Goal: Task Accomplishment & Management: Manage account settings

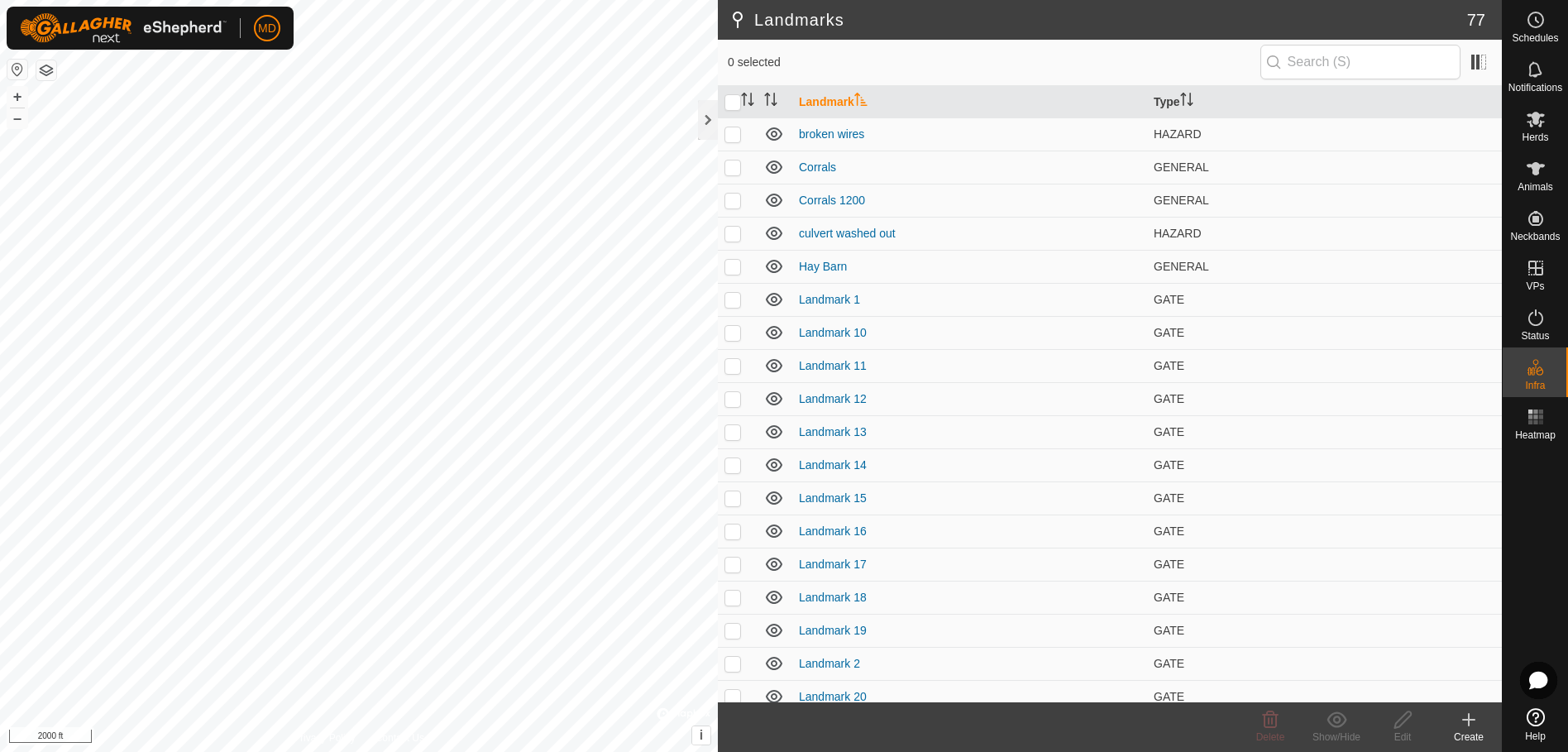
scroll to position [1963, 0]
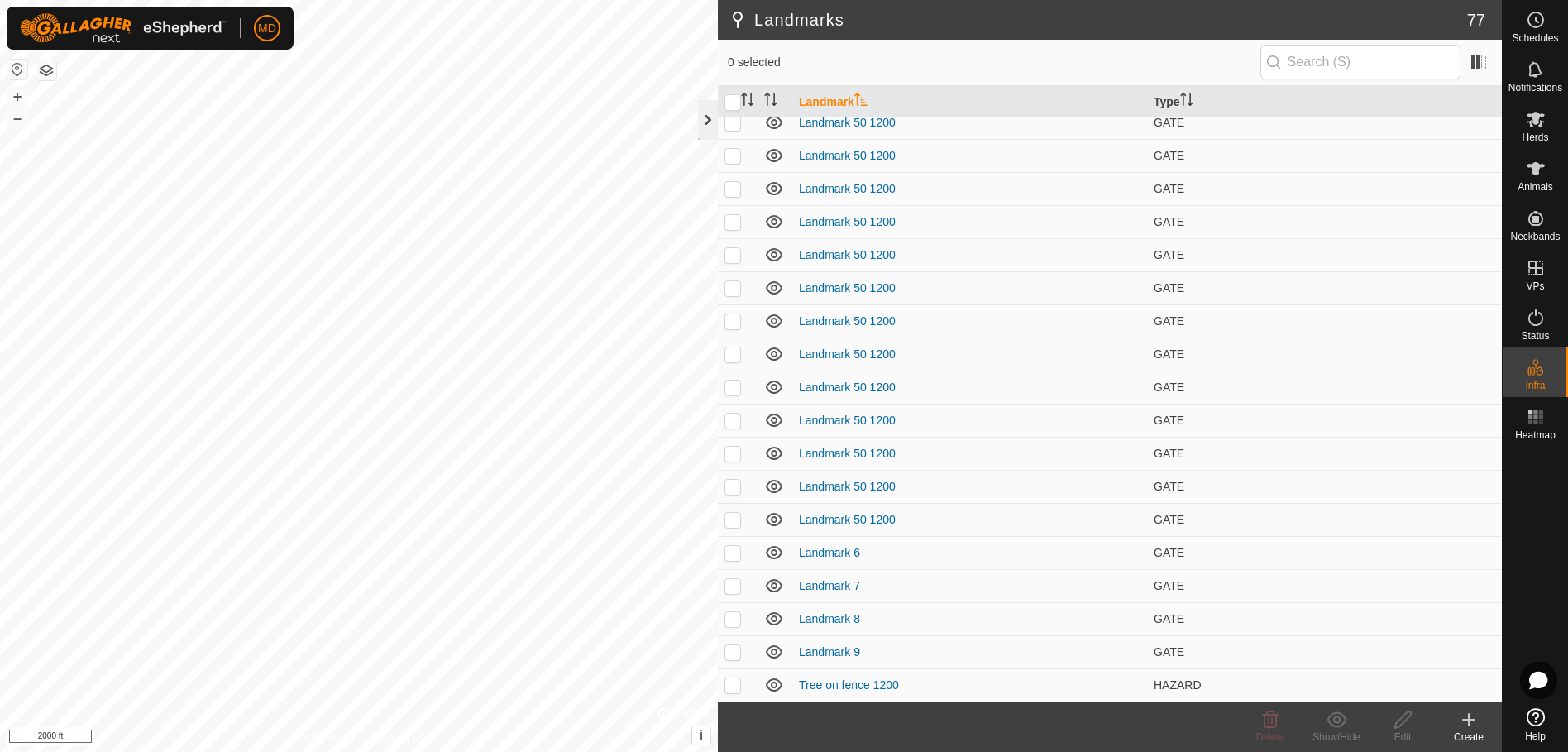
click at [709, 117] on div at bounding box center [707, 120] width 20 height 40
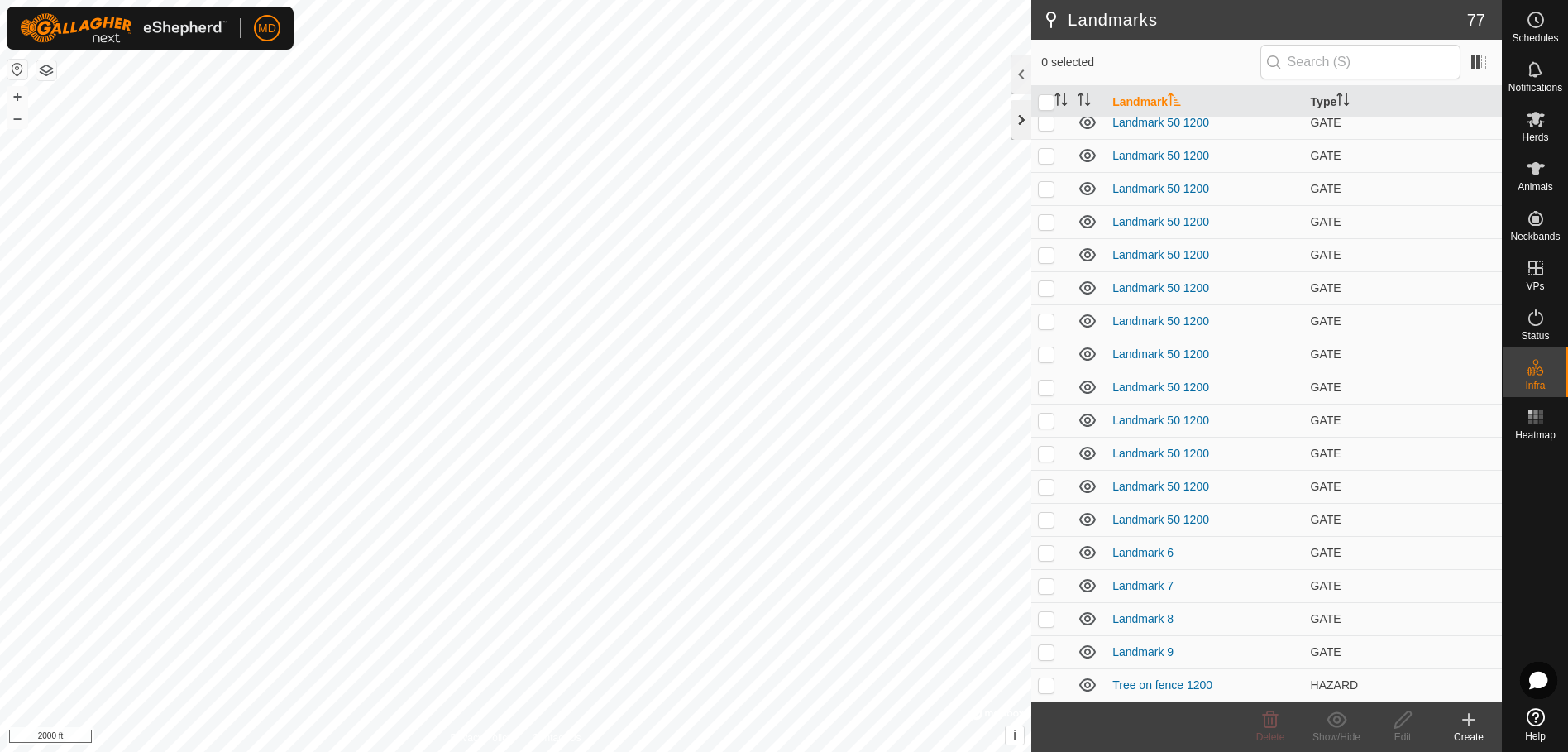
click at [1019, 117] on div at bounding box center [1022, 120] width 20 height 40
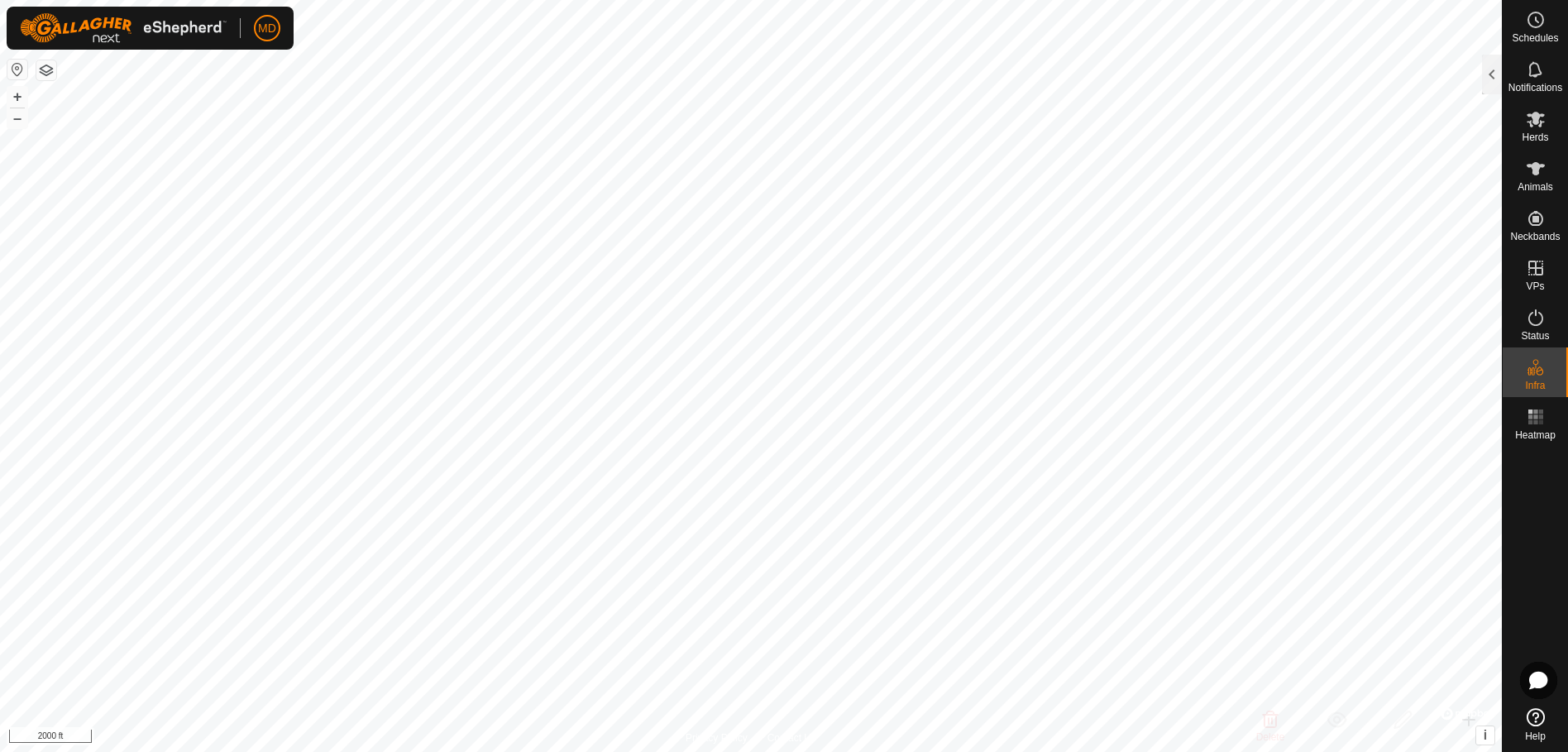
click at [15, 68] on button "button" at bounding box center [18, 69] width 20 height 20
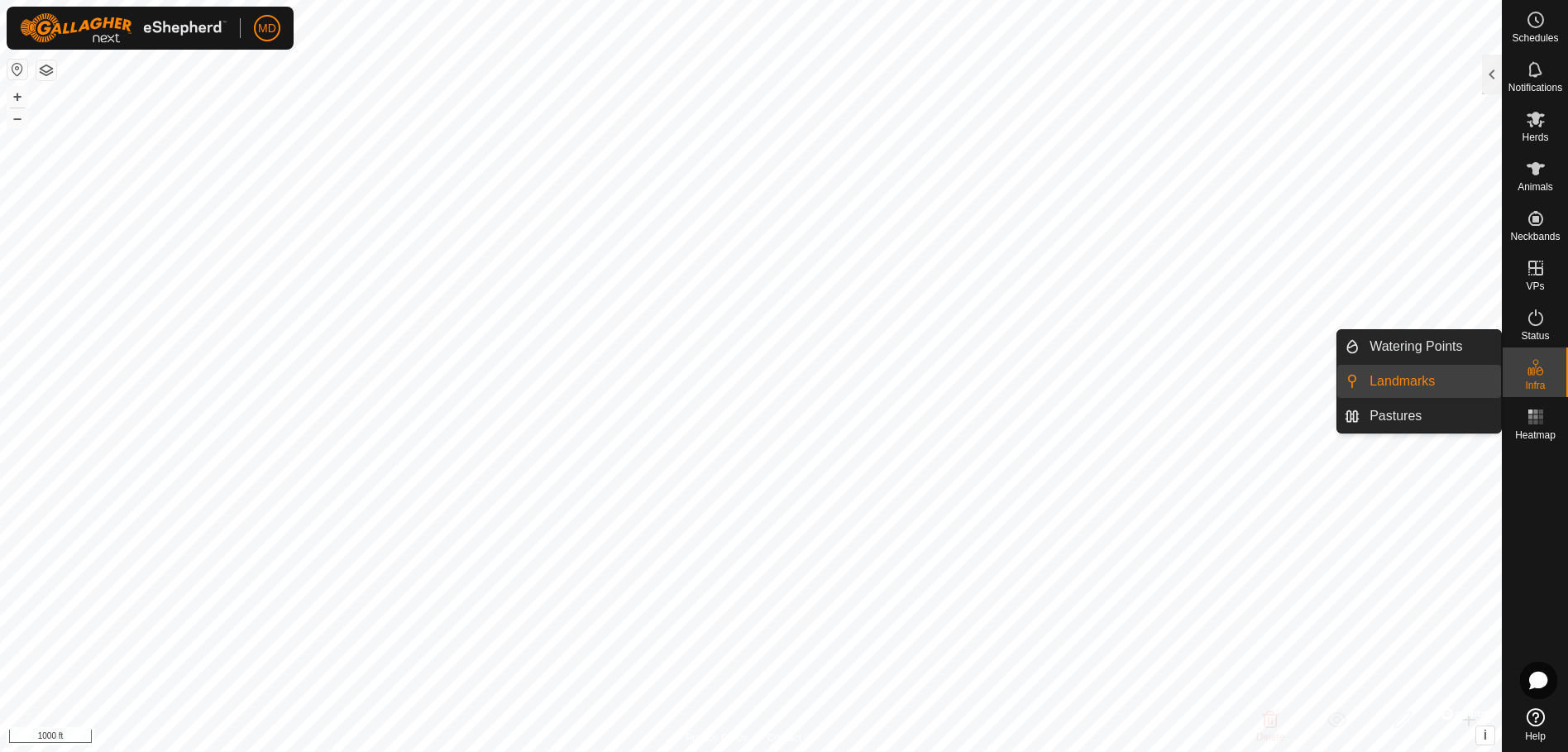
drag, startPoint x: 1567, startPoint y: 356, endPoint x: 1548, endPoint y: 363, distance: 20.2
click at [1548, 363] on es-infrastructure-svg-icon at bounding box center [1536, 367] width 30 height 26
click at [1371, 374] on link "Landmarks" at bounding box center [1430, 381] width 141 height 33
click at [1389, 376] on link "Landmarks" at bounding box center [1430, 381] width 141 height 33
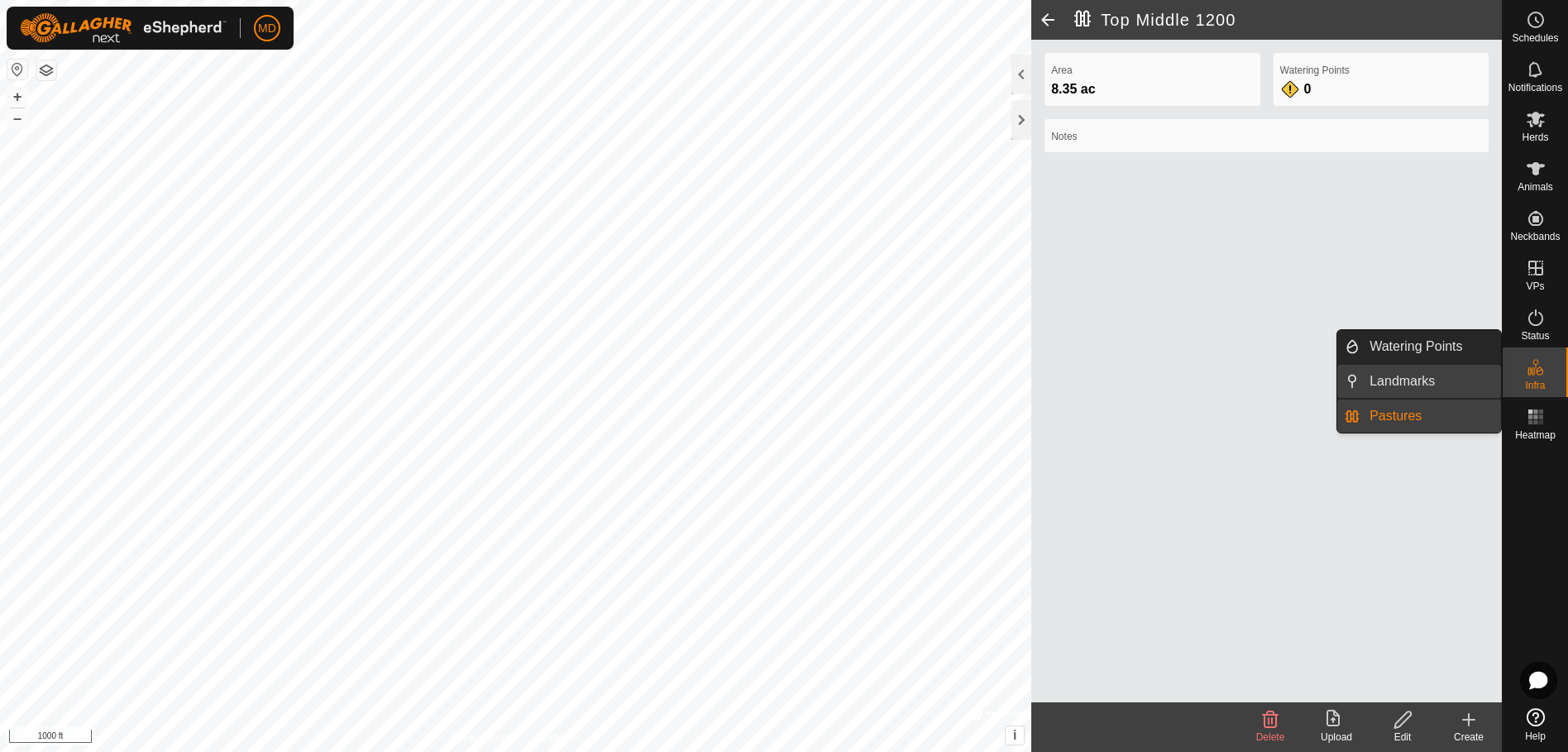
click at [1384, 377] on link "Landmarks" at bounding box center [1430, 381] width 141 height 33
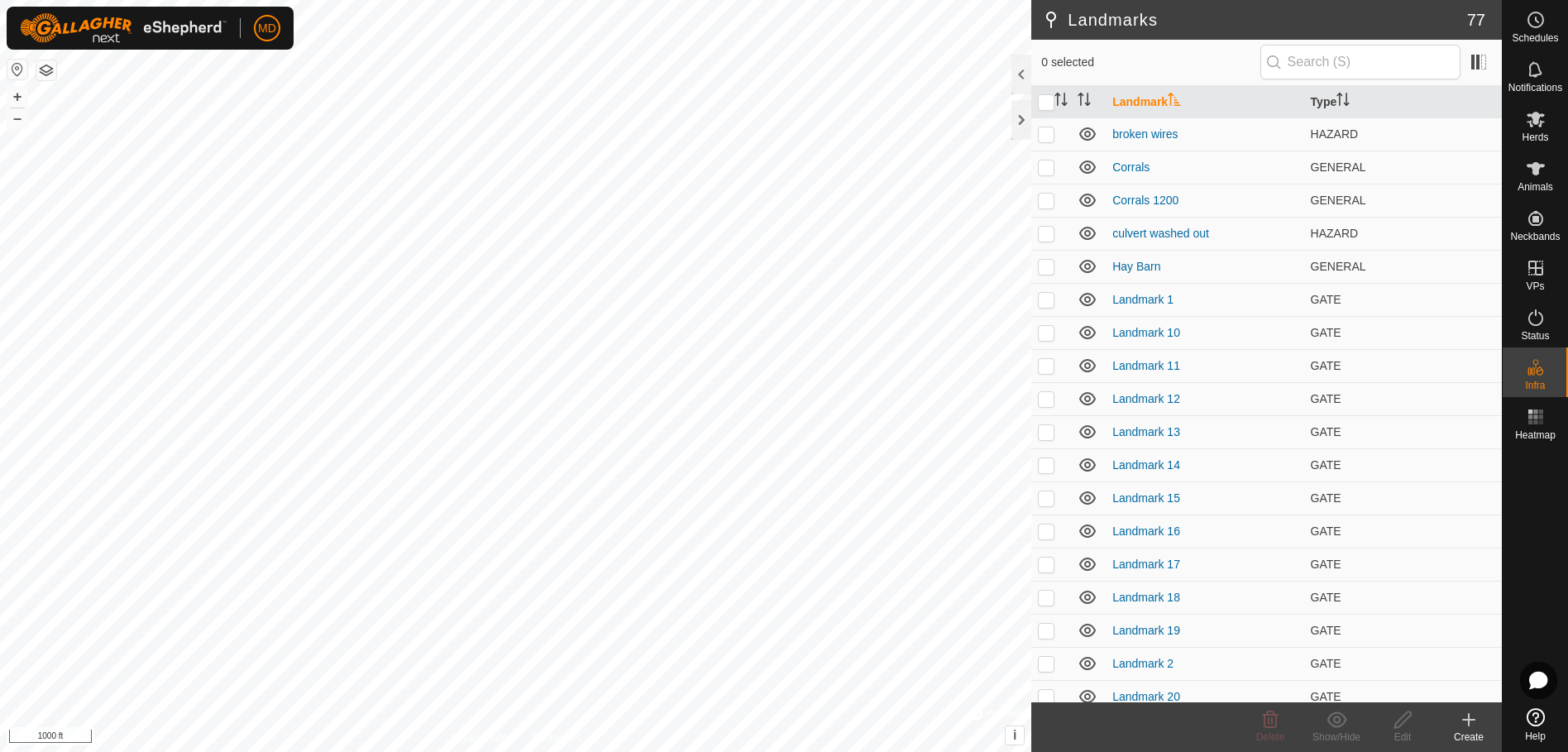
click at [1466, 725] on icon at bounding box center [1468, 719] width 20 height 20
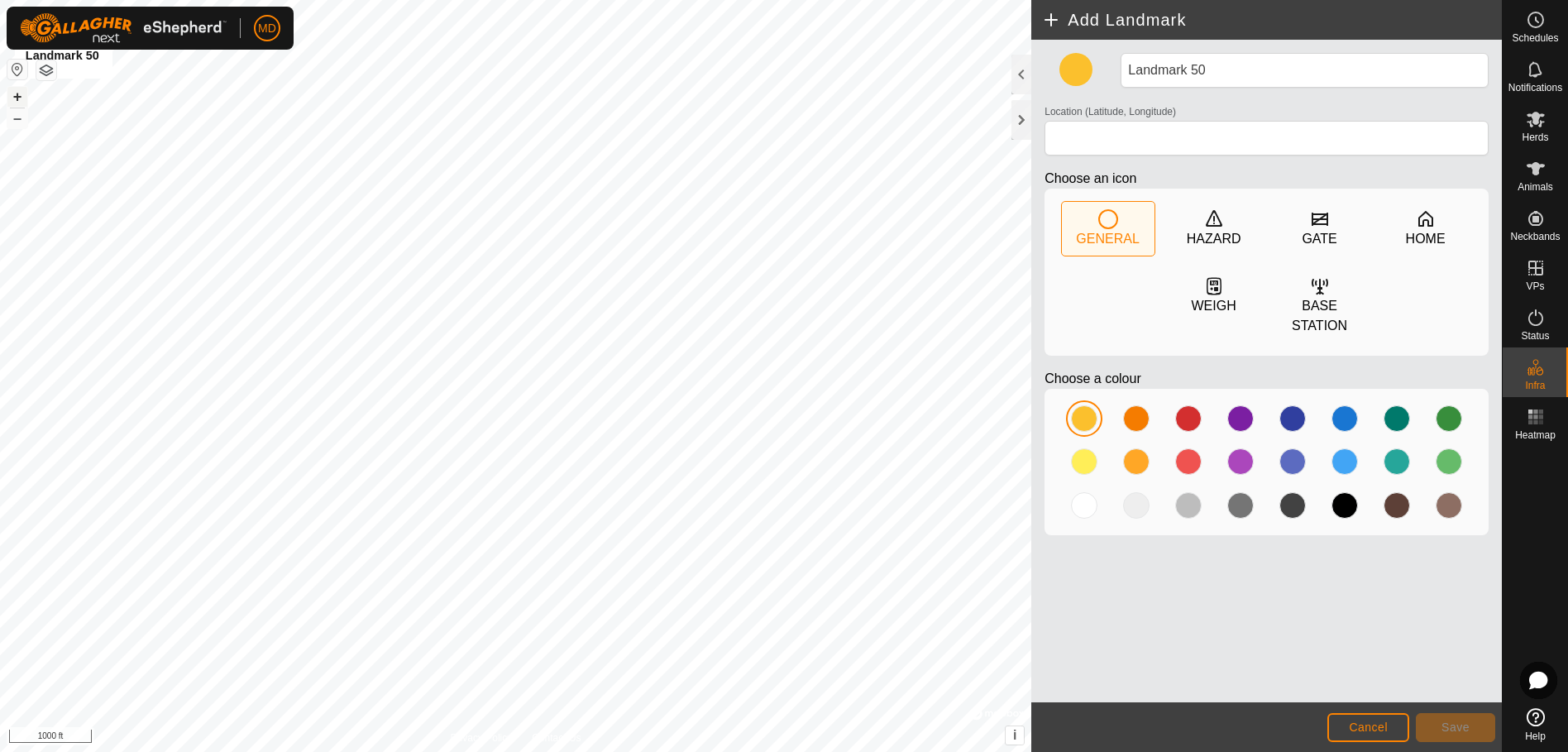
click at [18, 95] on button "+" at bounding box center [18, 97] width 20 height 20
click at [1331, 227] on div "GATE" at bounding box center [1320, 228] width 93 height 54
click at [1121, 402] on div at bounding box center [1137, 418] width 33 height 33
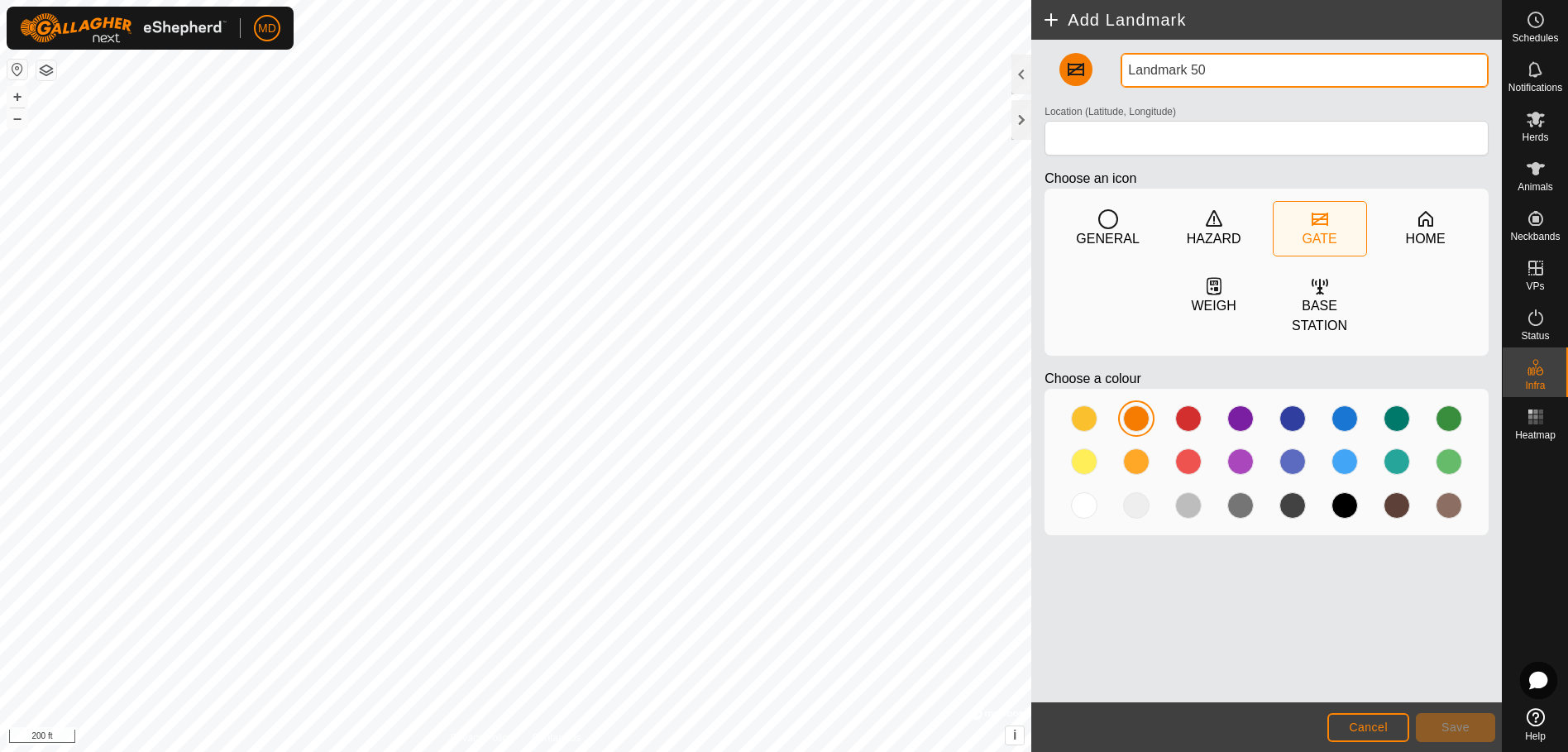
click at [1205, 66] on input "Landmark 50" at bounding box center [1305, 70] width 368 height 35
type input "Landmark 50 1200"
type input "31.650532, -95.460533"
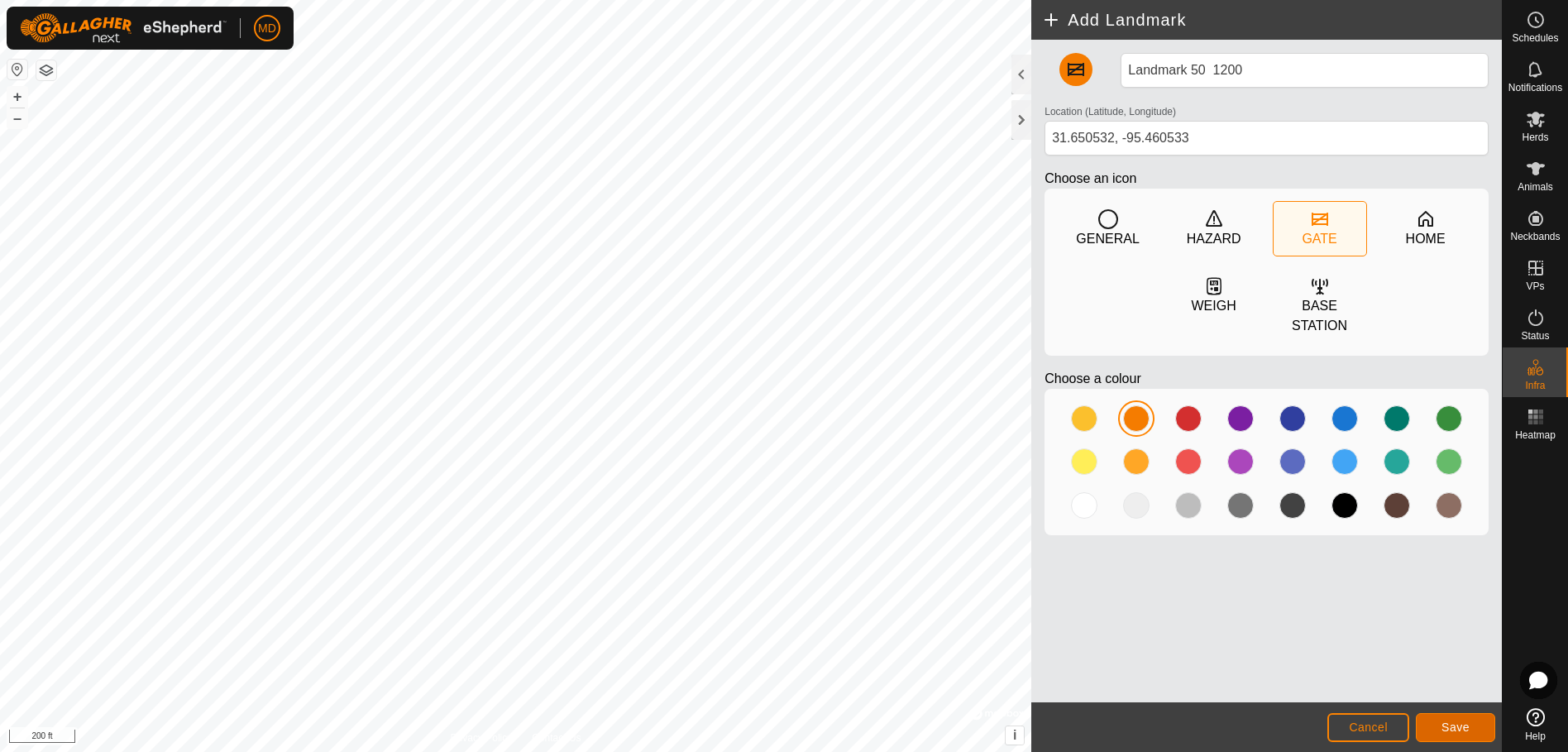
click at [1453, 723] on span "Save" at bounding box center [1456, 727] width 28 height 14
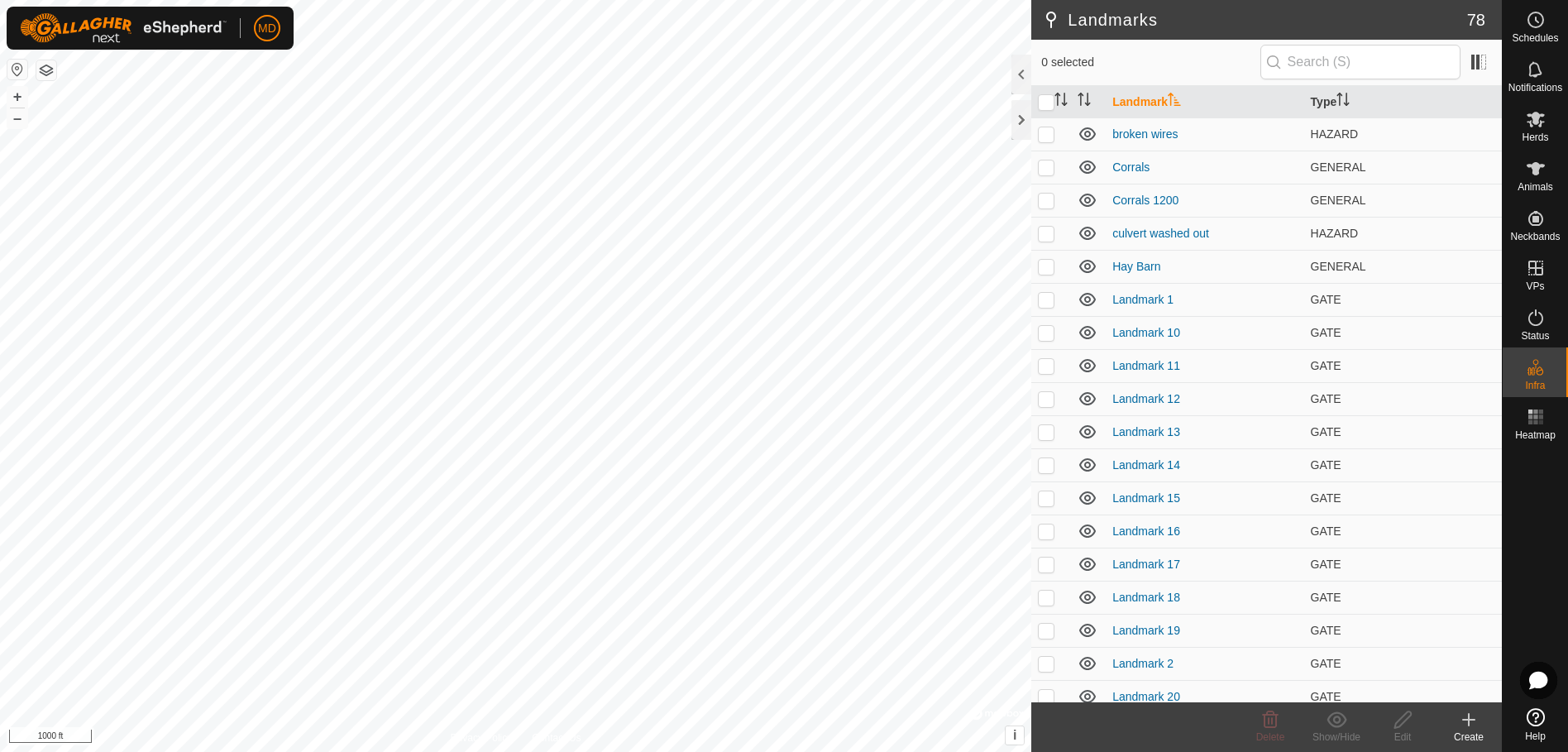
click at [1467, 717] on icon at bounding box center [1468, 719] width 20 height 20
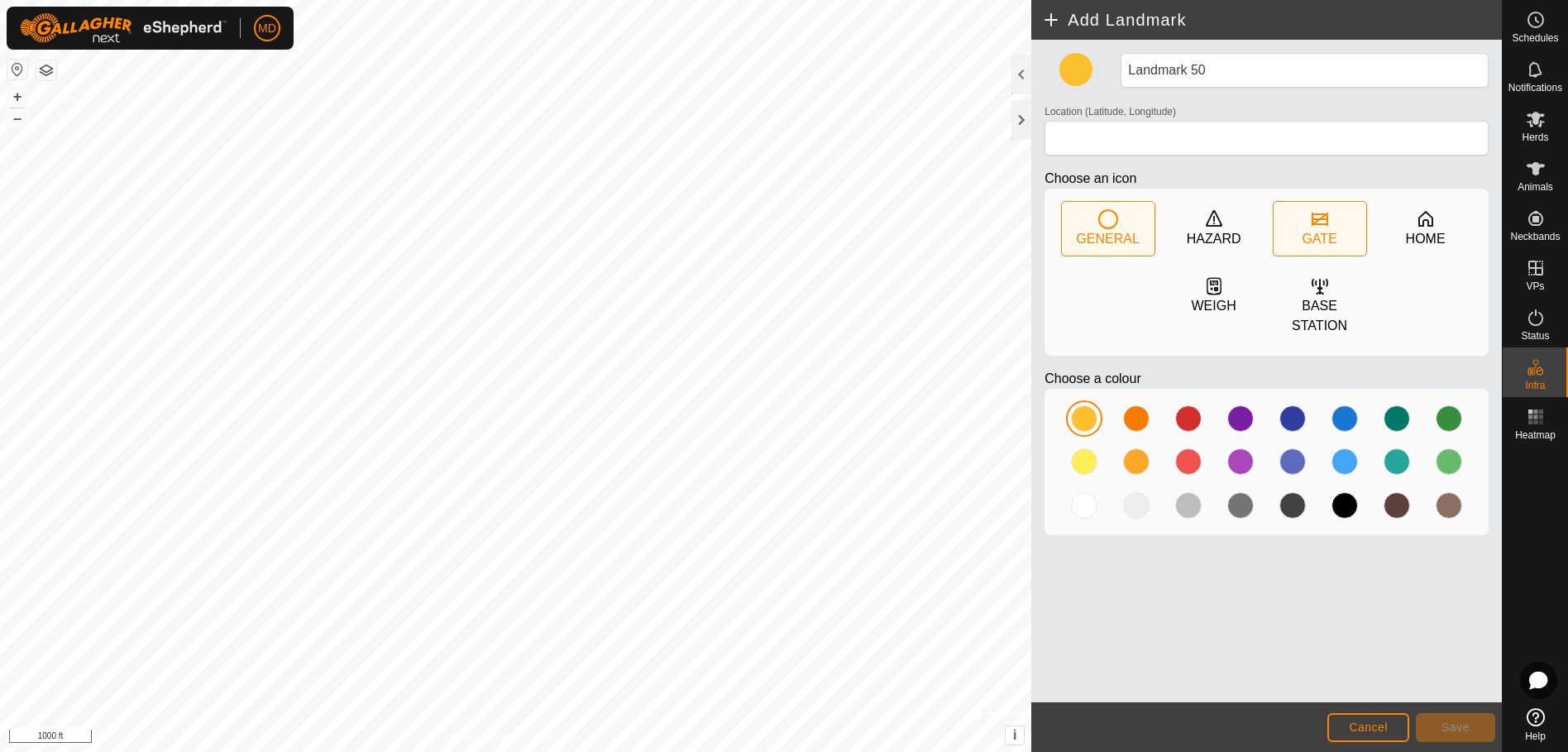
click at [1321, 225] on icon at bounding box center [1320, 218] width 20 height 20
click at [1129, 405] on div at bounding box center [1136, 417] width 26 height 26
type input "31.648790, -95.452832"
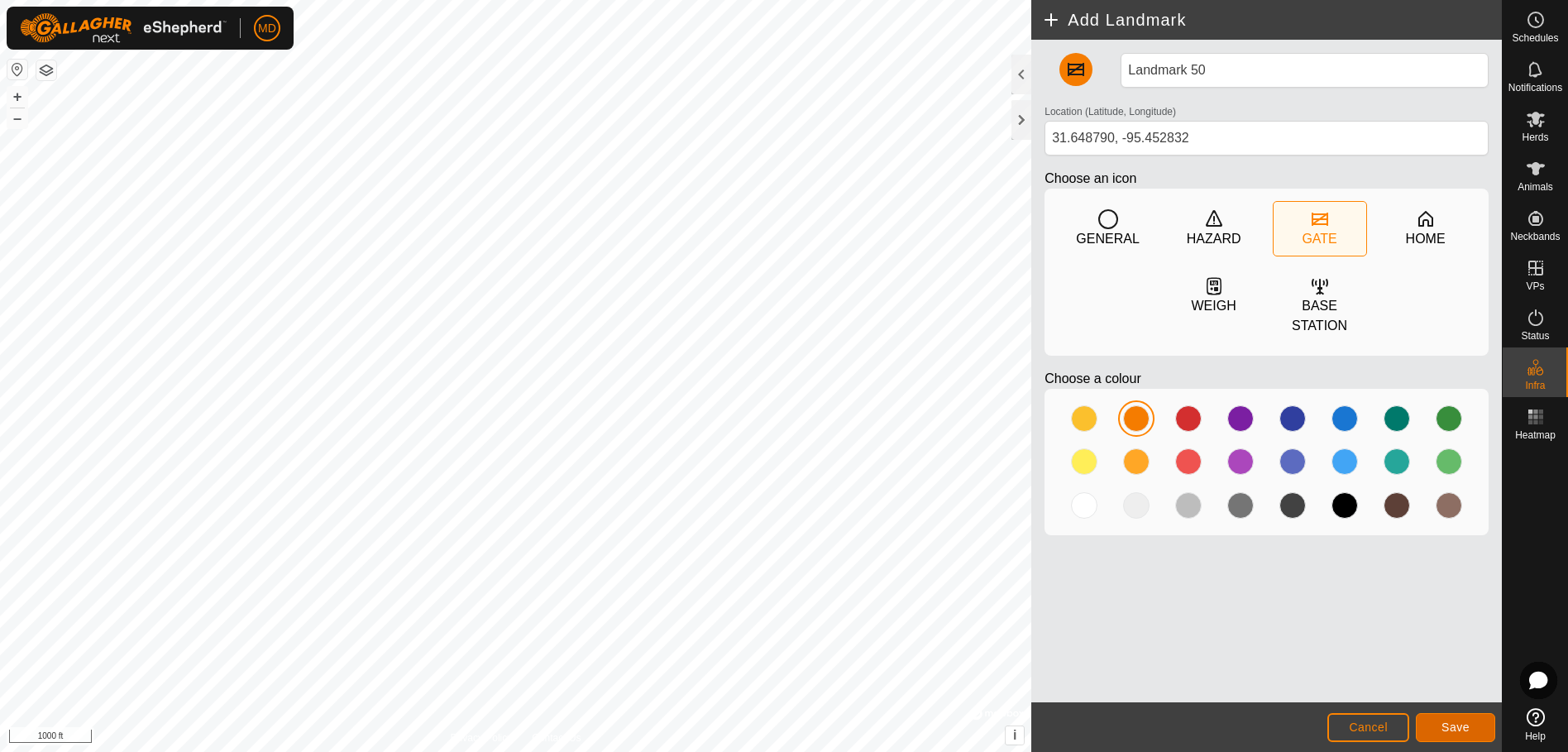
click at [1453, 720] on span "Save" at bounding box center [1456, 727] width 28 height 14
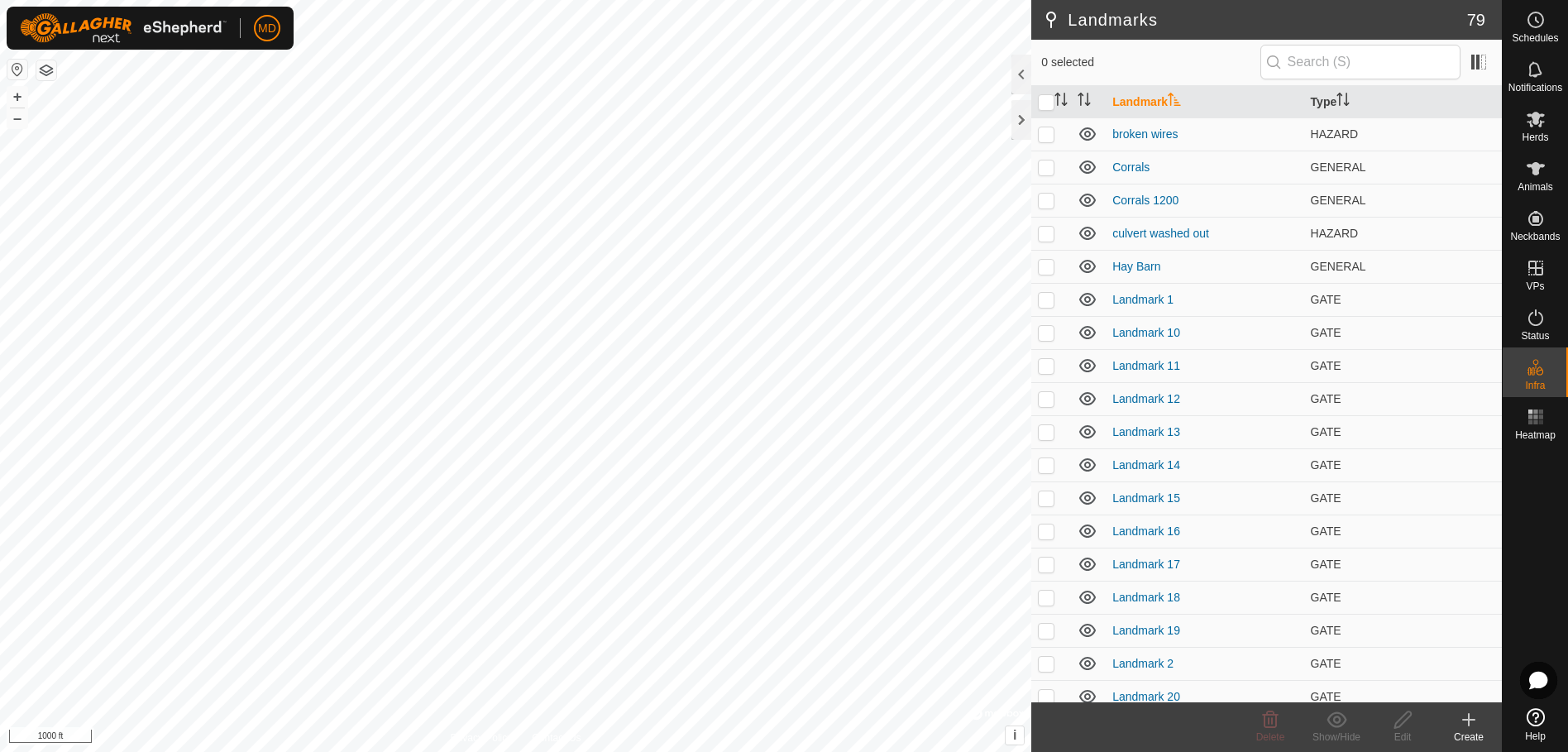
click at [1470, 720] on icon at bounding box center [1469, 720] width 12 height 0
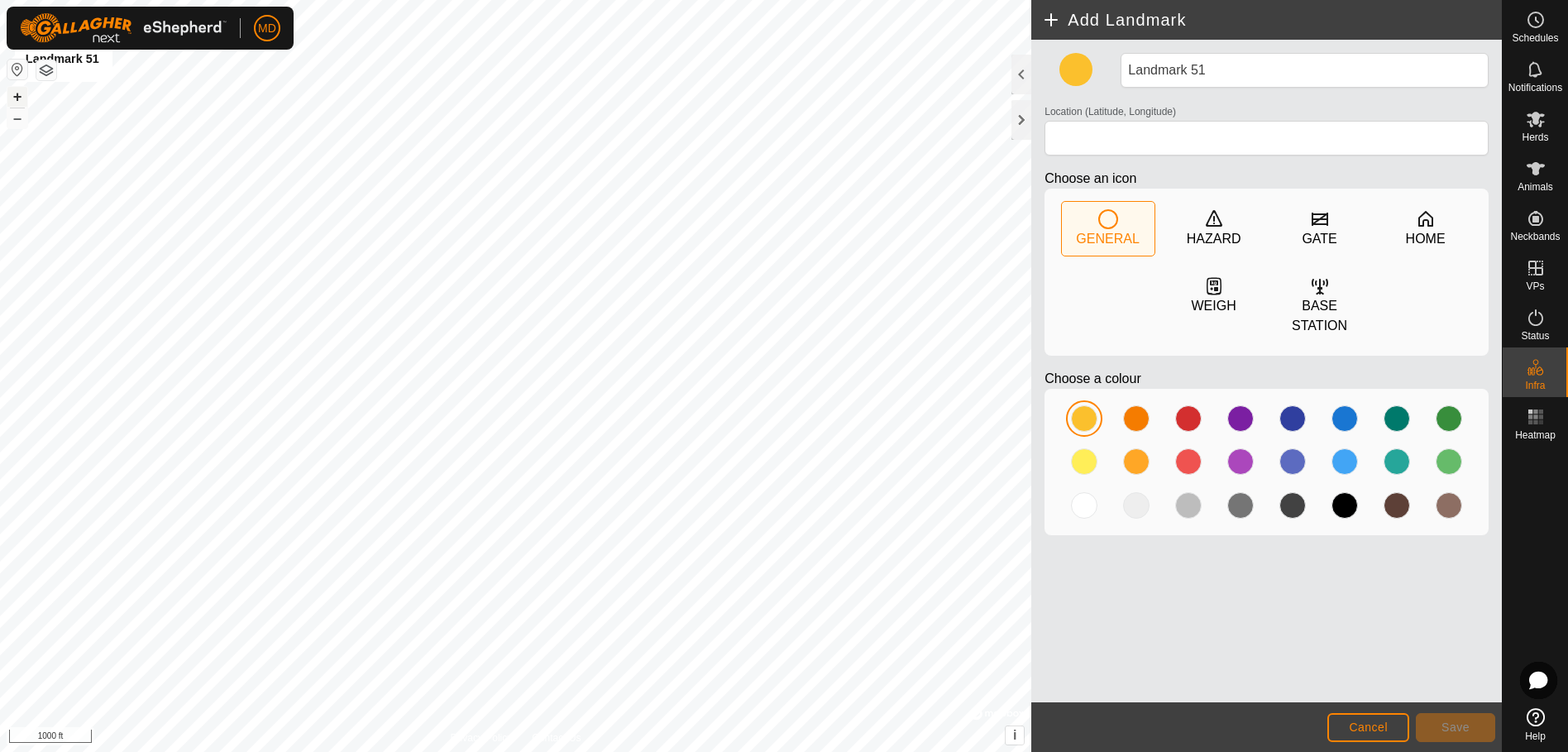
click at [13, 99] on button "+" at bounding box center [18, 97] width 20 height 20
type input "31.647898, -95.461754"
click at [1321, 215] on icon at bounding box center [1320, 219] width 17 height 14
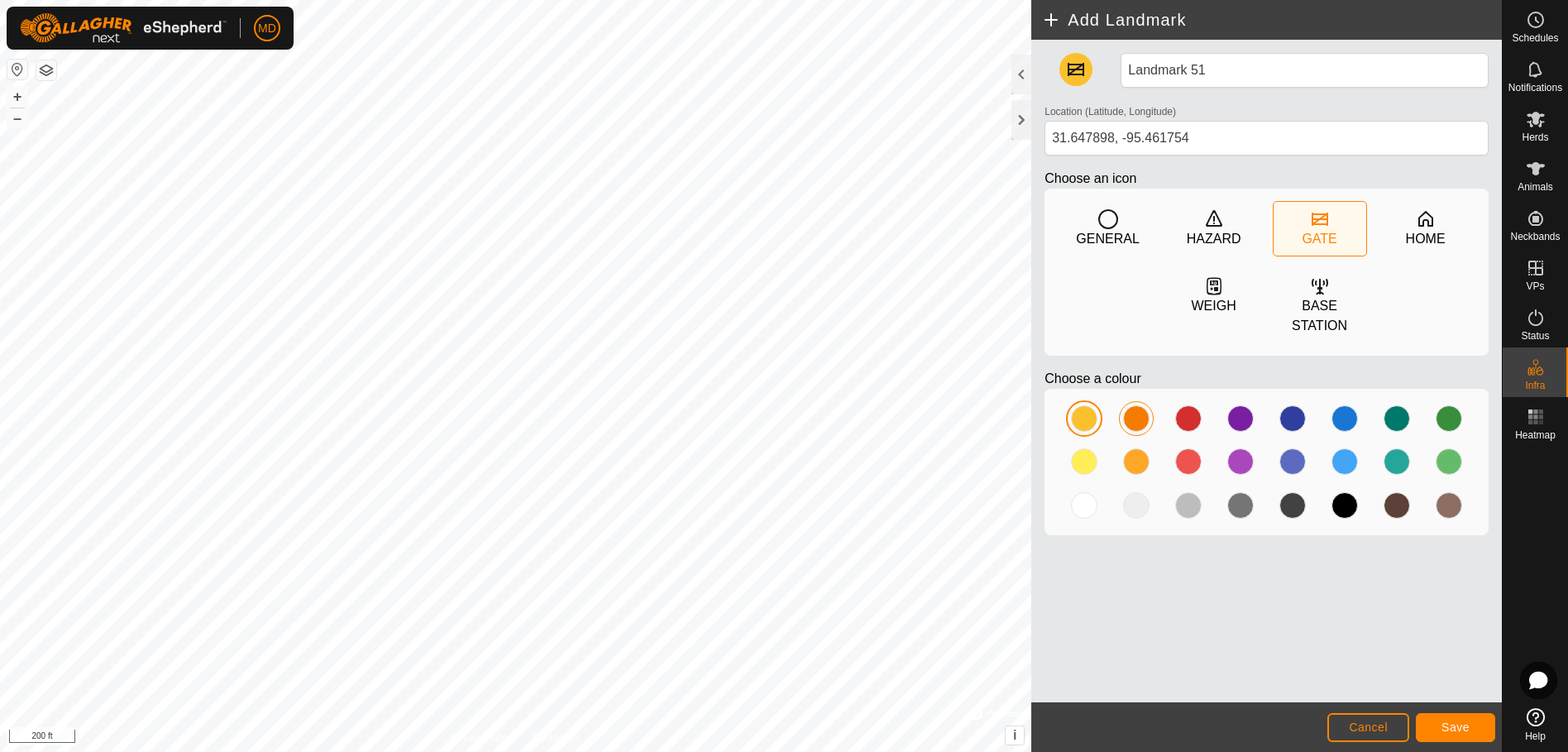
click at [1133, 405] on div at bounding box center [1136, 417] width 26 height 26
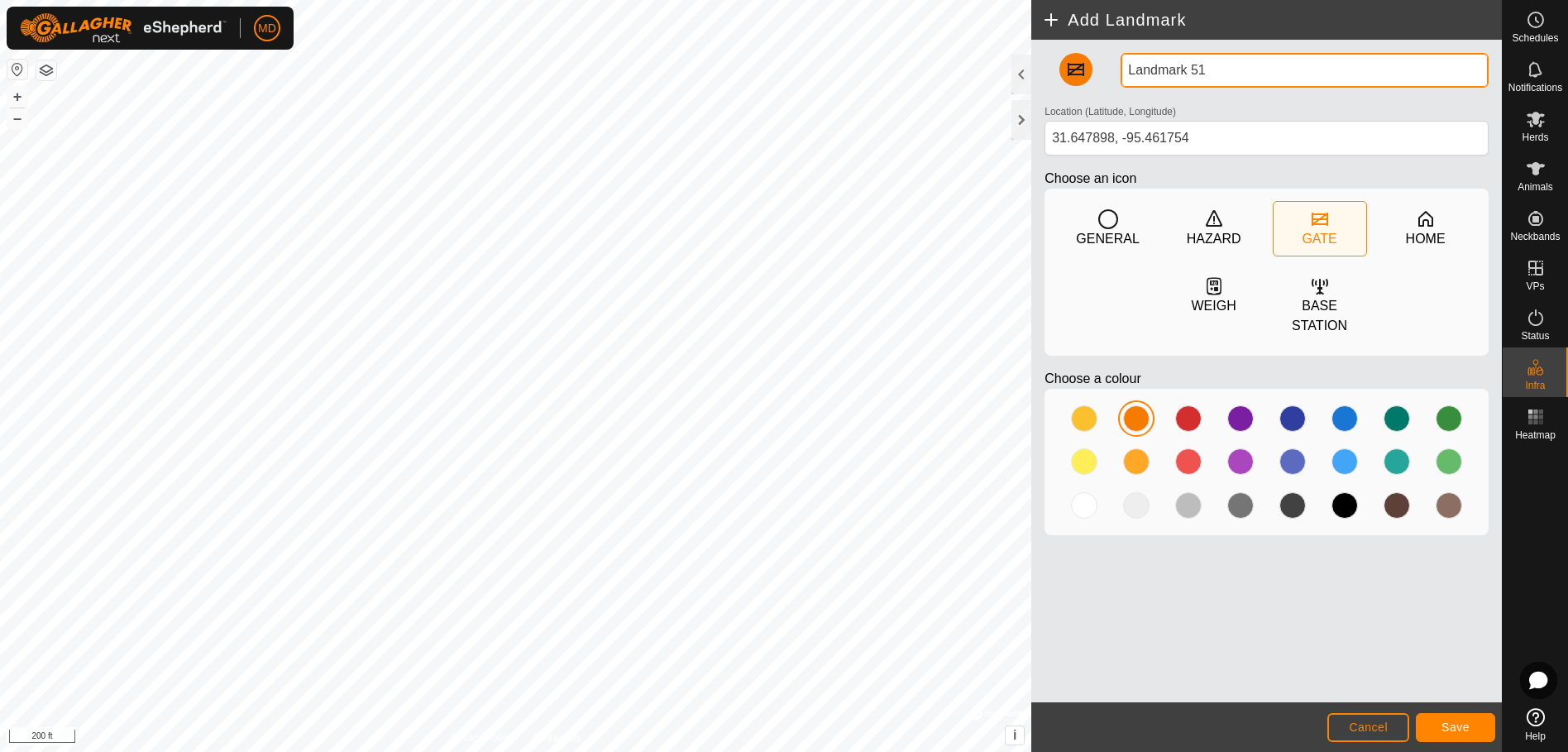
click at [1217, 69] on input "Landmark 51" at bounding box center [1305, 70] width 368 height 35
type input "Landmark 51 1200"
click at [1452, 723] on span "Save" at bounding box center [1456, 727] width 28 height 14
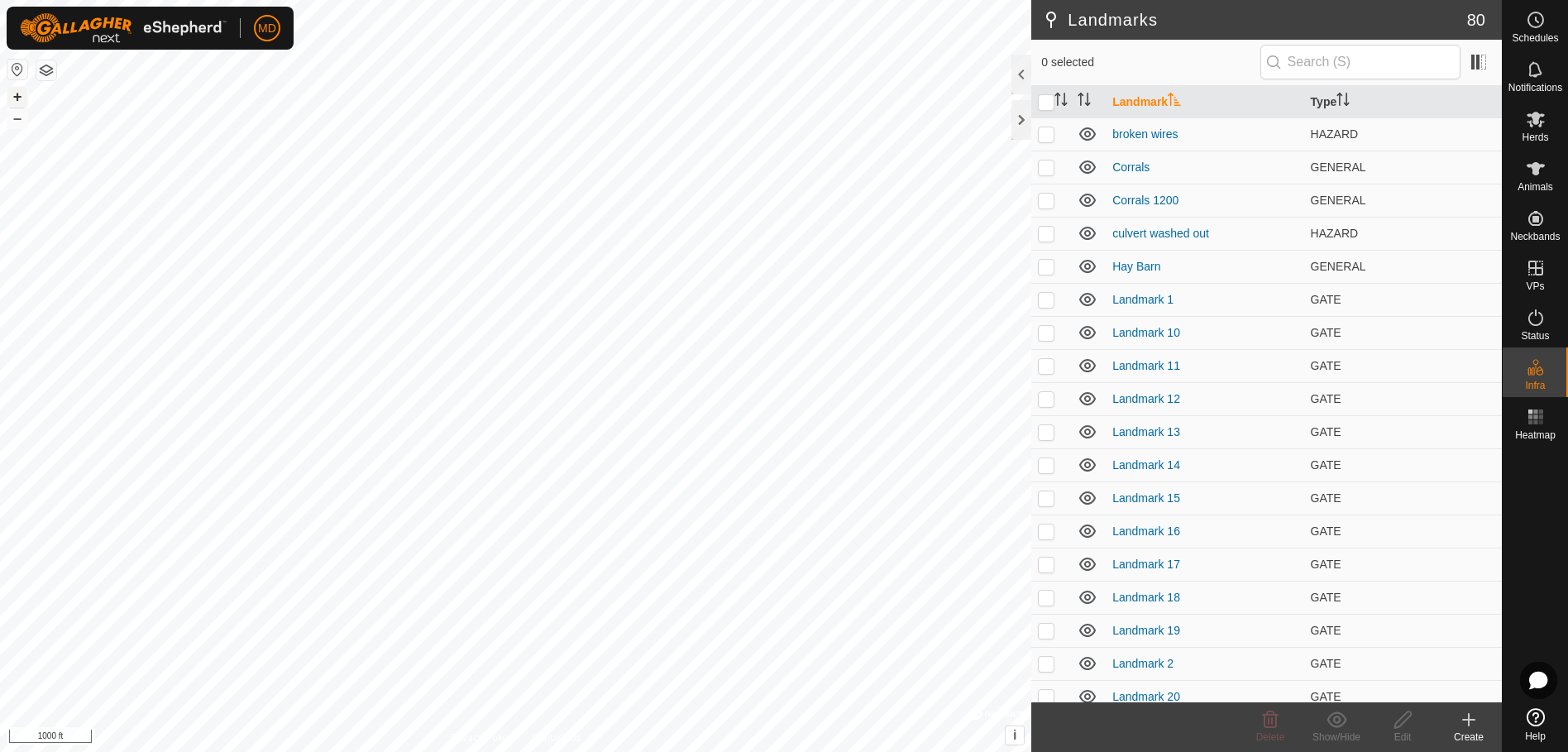
click at [20, 96] on button "+" at bounding box center [18, 97] width 20 height 20
click at [1314, 312] on div "Landmarks 80 0 selected Landmark Type broken wires HAZARD Corrals GENERAL Corra…" at bounding box center [750, 376] width 1502 height 752
click at [1076, 316] on div "Landmarks 80 0 selected Landmark Type broken wires HAZARD Corrals GENERAL Corra…" at bounding box center [750, 376] width 1502 height 752
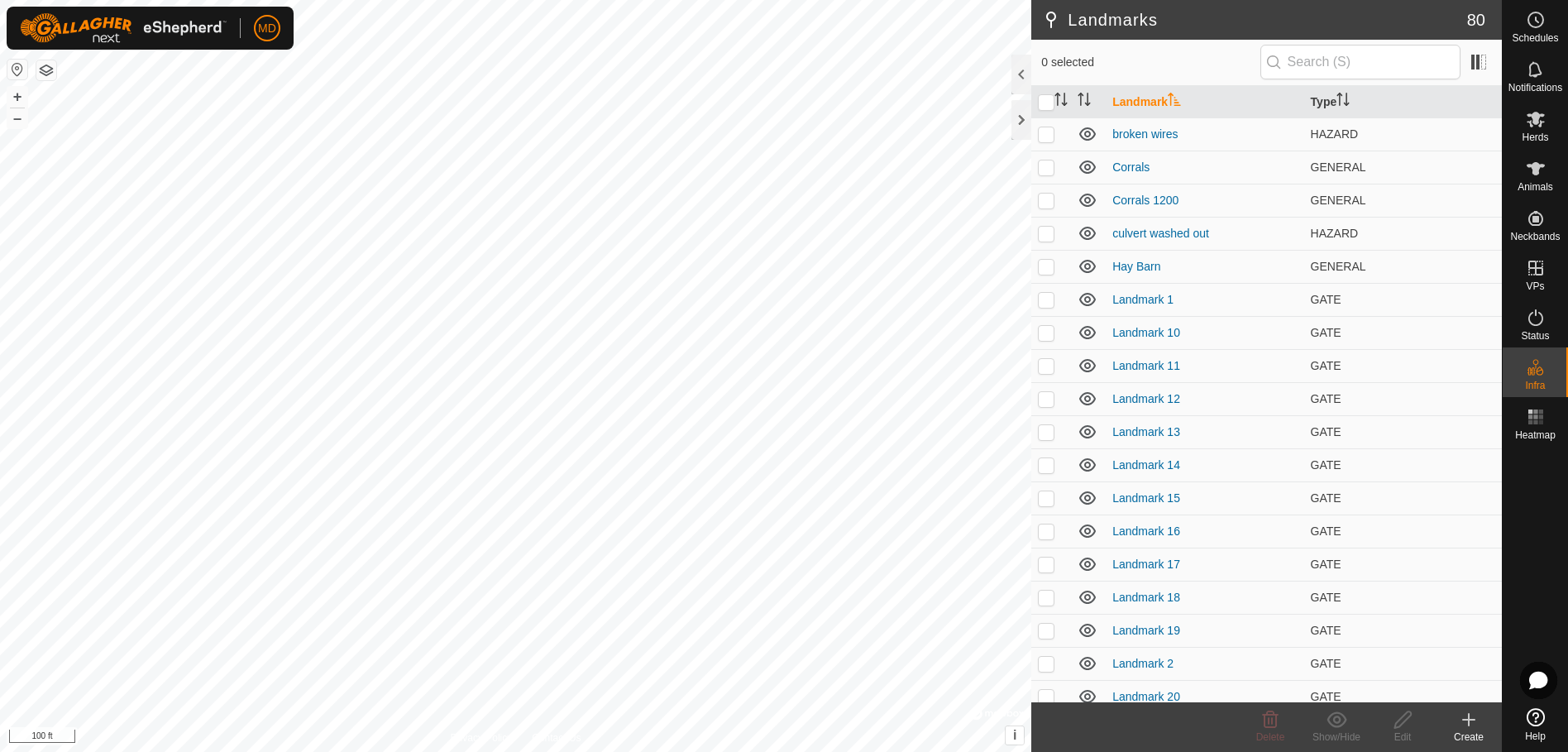
click at [1467, 720] on icon at bounding box center [1469, 720] width 12 height 0
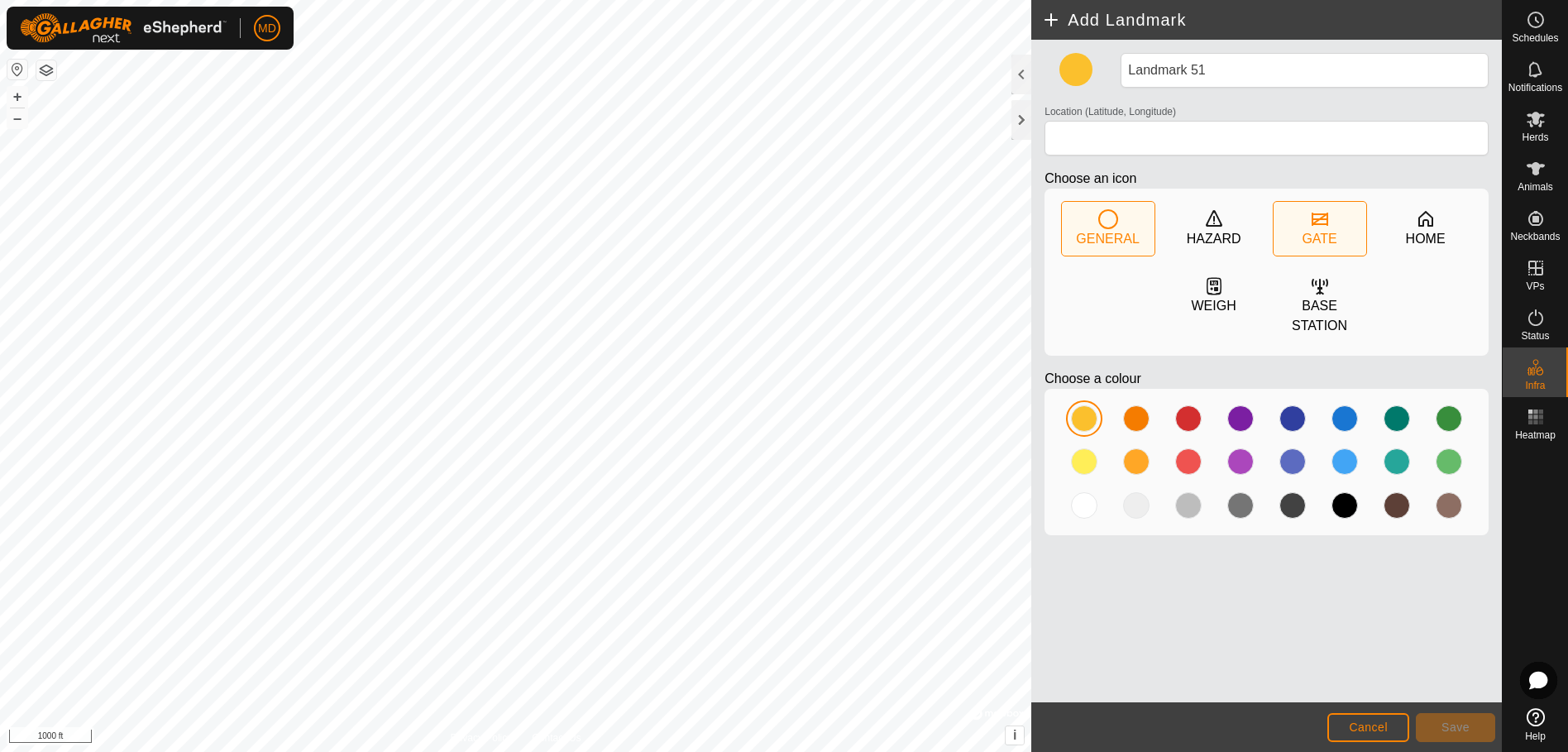
click at [1323, 219] on icon at bounding box center [1320, 219] width 17 height 14
drag, startPoint x: 1133, startPoint y: 396, endPoint x: 1163, endPoint y: 226, distance: 172.6
click at [1137, 405] on div at bounding box center [1136, 417] width 26 height 26
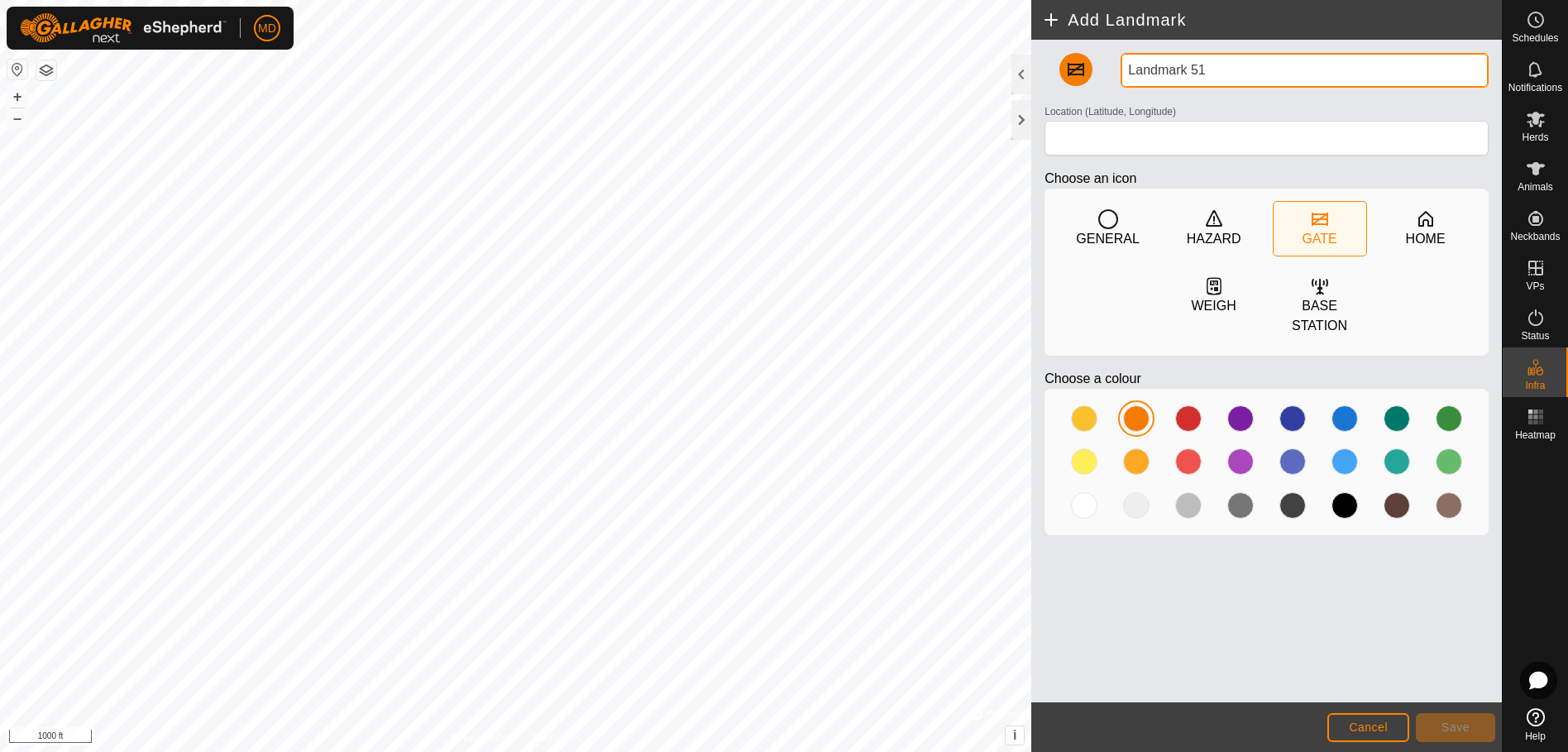
click at [1207, 67] on input "Landmark 51" at bounding box center [1305, 70] width 368 height 35
type input "Landmark 51 1200"
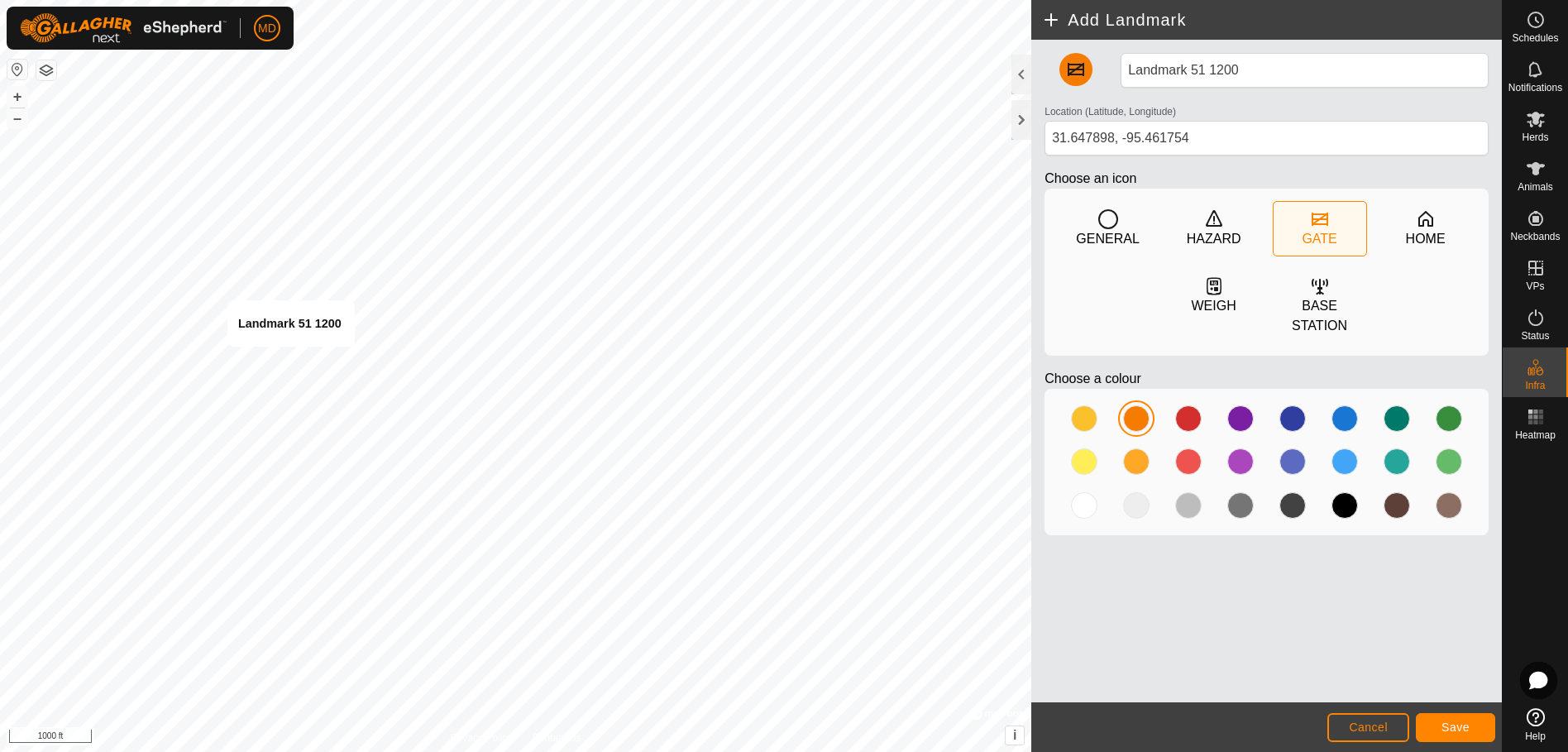
type input "31.646411, -95.461985"
click at [1453, 724] on span "Save" at bounding box center [1456, 727] width 28 height 14
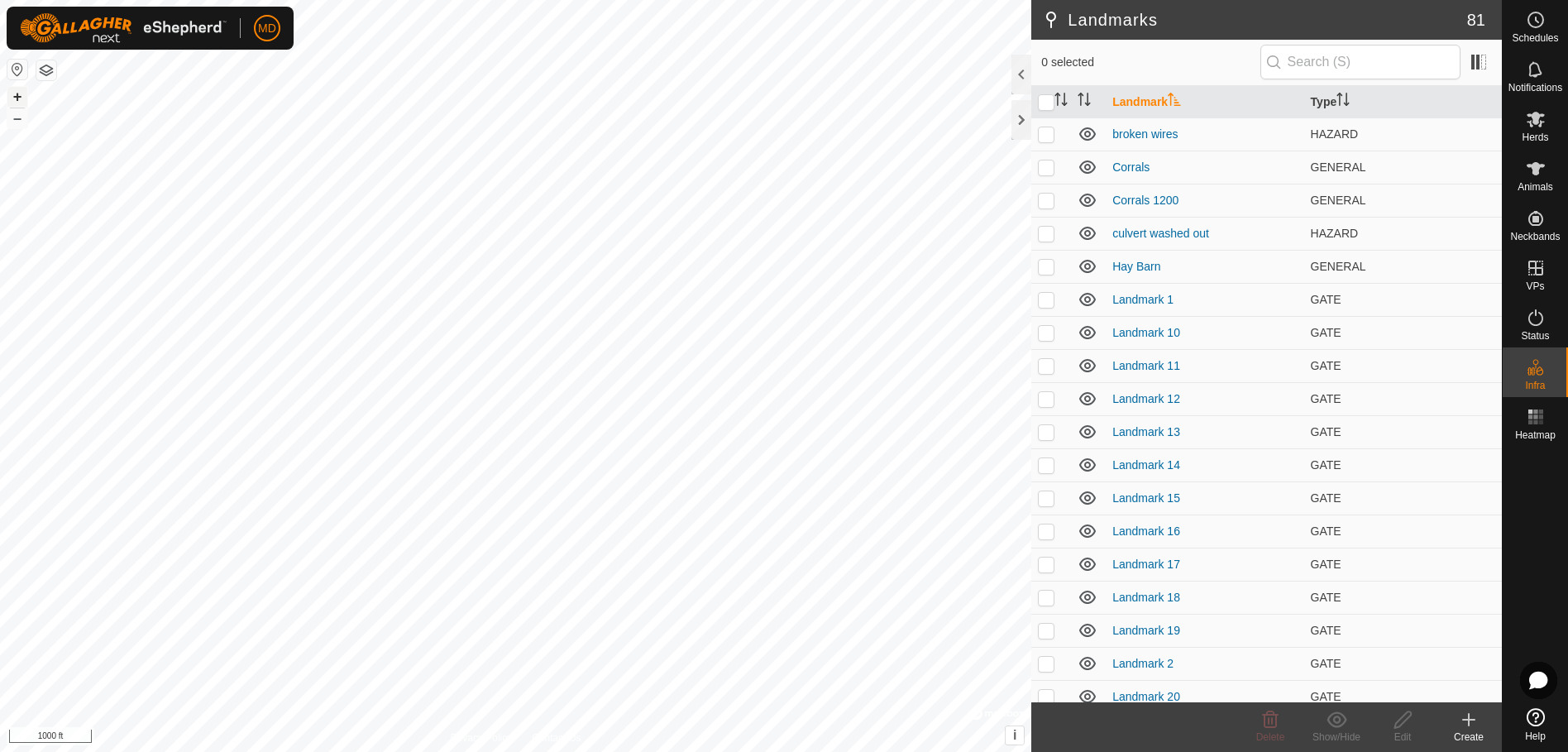
click at [18, 99] on button "+" at bounding box center [18, 97] width 20 height 20
click at [725, 751] on html "MD Schedules Notifications Herds Animals Neckbands VPs Status Infra Heatmap Hel…" at bounding box center [784, 376] width 1568 height 752
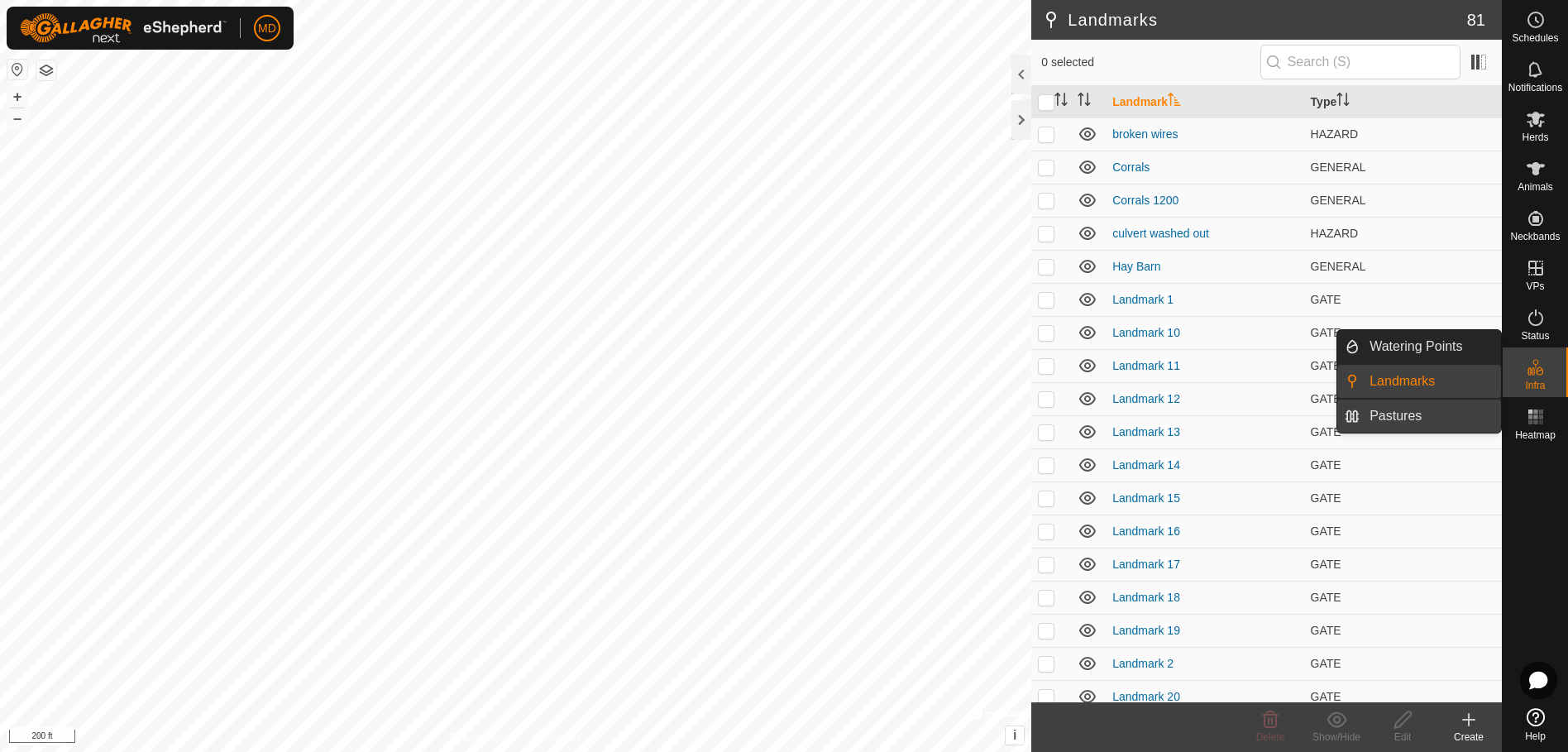
click at [1399, 416] on link "Pastures" at bounding box center [1430, 416] width 141 height 33
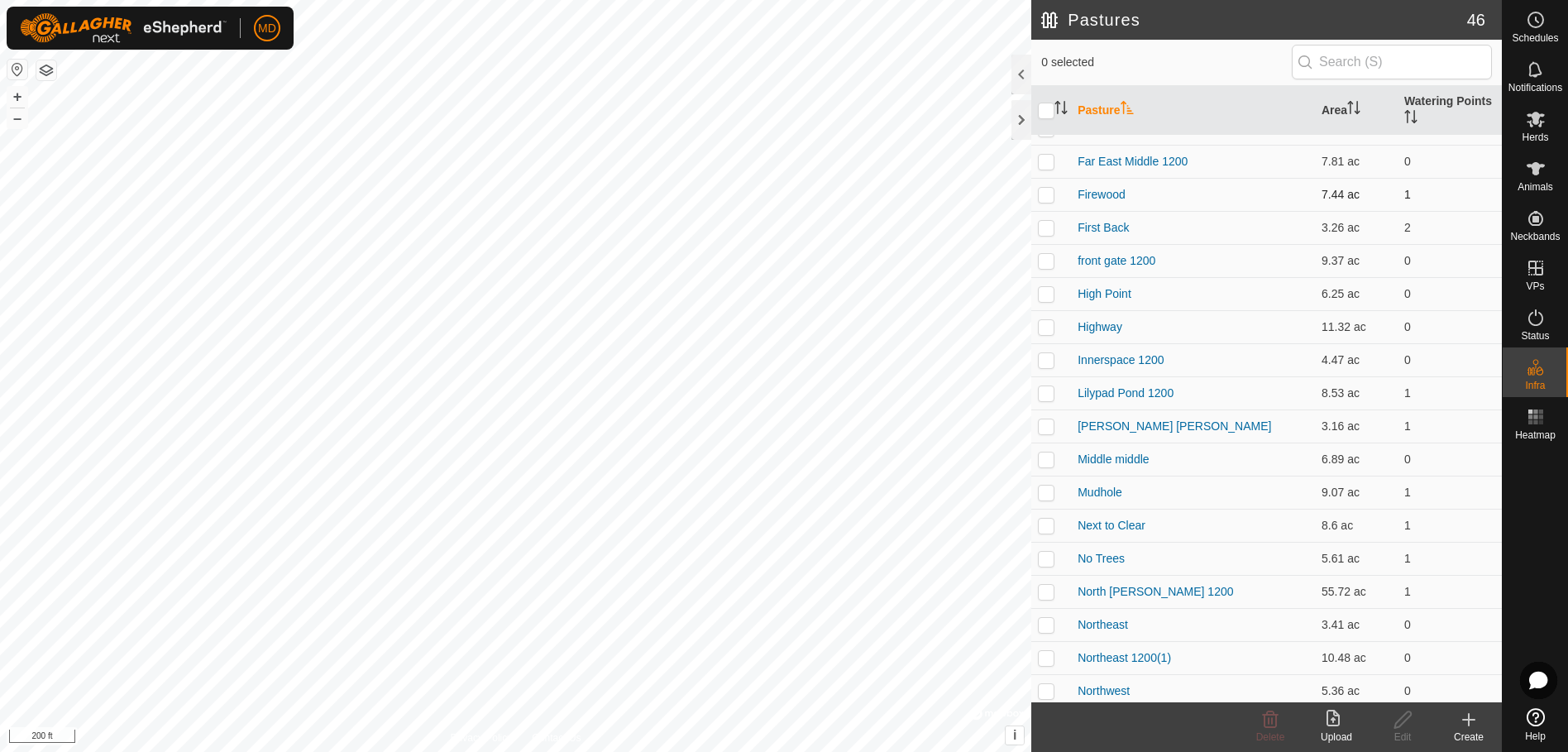
scroll to position [414, 0]
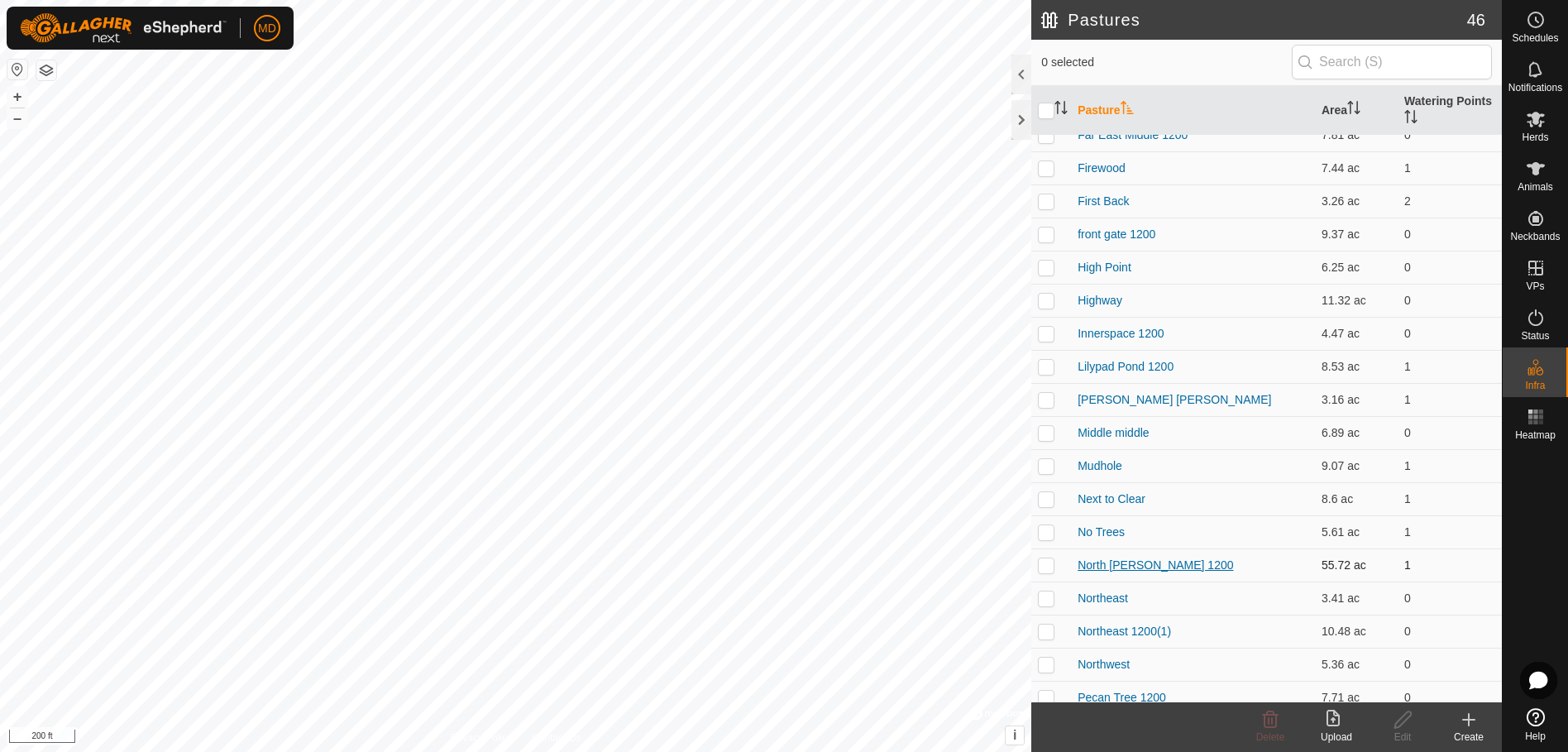
click at [1116, 562] on link "North [PERSON_NAME] 1200" at bounding box center [1155, 565] width 155 height 14
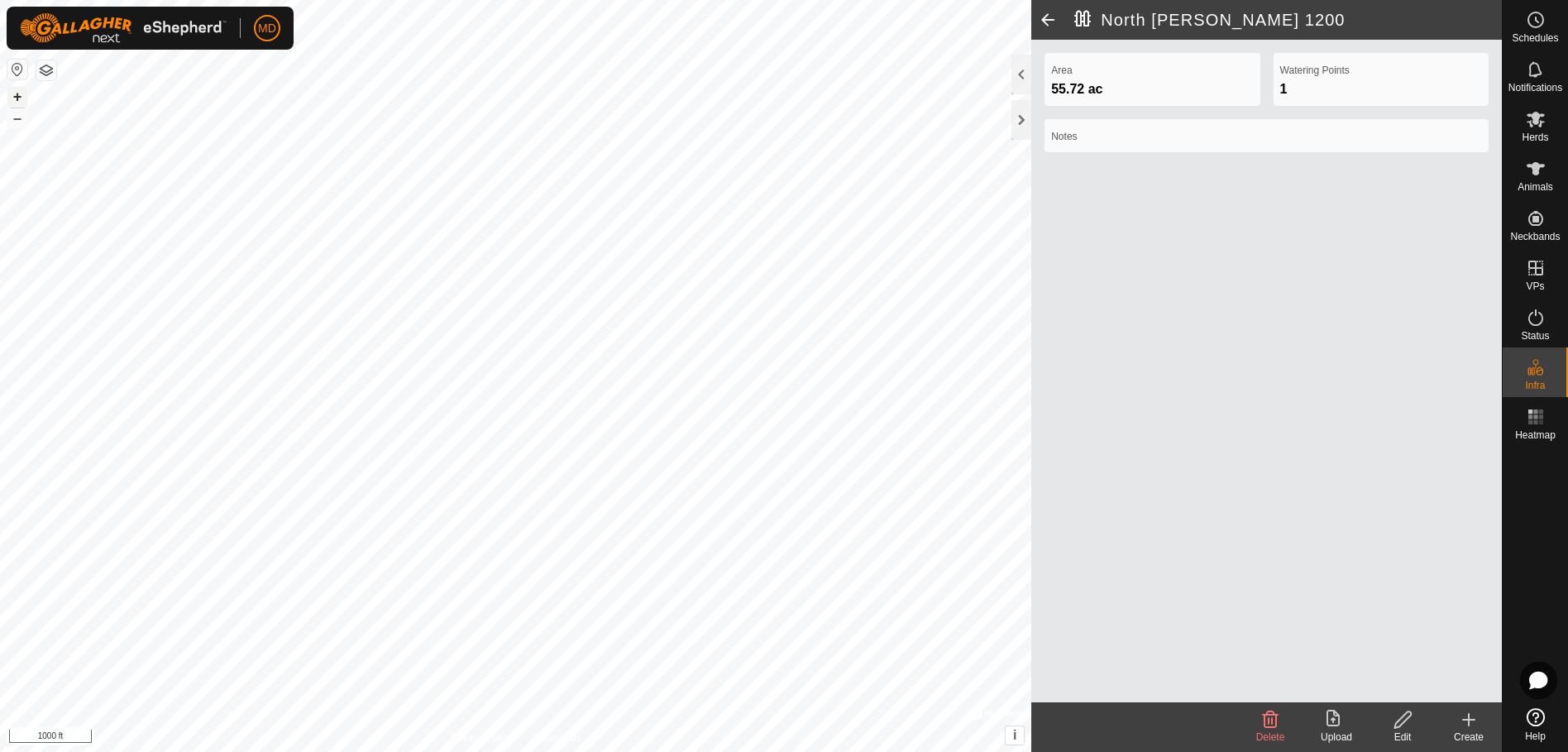
click at [13, 93] on button "+" at bounding box center [18, 97] width 20 height 20
click at [877, 751] on html "MD Schedules Notifications Herds Animals Neckbands VPs Status Infra Heatmap Hel…" at bounding box center [784, 376] width 1568 height 752
click at [927, 751] on html "MD Schedules Notifications Herds Animals Neckbands VPs Status Infra Heatmap Hel…" at bounding box center [784, 376] width 1568 height 752
click at [1402, 725] on icon at bounding box center [1403, 719] width 20 height 20
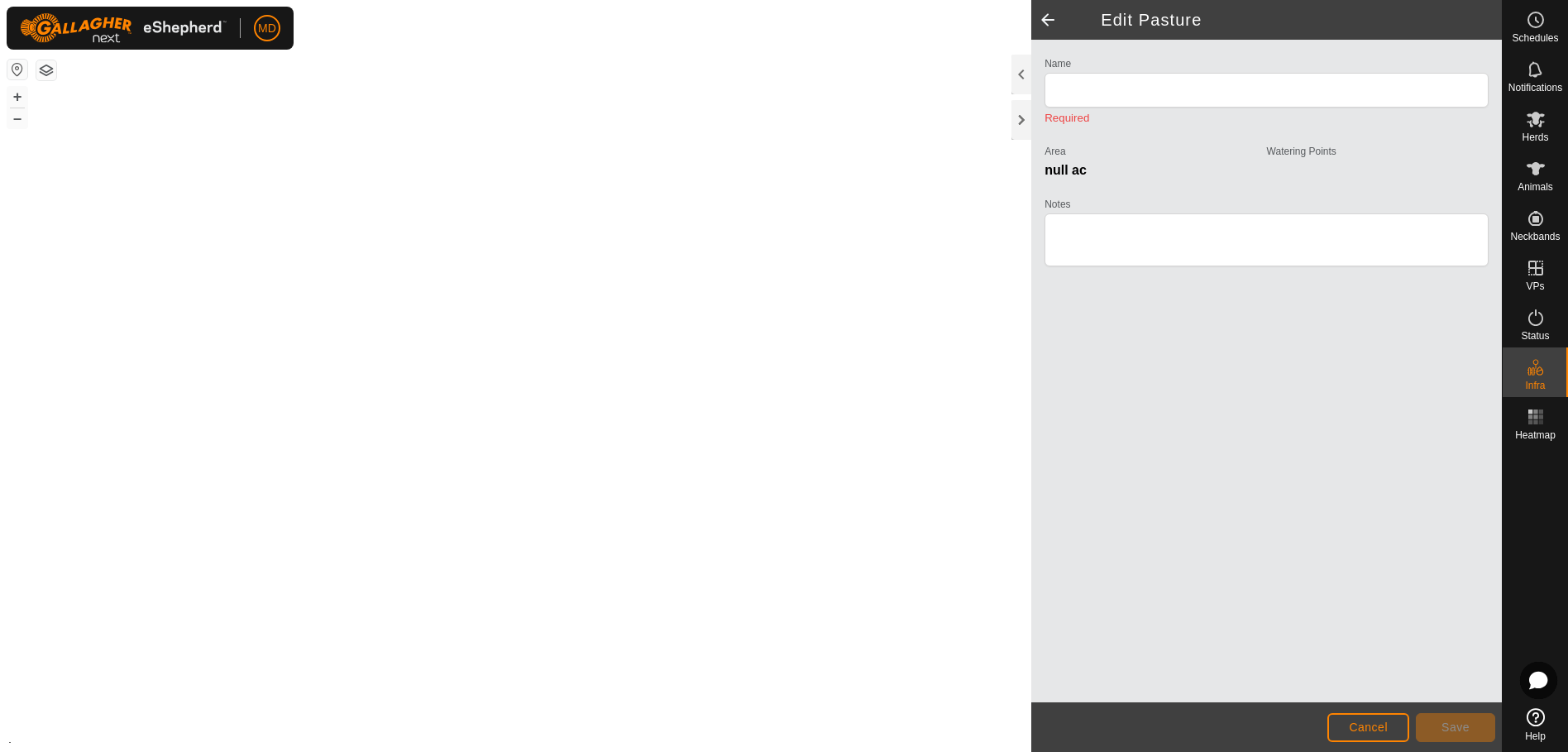
type input "North [PERSON_NAME] 1200"
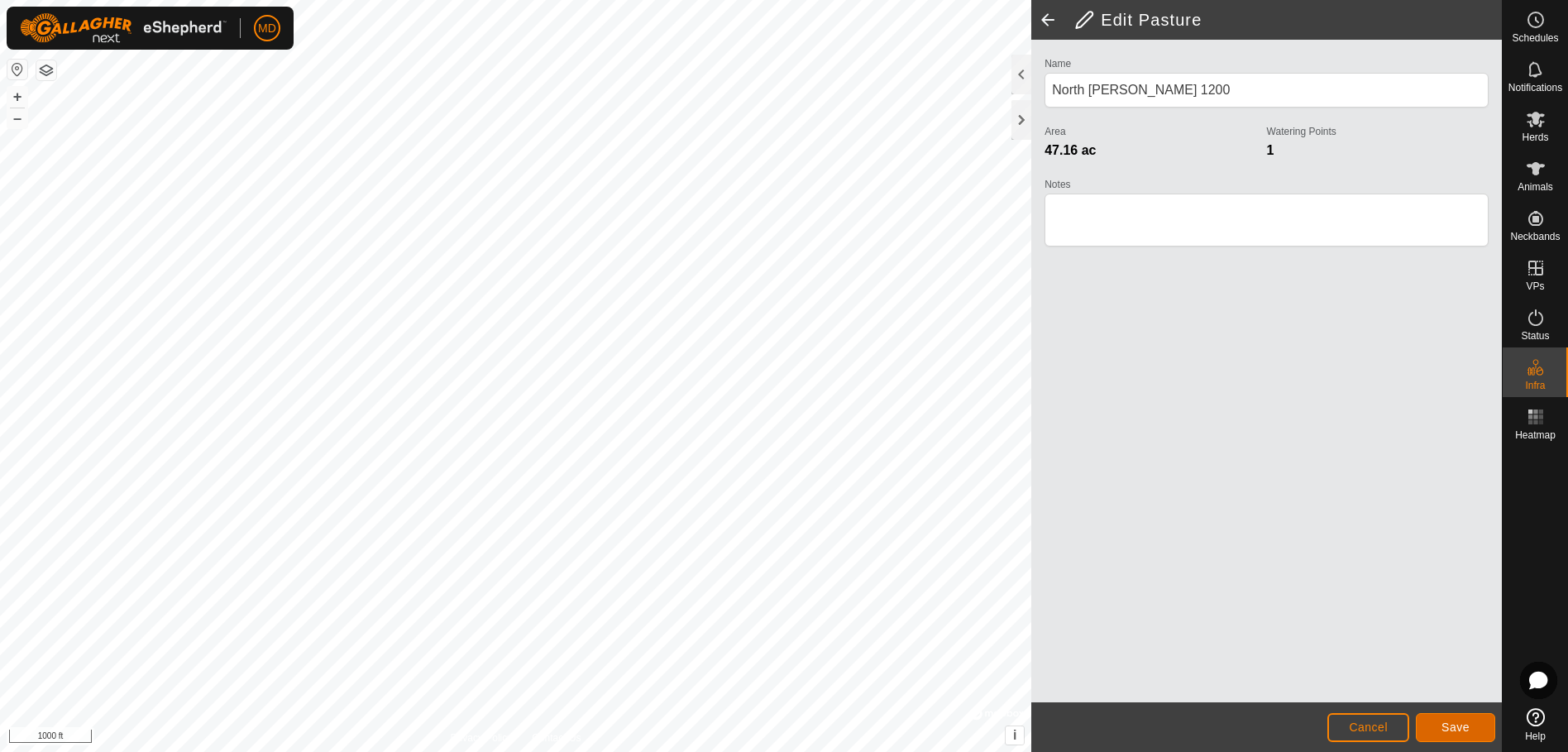
click at [1467, 724] on span "Save" at bounding box center [1456, 727] width 28 height 14
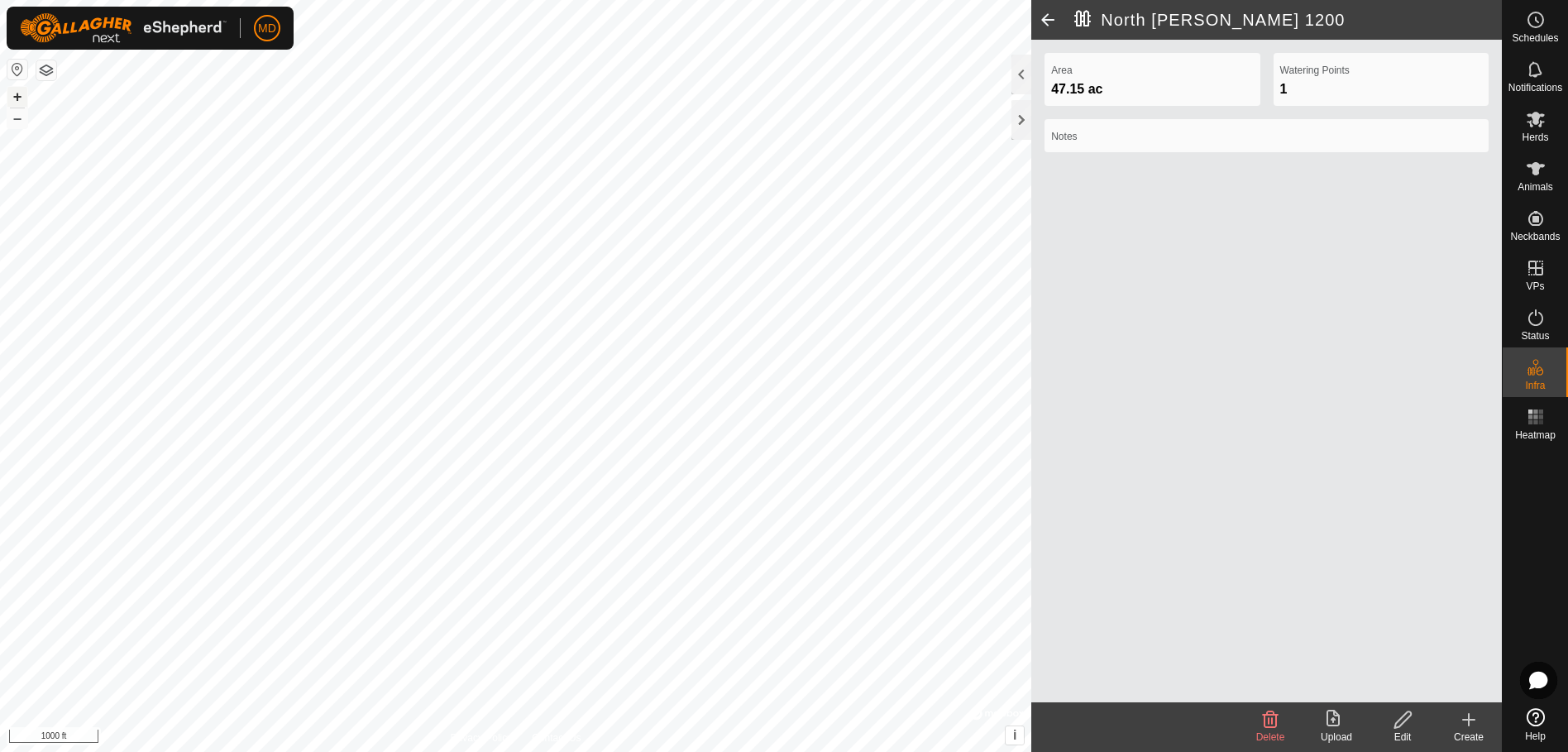
click at [19, 99] on button "+" at bounding box center [18, 97] width 20 height 20
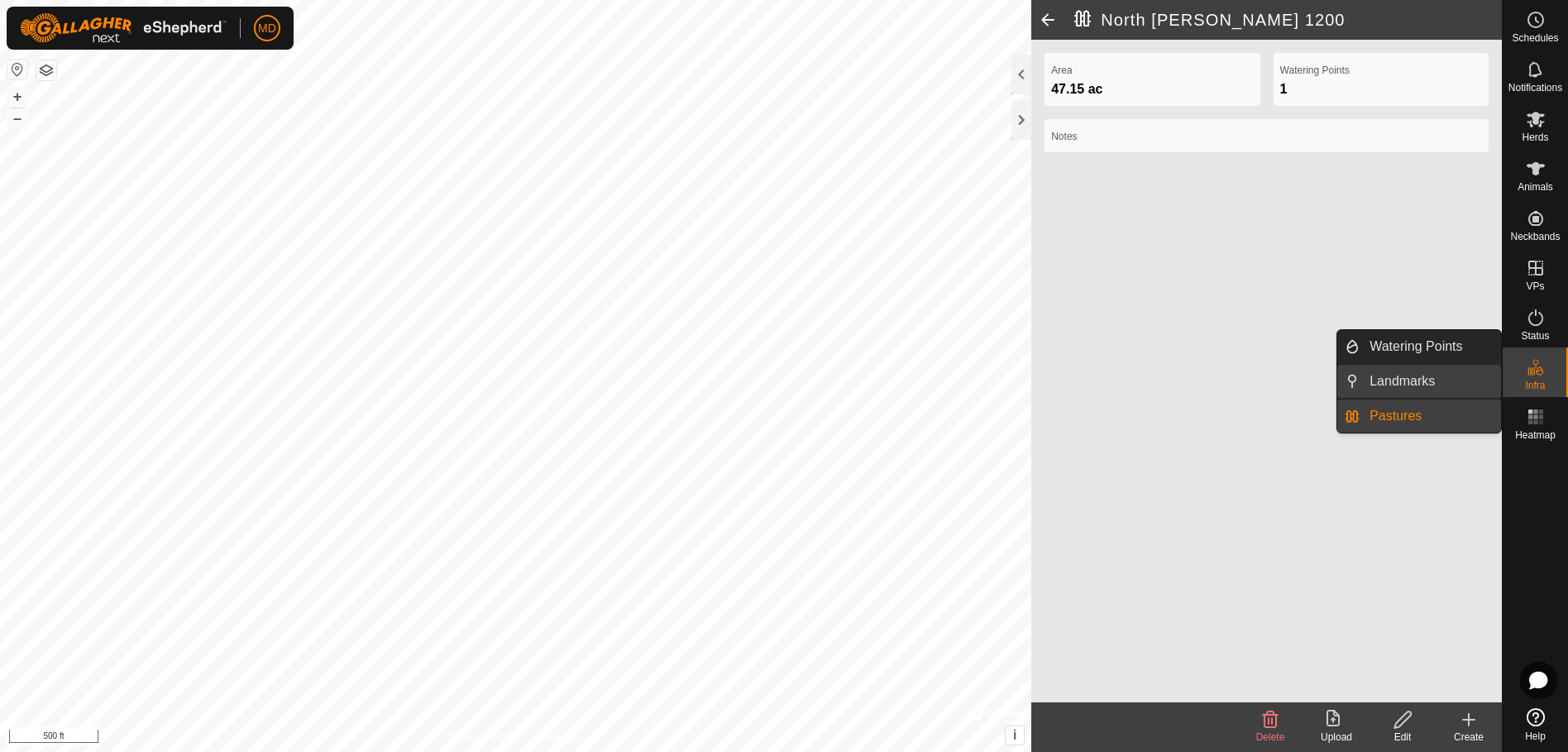
click at [1388, 380] on link "Landmarks" at bounding box center [1430, 381] width 141 height 33
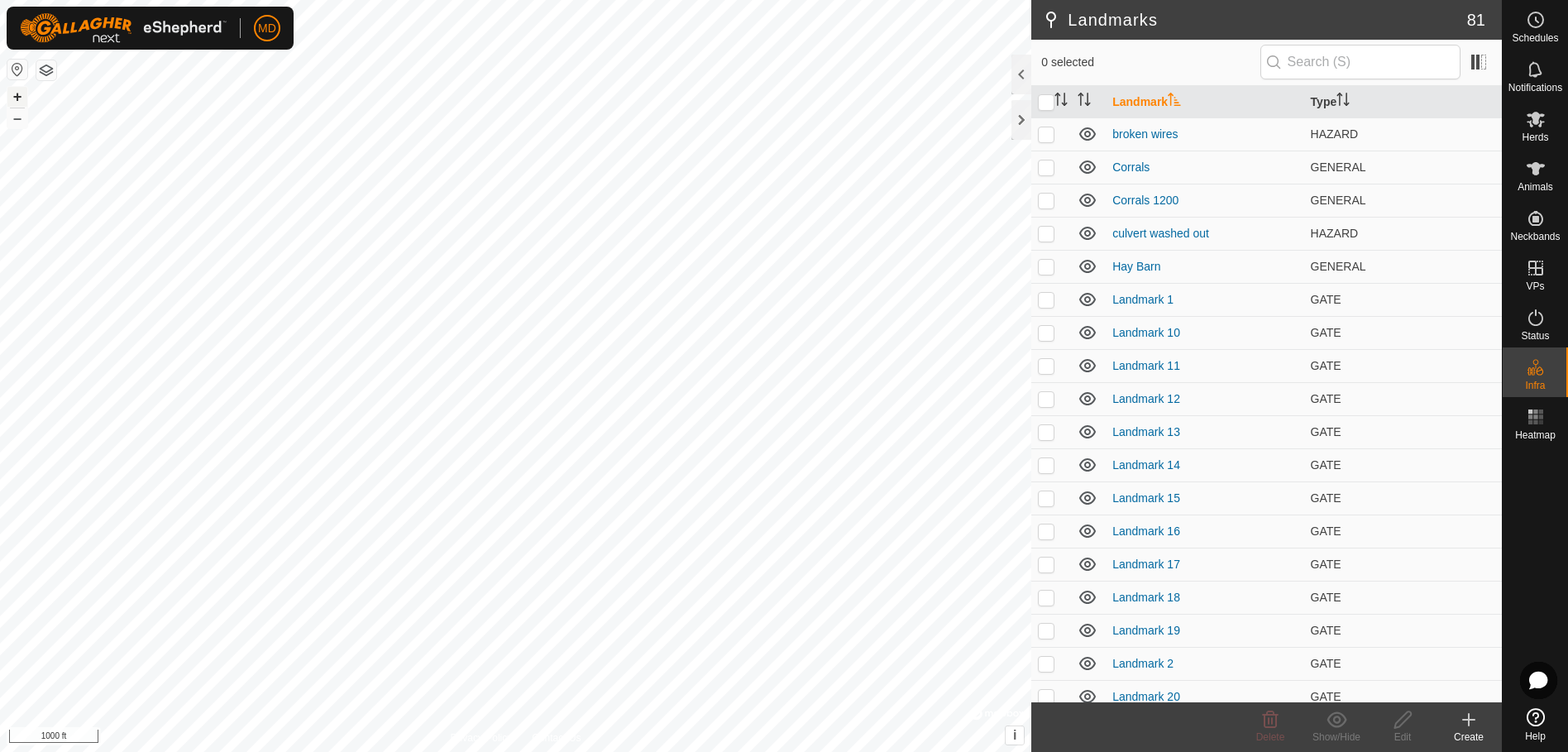
click at [13, 94] on button "+" at bounding box center [18, 97] width 20 height 20
click at [981, 751] on html "MD Schedules Notifications Herds Animals Neckbands VPs Status Infra Heatmap Hel…" at bounding box center [784, 376] width 1568 height 752
click at [850, 751] on html "MD Schedules Notifications Herds Animals Neckbands VPs Status Infra Heatmap Hel…" at bounding box center [784, 376] width 1568 height 752
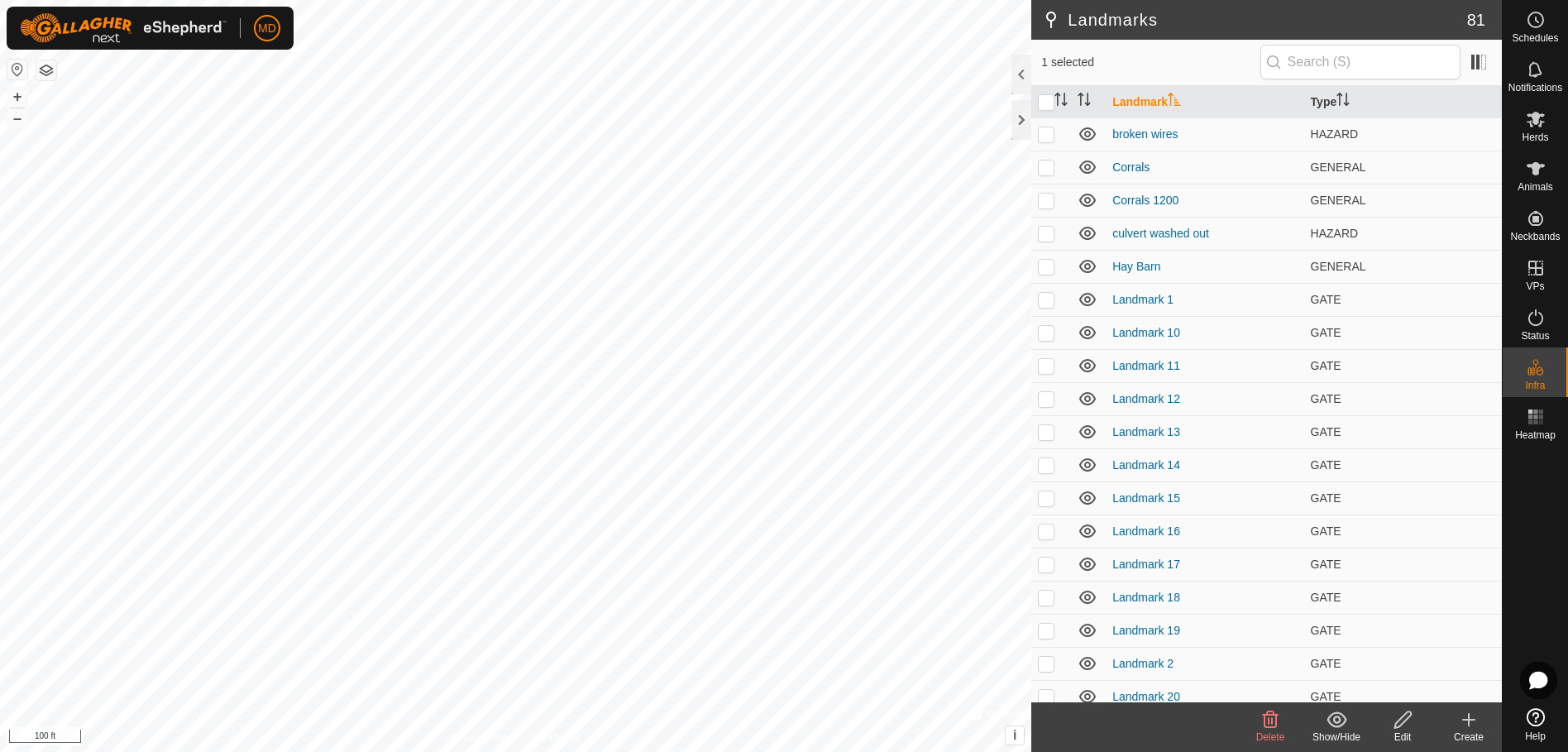
click at [1270, 722] on icon at bounding box center [1270, 719] width 20 height 20
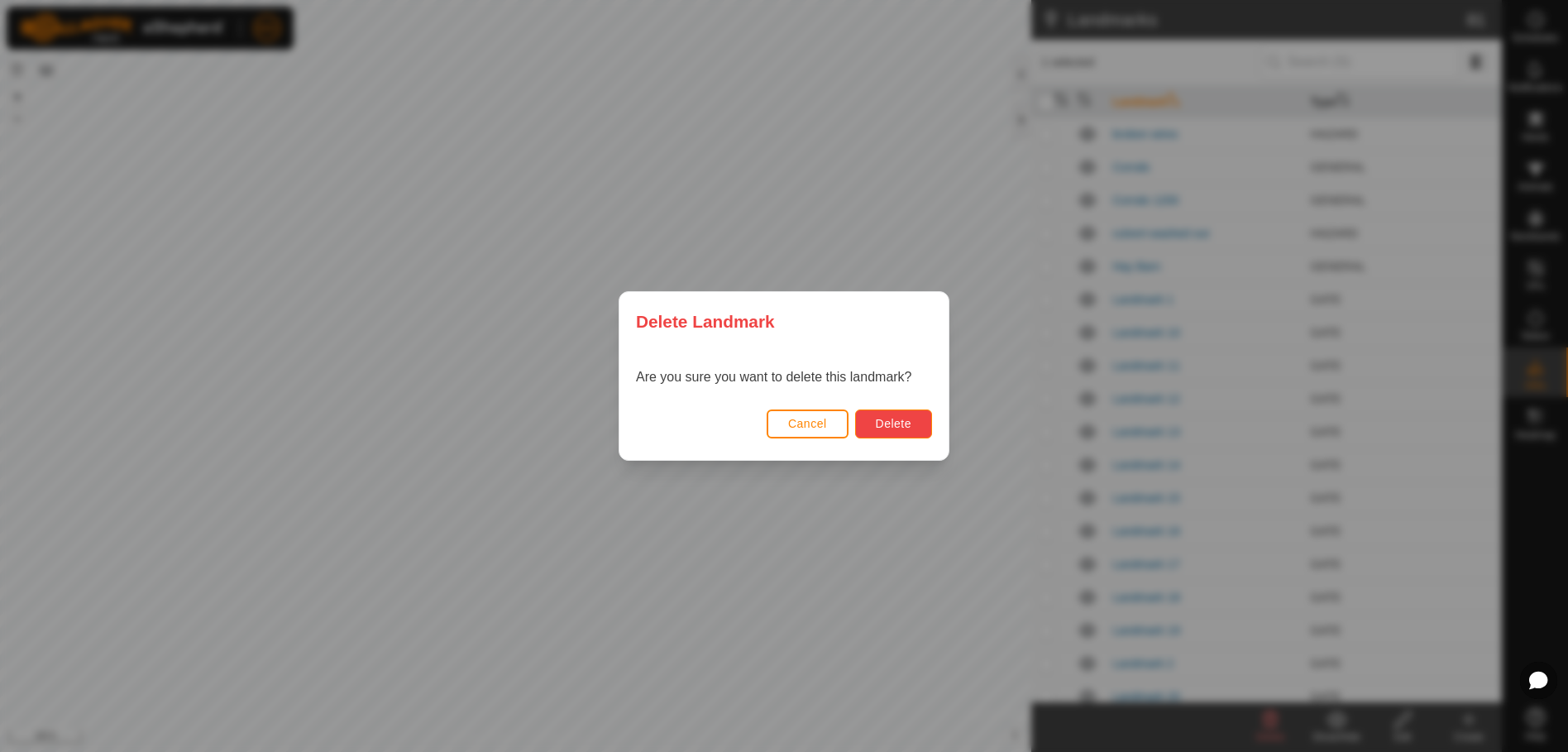
click at [899, 416] on span "Delete" at bounding box center [894, 423] width 35 height 14
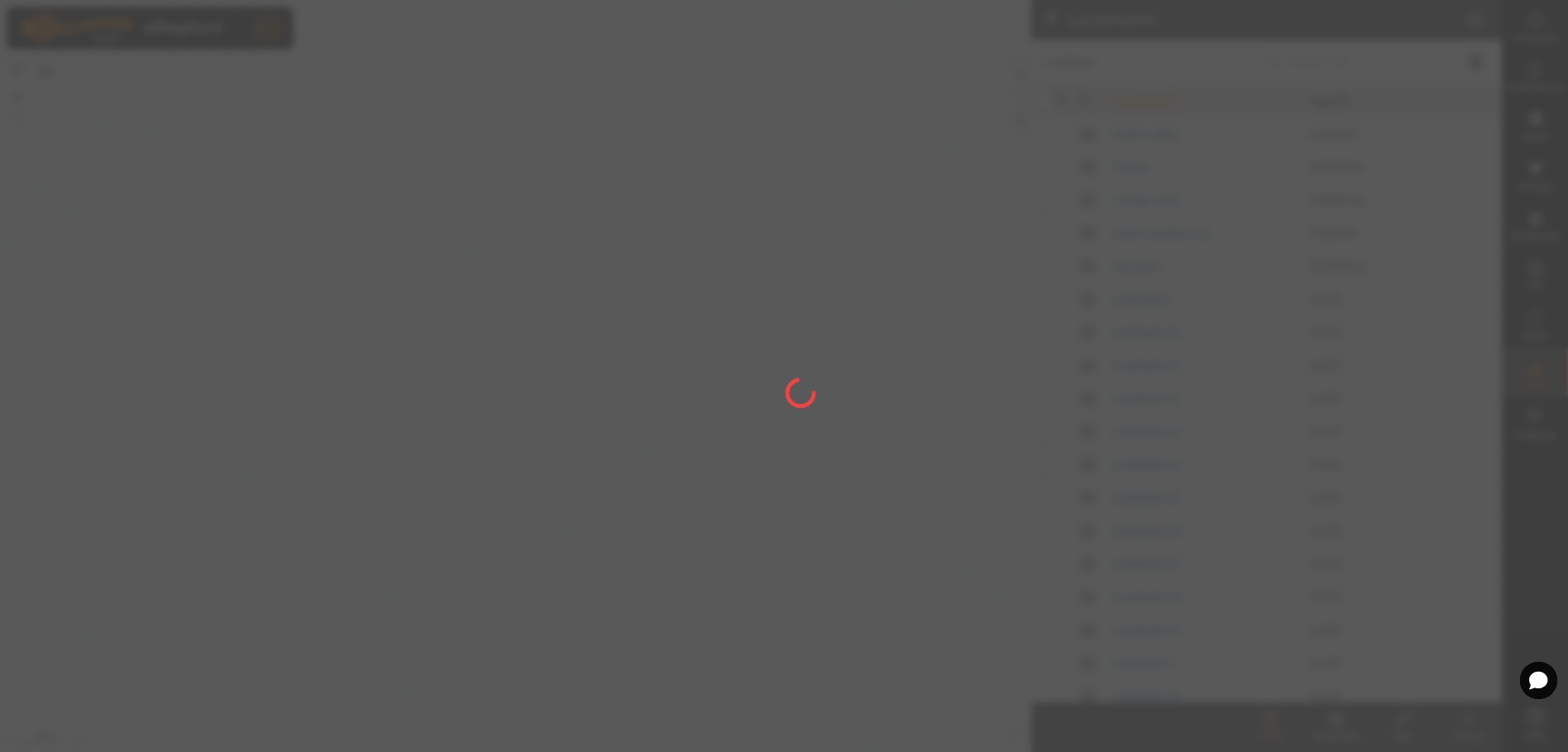
checkbox input "false"
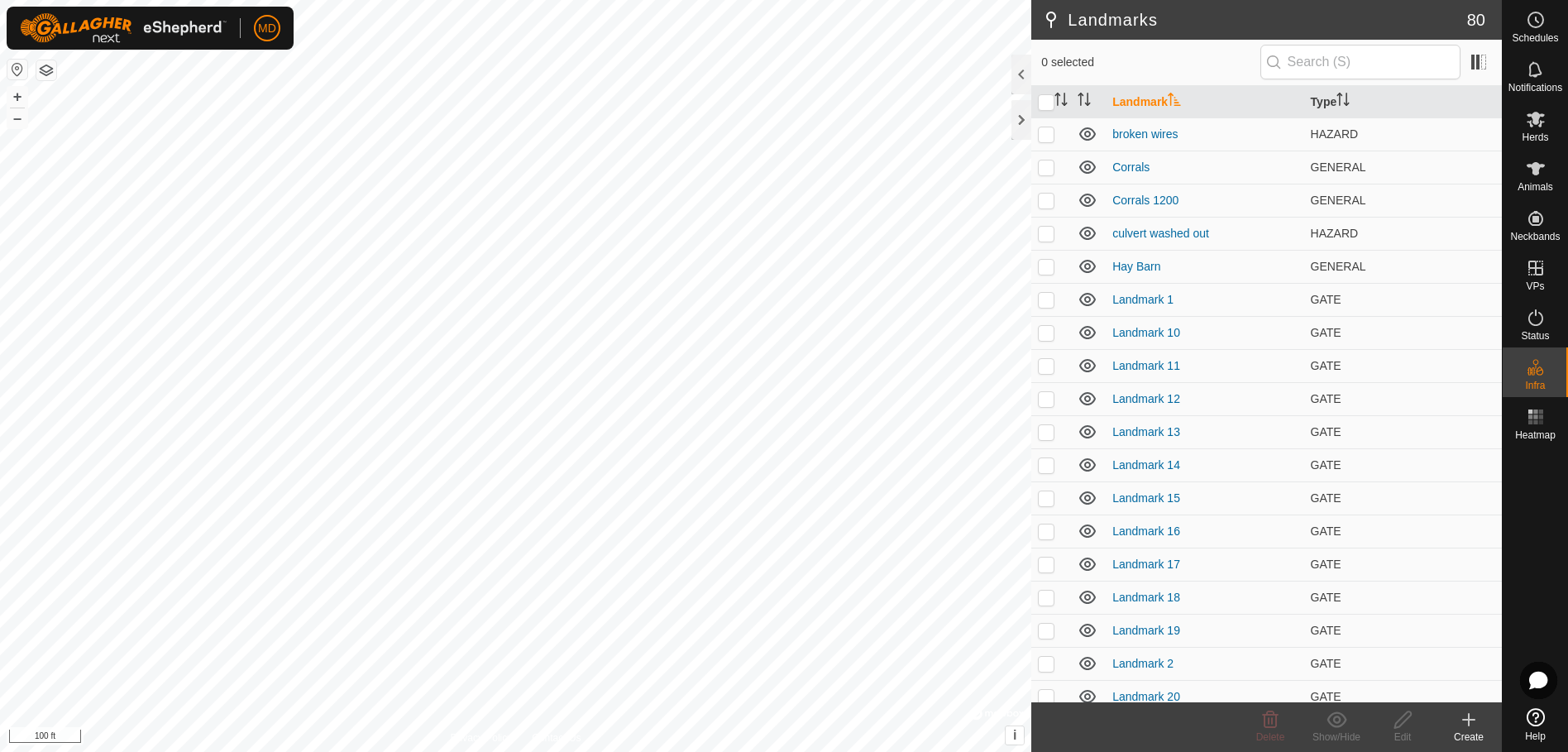
click at [19, 70] on button "button" at bounding box center [18, 69] width 20 height 20
click at [1539, 123] on icon at bounding box center [1536, 119] width 19 height 16
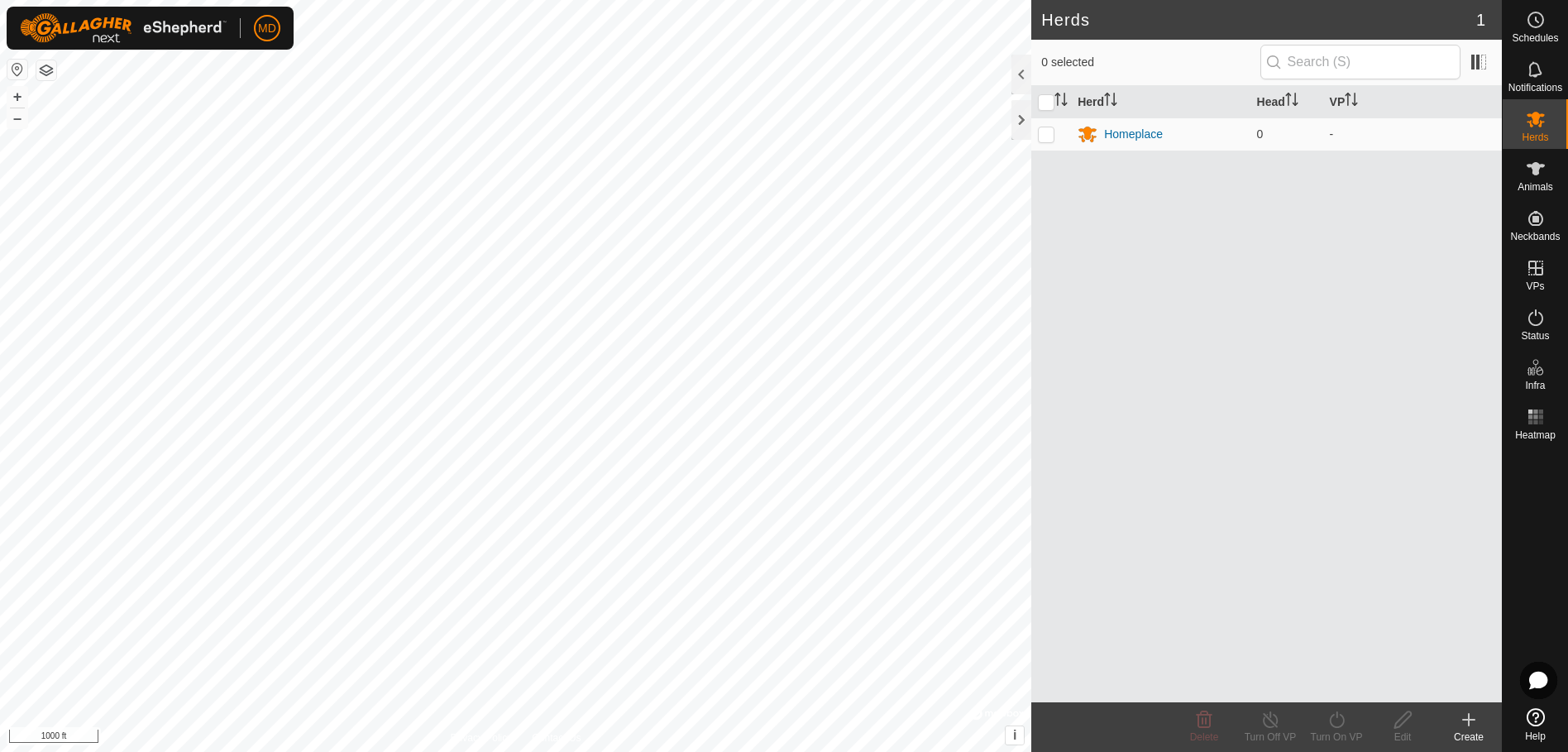
click at [1469, 718] on icon at bounding box center [1469, 720] width 0 height 12
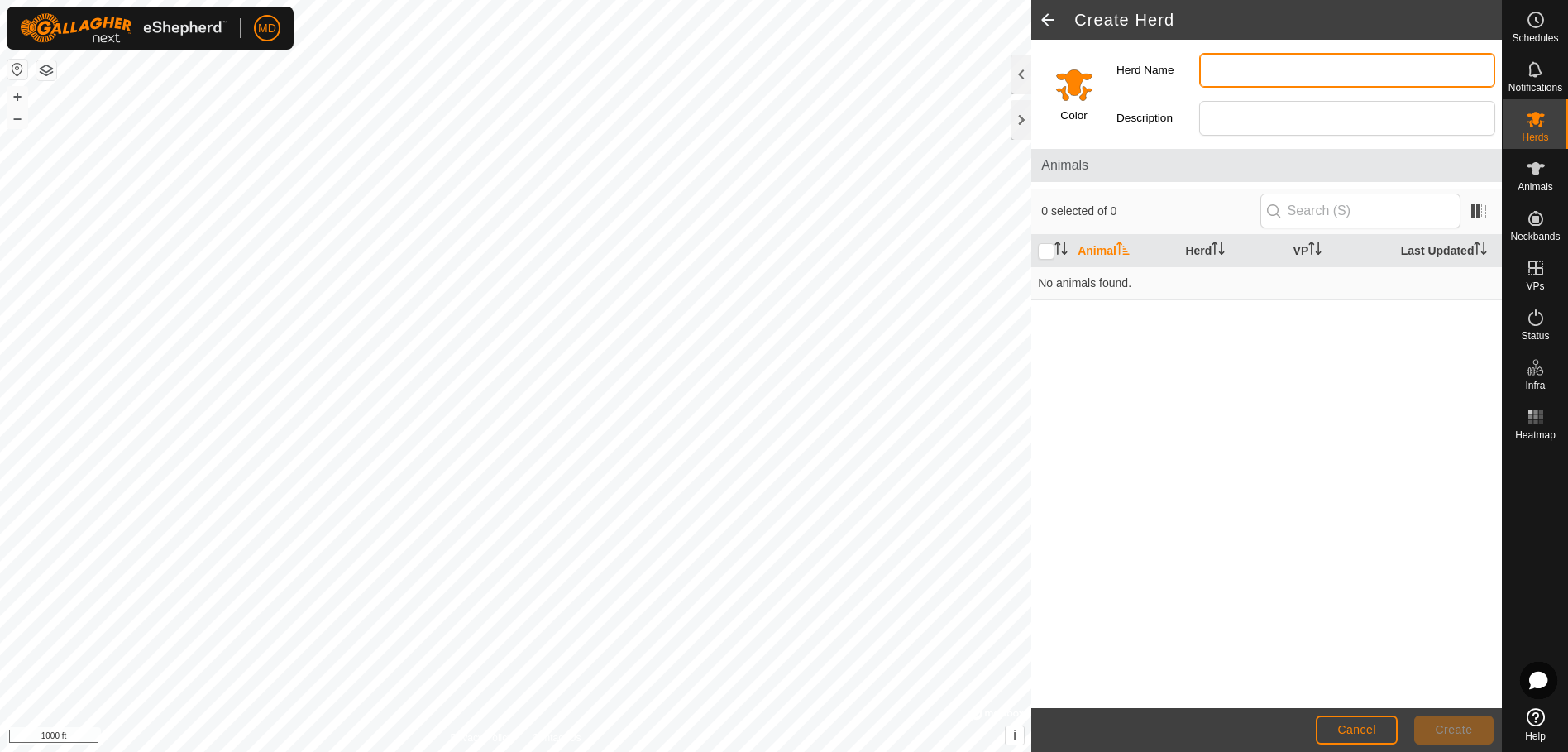
click at [1207, 72] on input "Herd Name" at bounding box center [1347, 70] width 296 height 35
type input "Heifers"
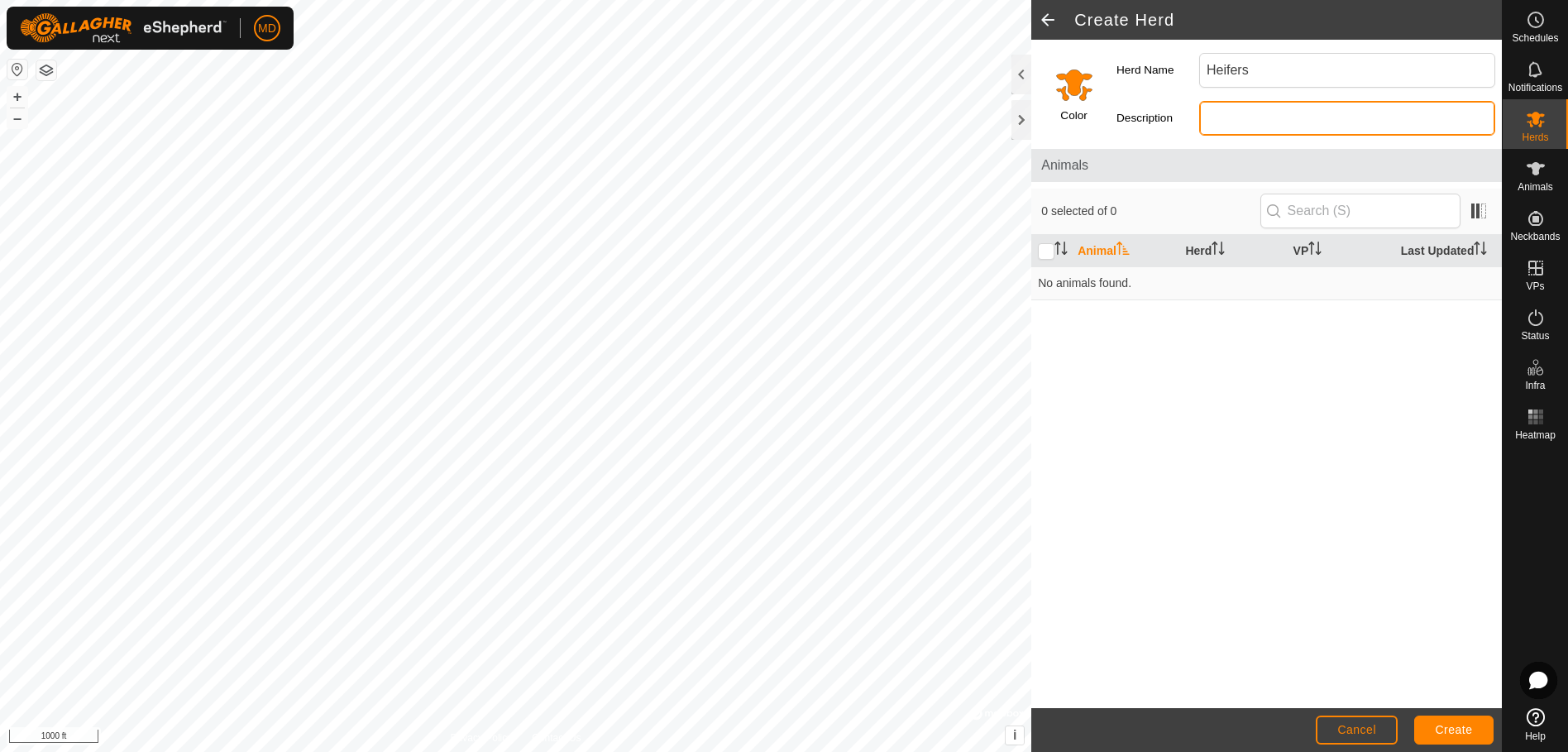
click at [1214, 120] on input "Description" at bounding box center [1347, 118] width 296 height 35
type input "Yearling and first calf heifers"
click at [1070, 99] on input "Select a color" at bounding box center [1074, 84] width 40 height 40
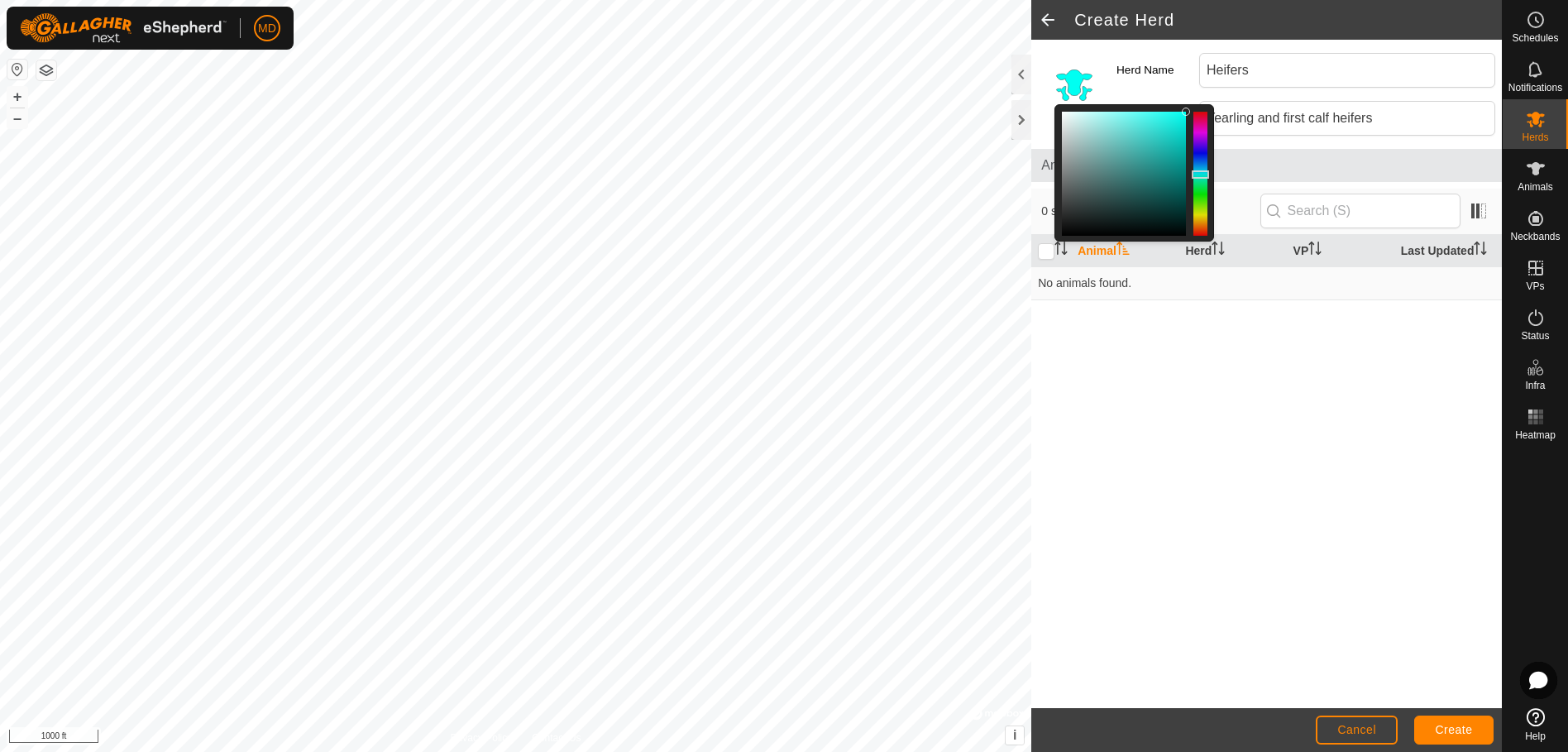
drag, startPoint x: 1201, startPoint y: 226, endPoint x: 1204, endPoint y: 175, distance: 51.1
click at [1204, 175] on div at bounding box center [1201, 175] width 18 height 8
click at [1465, 731] on span "Create" at bounding box center [1455, 730] width 37 height 14
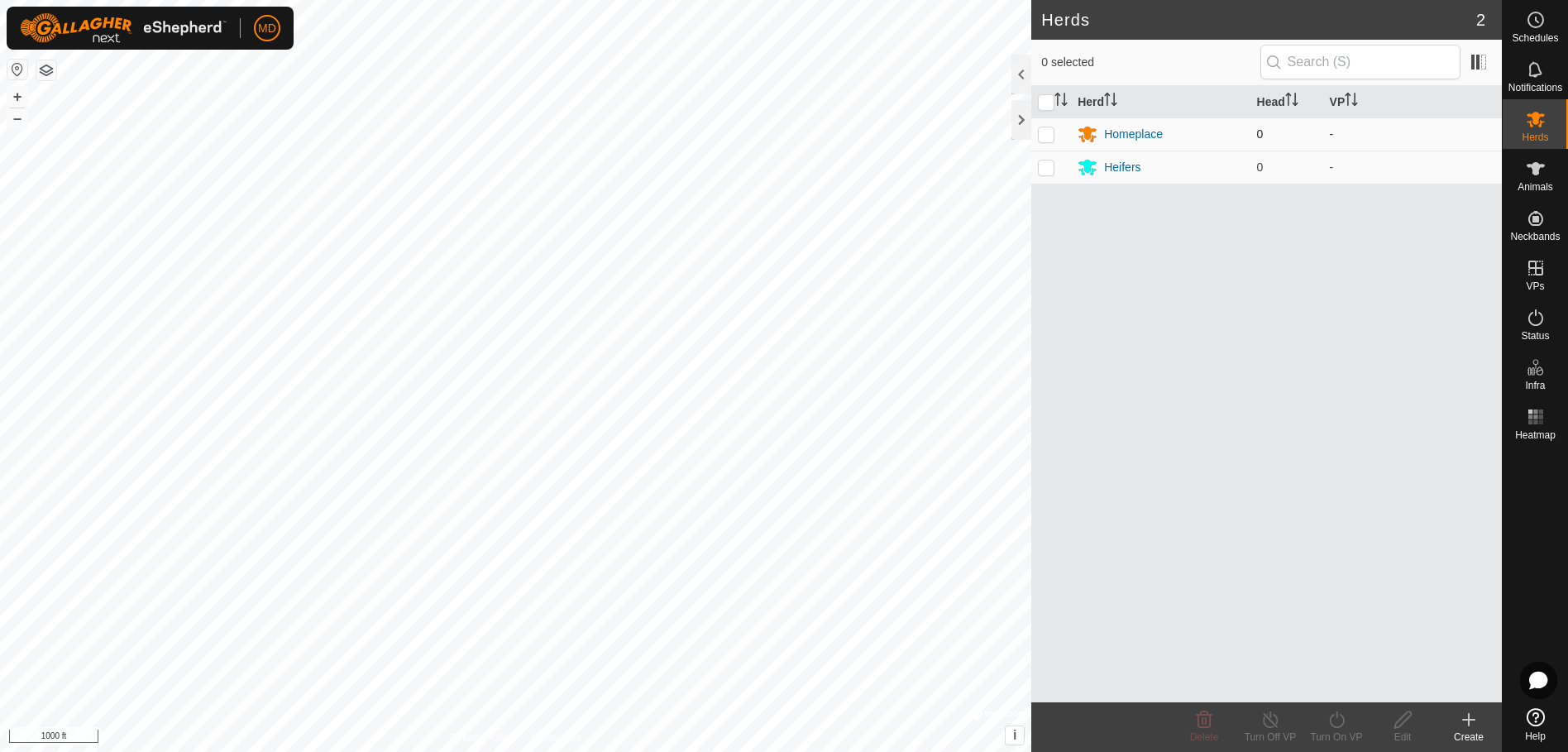
click at [1051, 133] on p-checkbox at bounding box center [1046, 135] width 17 height 14
checkbox input "true"
click at [1401, 727] on icon at bounding box center [1403, 719] width 20 height 20
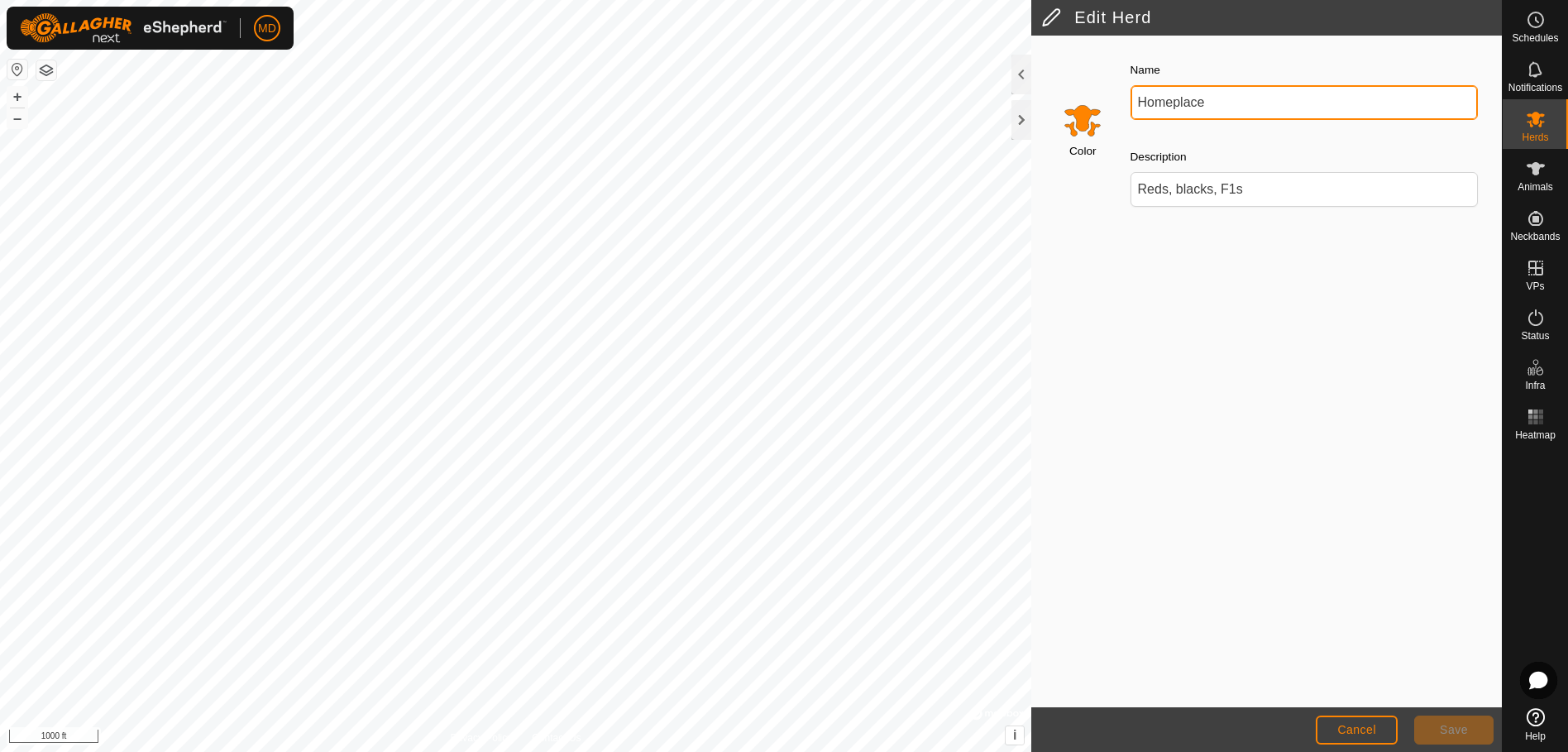
click at [1205, 100] on input "Homeplace" at bounding box center [1305, 102] width 348 height 35
type input "H"
type input "Angus cows"
click at [1446, 725] on span "Save" at bounding box center [1454, 730] width 28 height 14
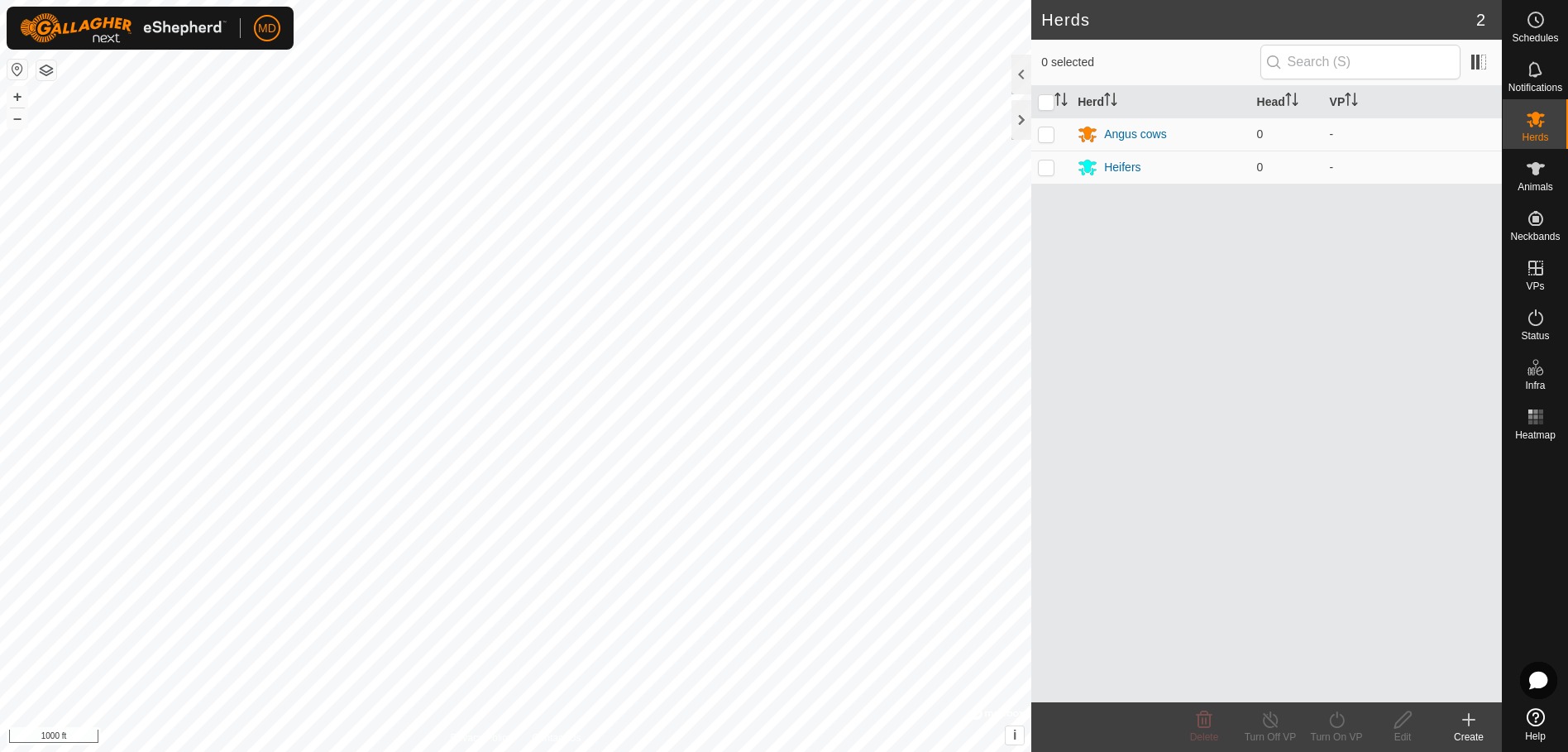
click at [1467, 728] on icon at bounding box center [1468, 719] width 20 height 20
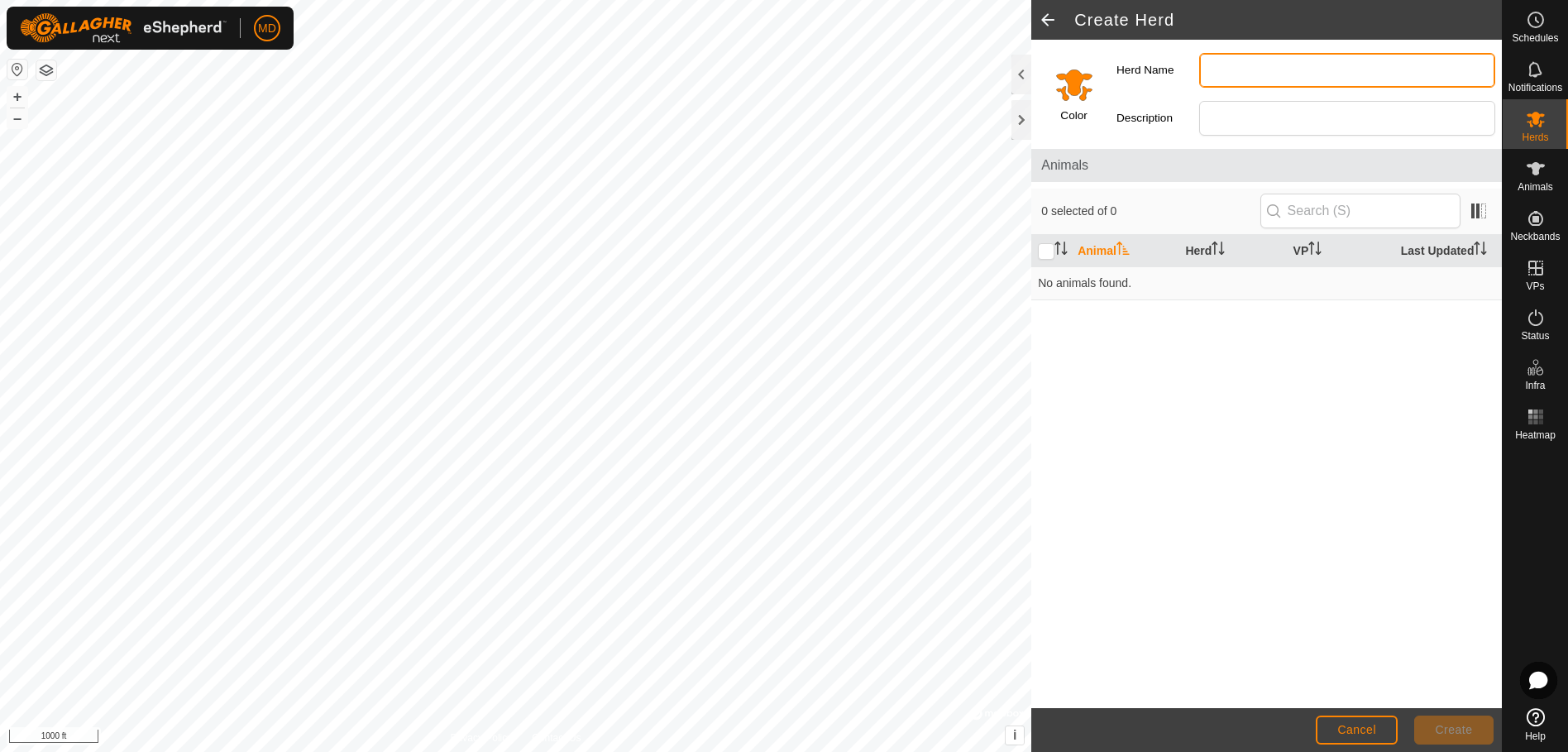
click at [1220, 72] on input "Herd Name" at bounding box center [1347, 70] width 296 height 35
type input "F1 Cows"
click at [1454, 724] on span "Create" at bounding box center [1455, 730] width 37 height 14
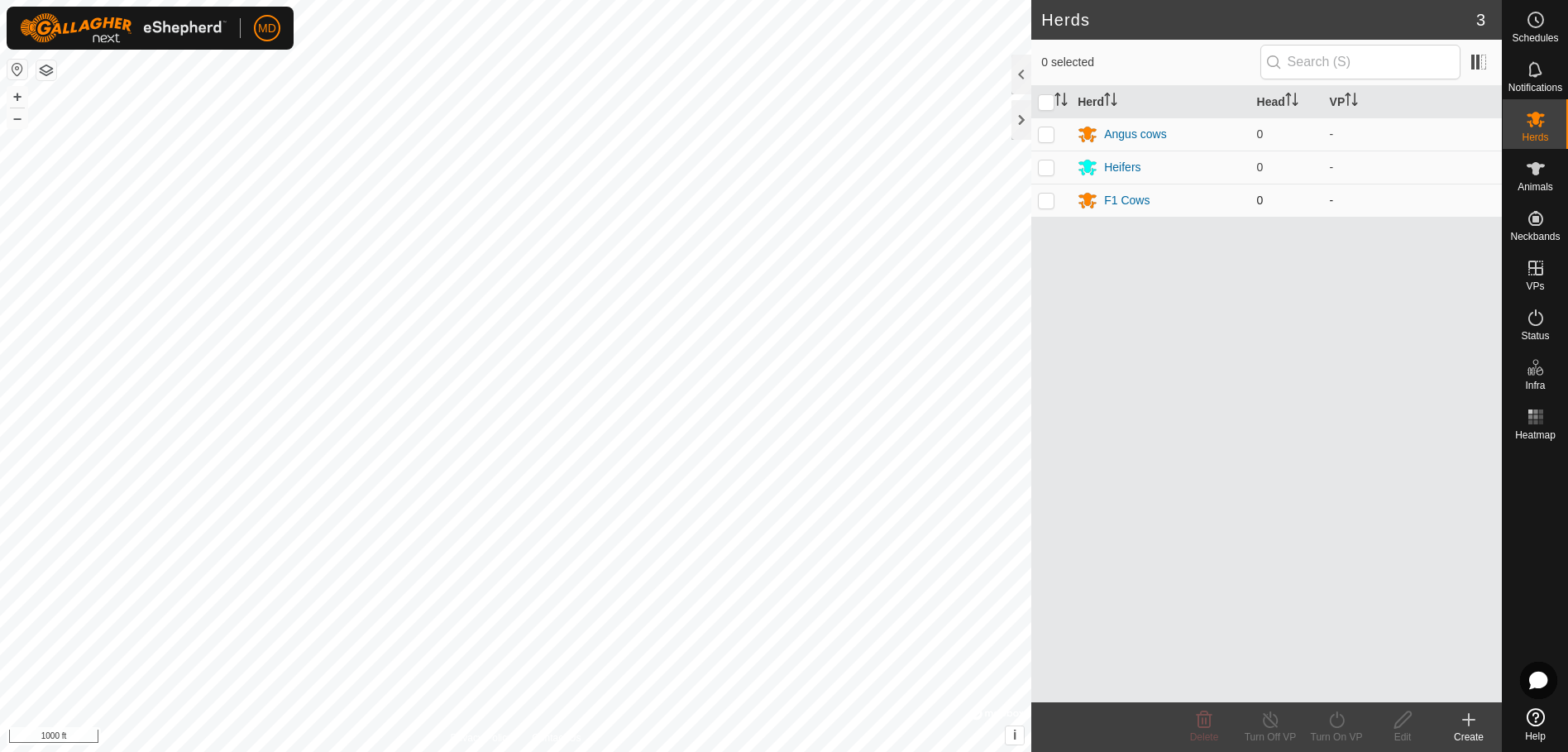
click at [1039, 198] on p-checkbox at bounding box center [1046, 200] width 17 height 14
checkbox input "true"
click at [1121, 201] on div "F1 Cows" at bounding box center [1127, 201] width 46 height 18
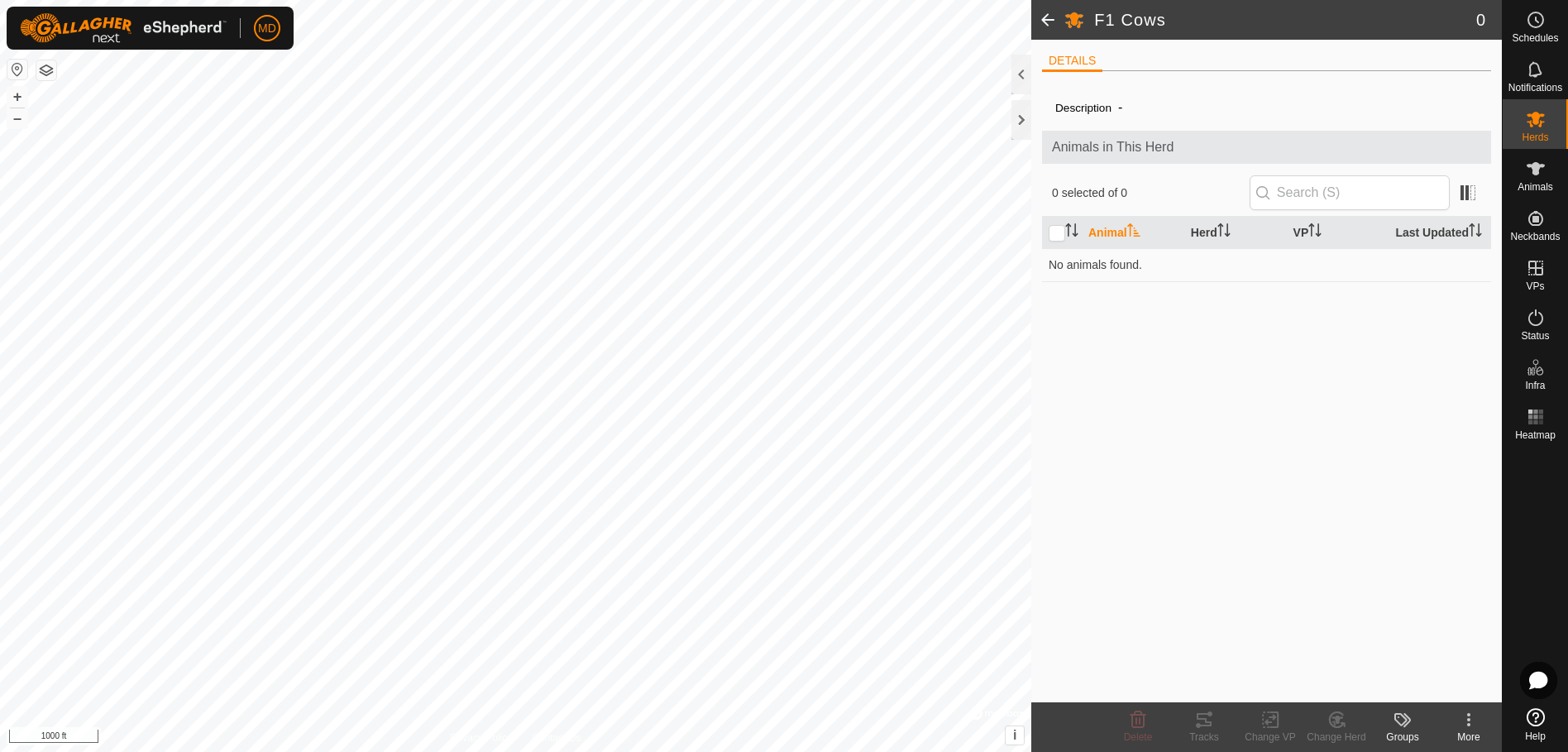
click at [1142, 100] on div "Description -" at bounding box center [1266, 107] width 422 height 20
click at [1141, 108] on div "Description -" at bounding box center [1266, 107] width 422 height 20
click at [1041, 18] on span at bounding box center [1048, 20] width 33 height 40
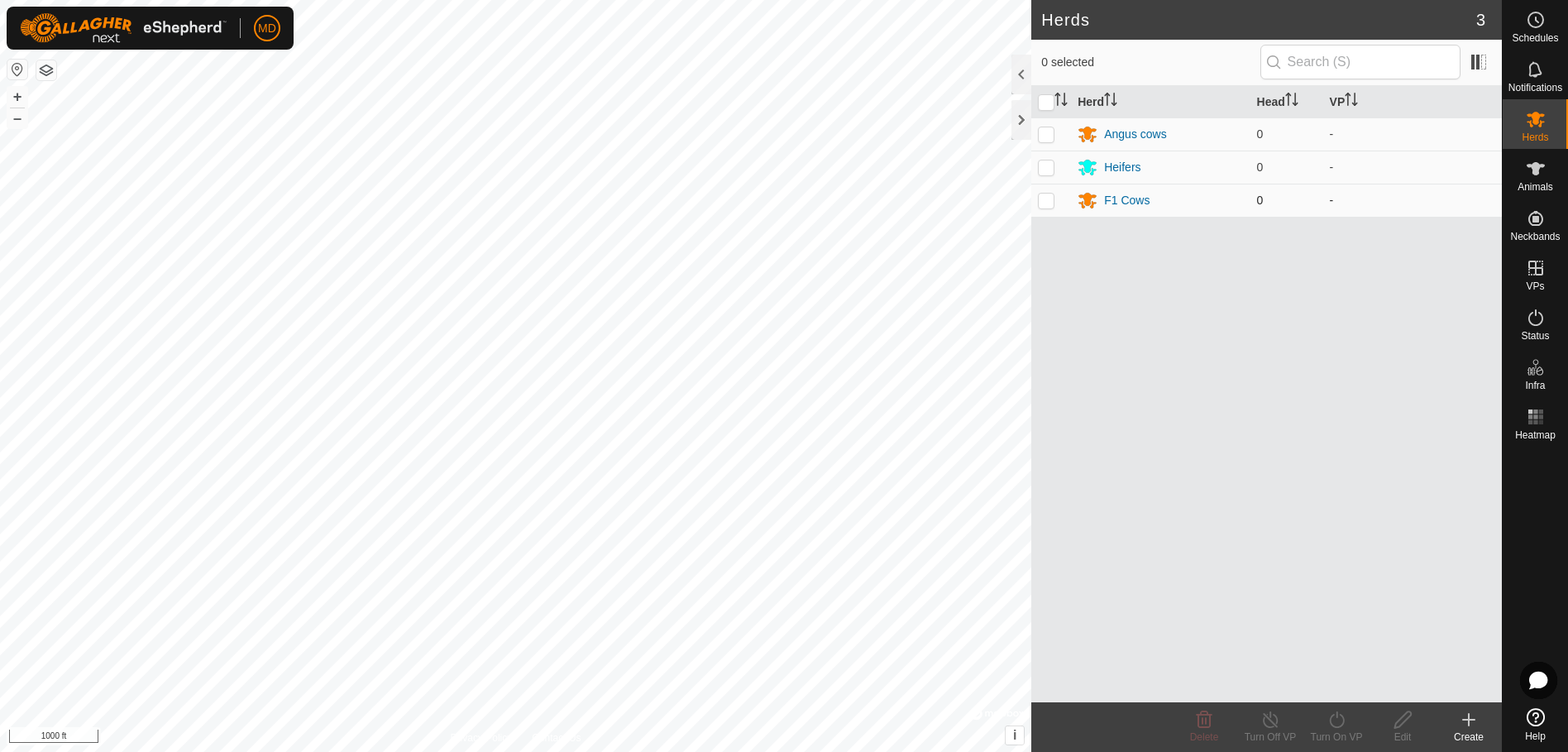
click at [1045, 201] on p-checkbox at bounding box center [1046, 200] width 17 height 14
checkbox input "true"
click at [1403, 716] on icon at bounding box center [1402, 719] width 17 height 17
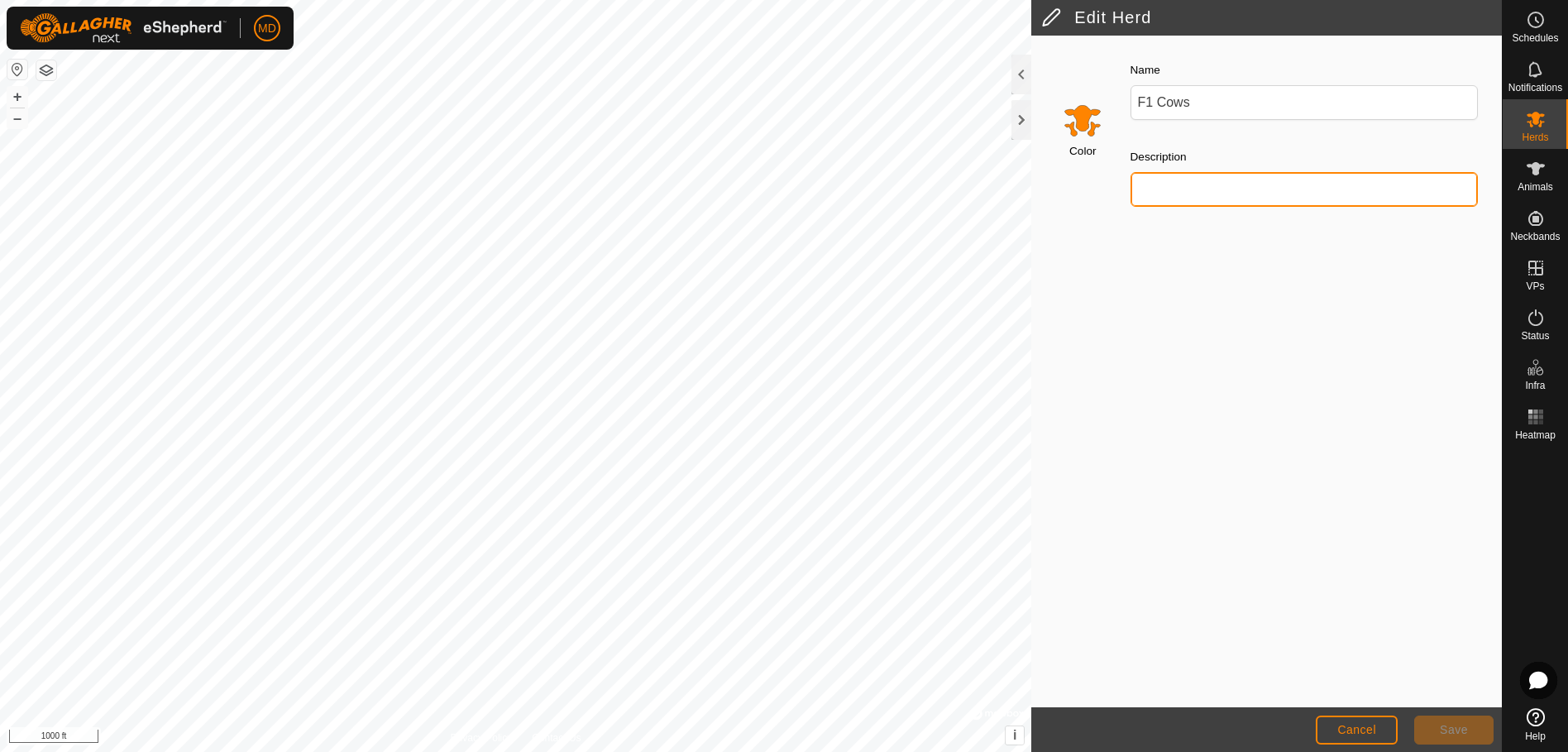
click at [1161, 186] on input "Description" at bounding box center [1305, 189] width 348 height 35
type input "H"
type input "[DEMOGRAPHIC_DATA] crosses"
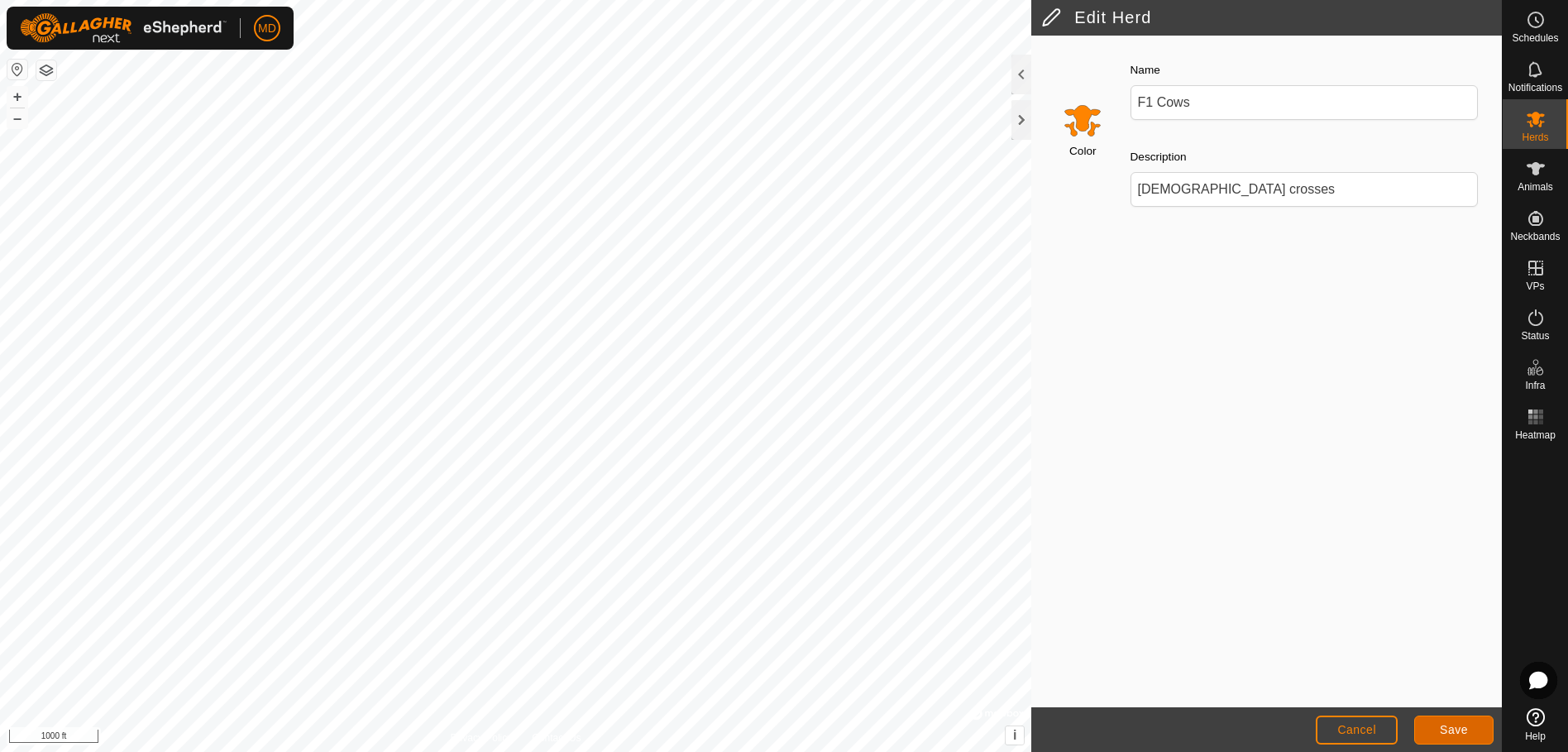
click at [1448, 725] on span "Save" at bounding box center [1454, 730] width 28 height 14
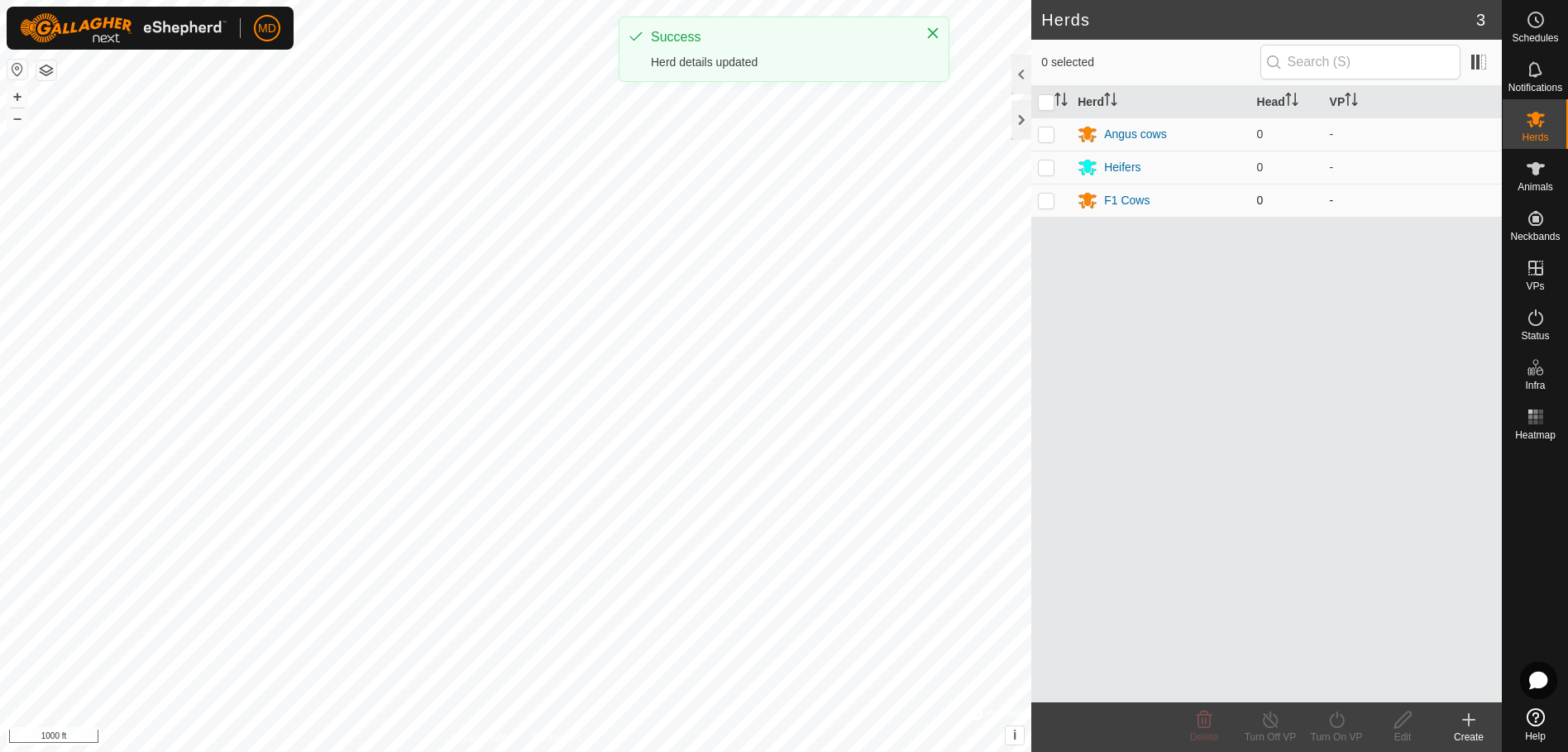
click at [1050, 199] on p-checkbox at bounding box center [1046, 200] width 17 height 14
checkbox input "true"
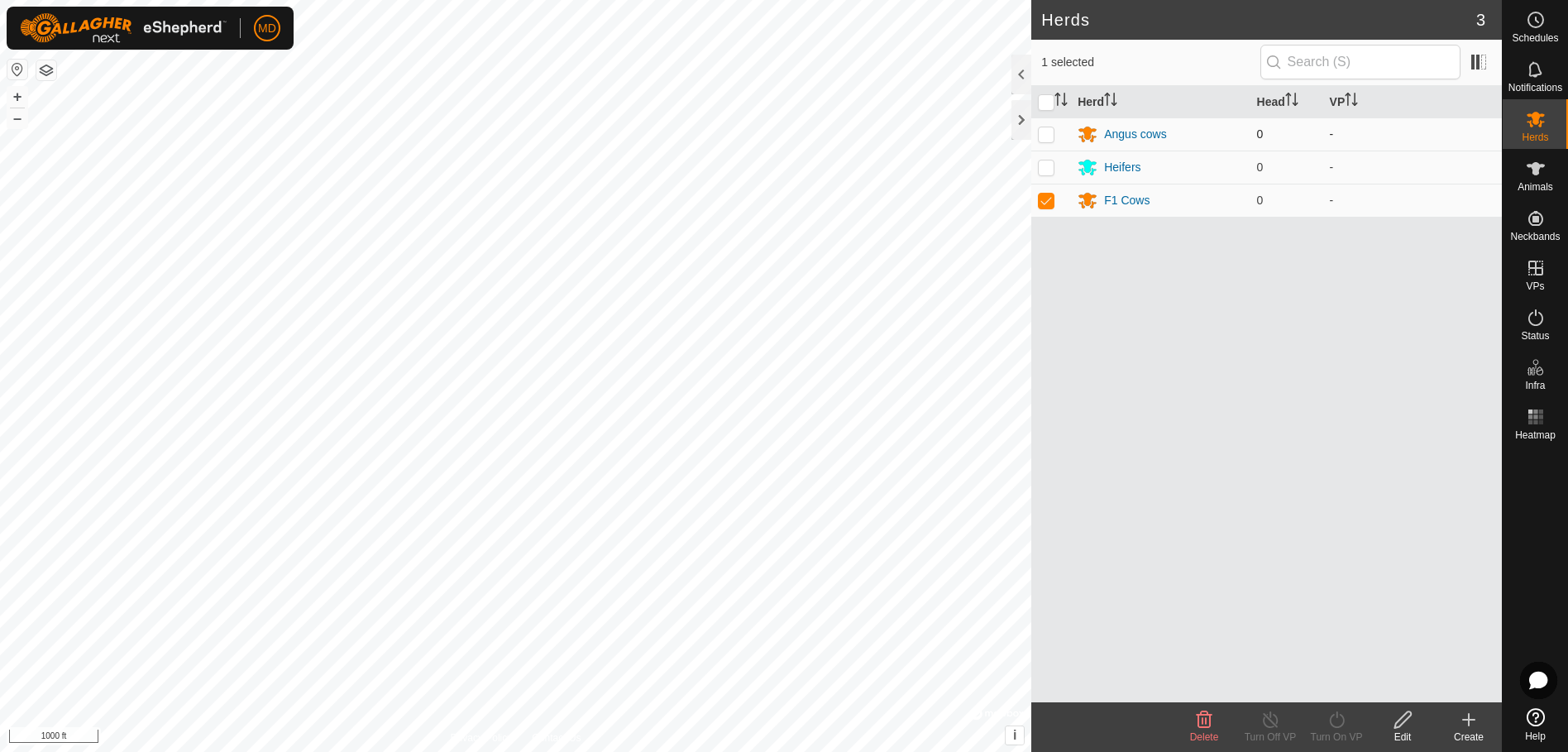
click at [1043, 136] on p-checkbox at bounding box center [1046, 135] width 17 height 14
checkbox input "true"
click at [1050, 199] on p-checkbox at bounding box center [1046, 200] width 17 height 14
checkbox input "false"
click at [1404, 718] on icon at bounding box center [1403, 719] width 20 height 20
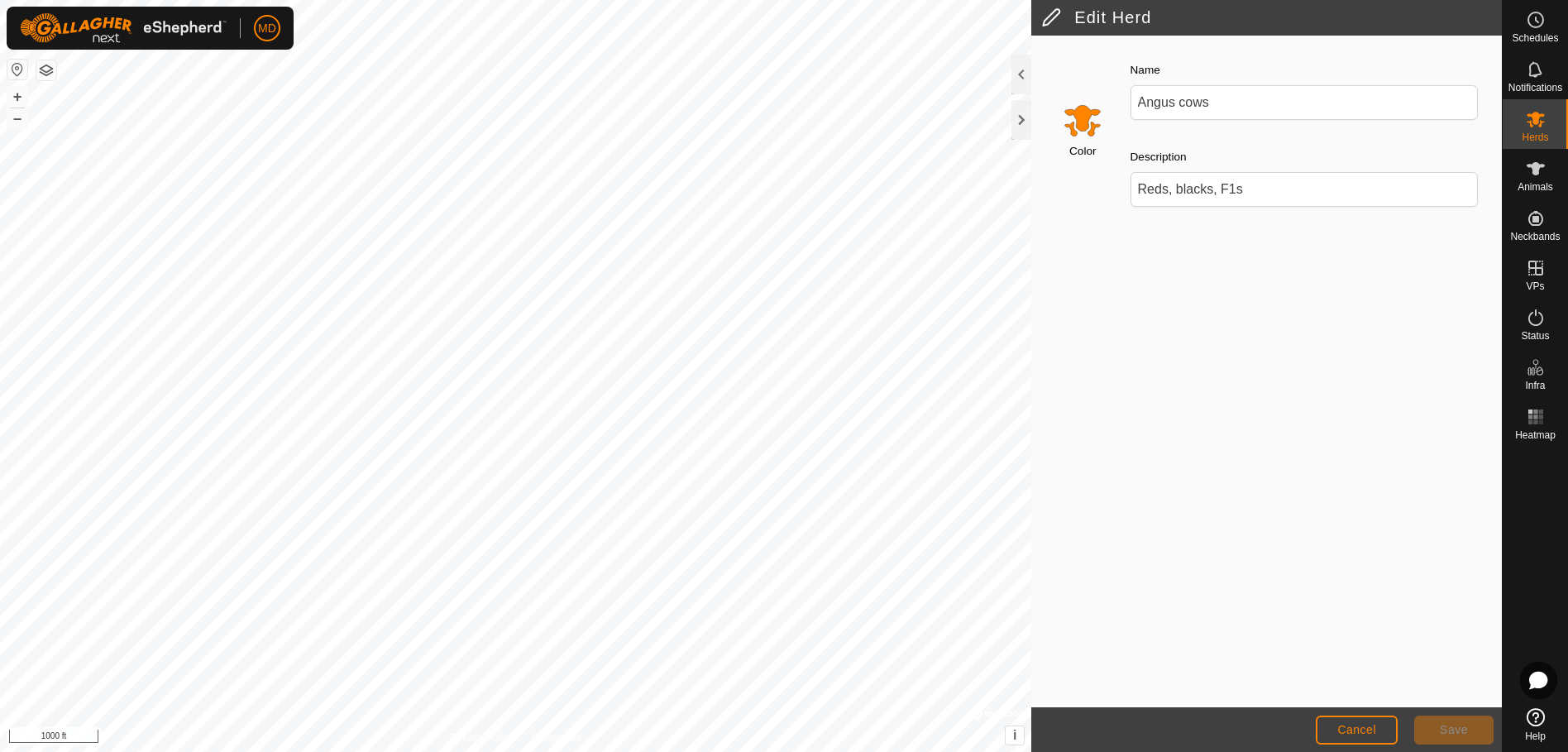
click at [1084, 119] on input "Select a color" at bounding box center [1082, 120] width 40 height 40
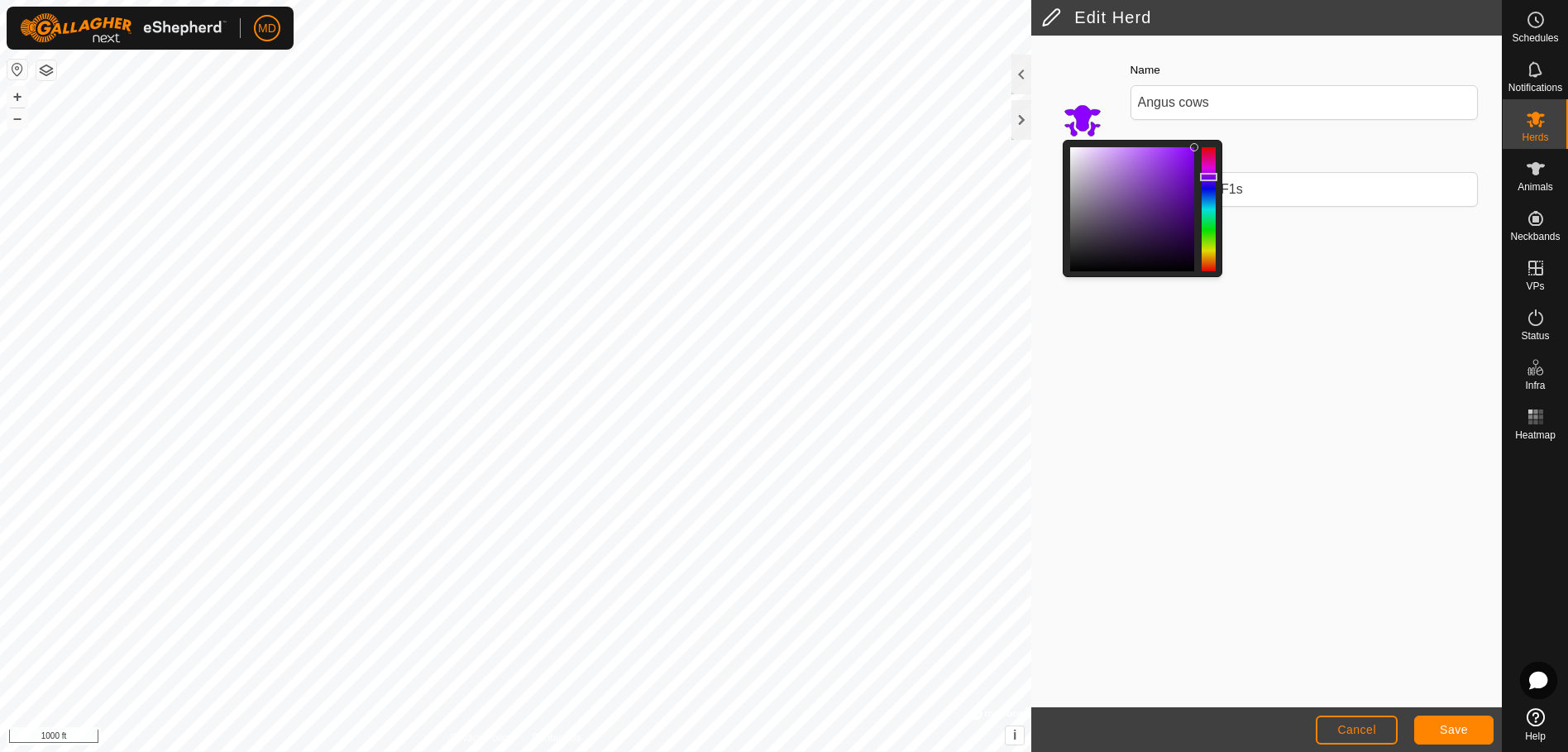
drag, startPoint x: 1210, startPoint y: 258, endPoint x: 1217, endPoint y: 177, distance: 81.3
click at [1217, 177] on div at bounding box center [1209, 177] width 18 height 8
click at [1447, 720] on button "Save" at bounding box center [1454, 730] width 79 height 29
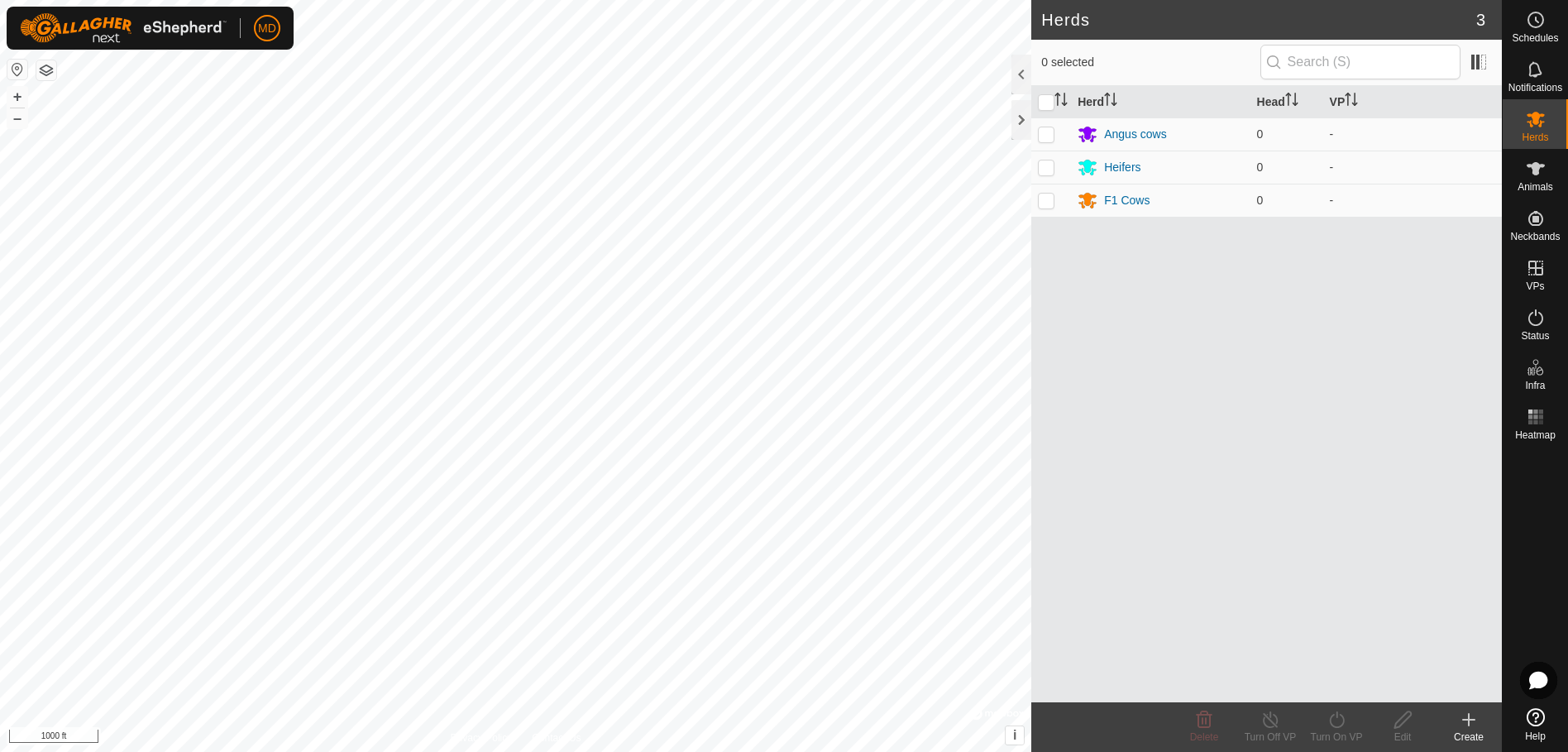
click at [1467, 722] on icon at bounding box center [1468, 719] width 20 height 20
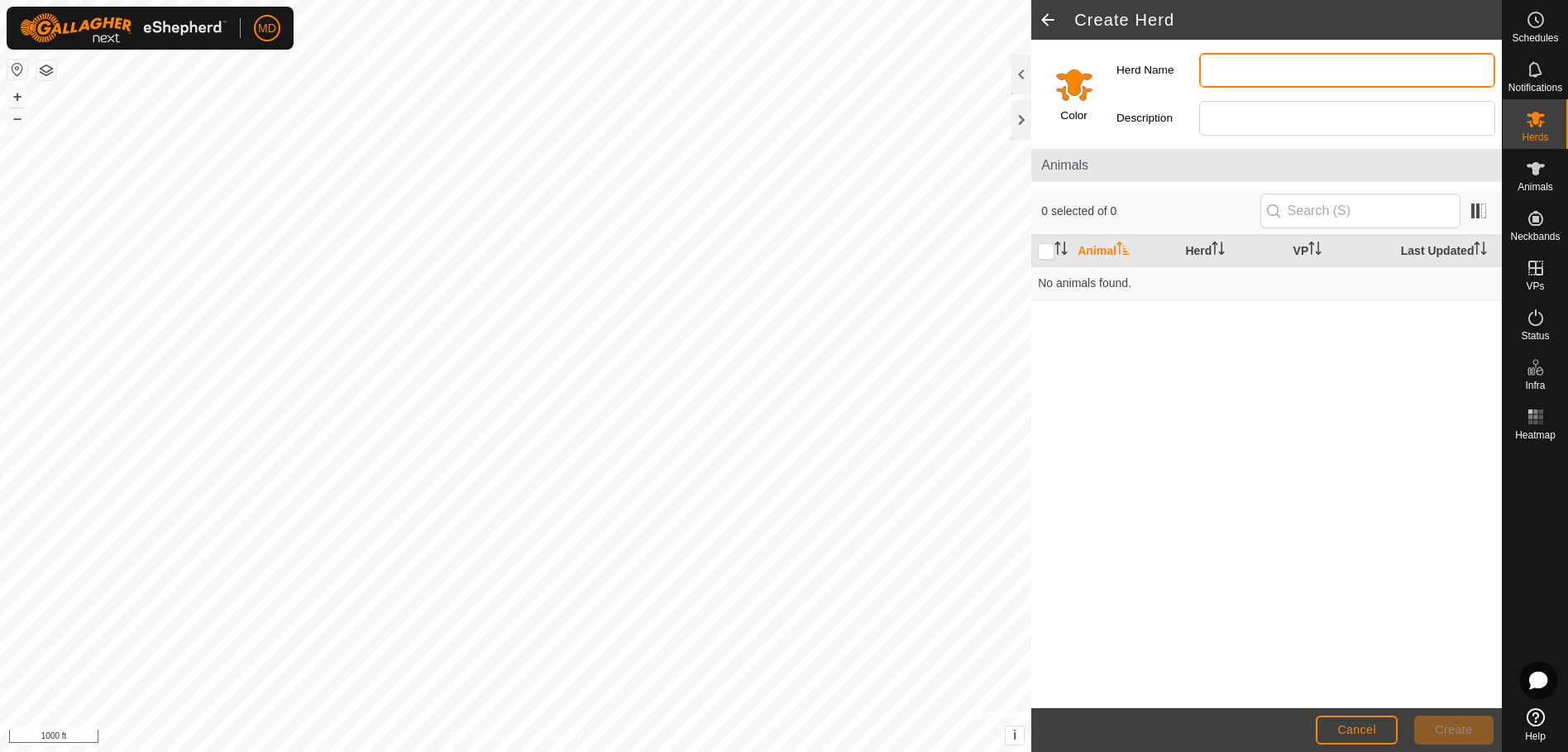
click at [1209, 68] on input "Herd Name" at bounding box center [1347, 70] width 296 height 35
type input "Bulls"
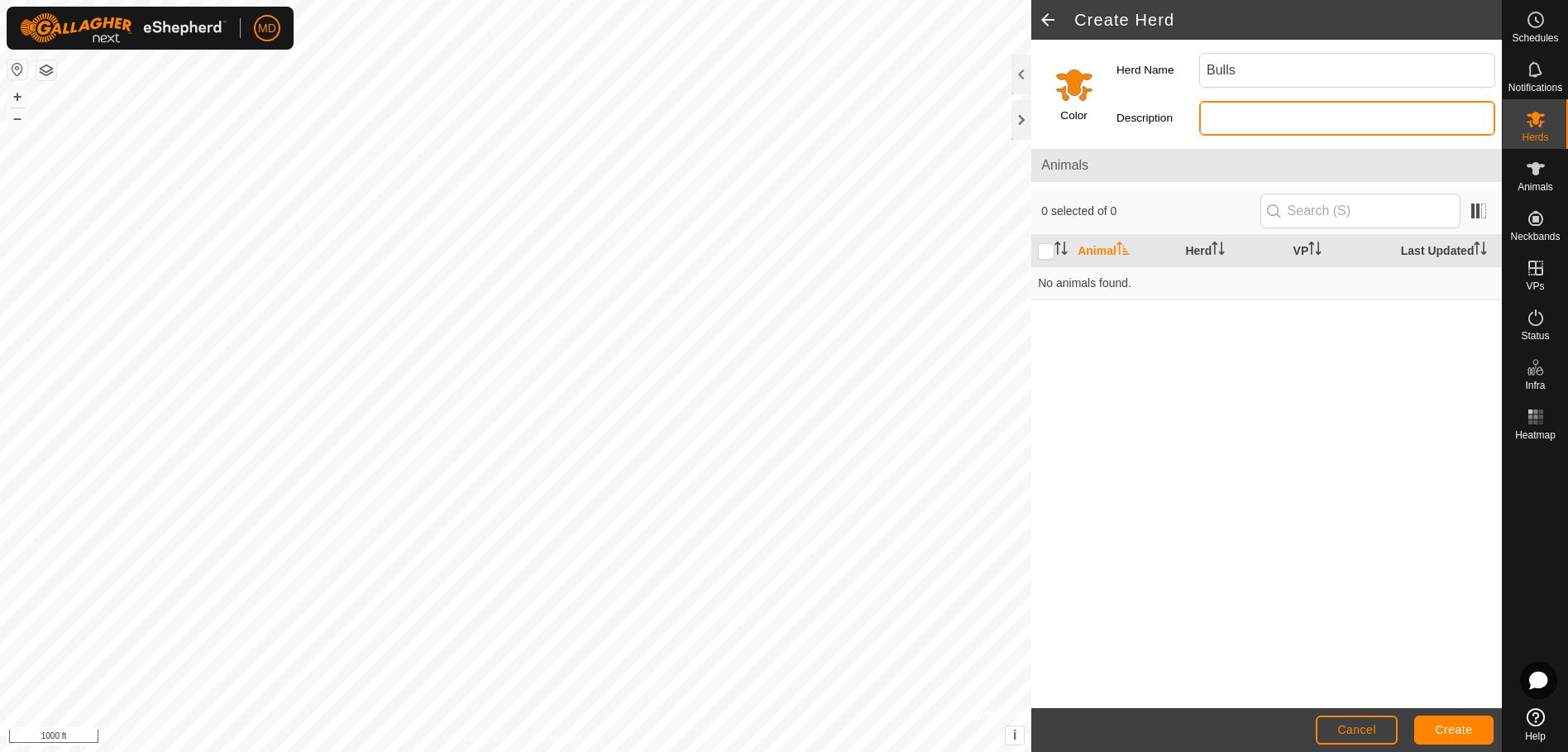
click at [1218, 117] on input "Description" at bounding box center [1347, 118] width 296 height 35
type input "Breeding bulls"
click at [1439, 727] on span "Create" at bounding box center [1455, 730] width 37 height 14
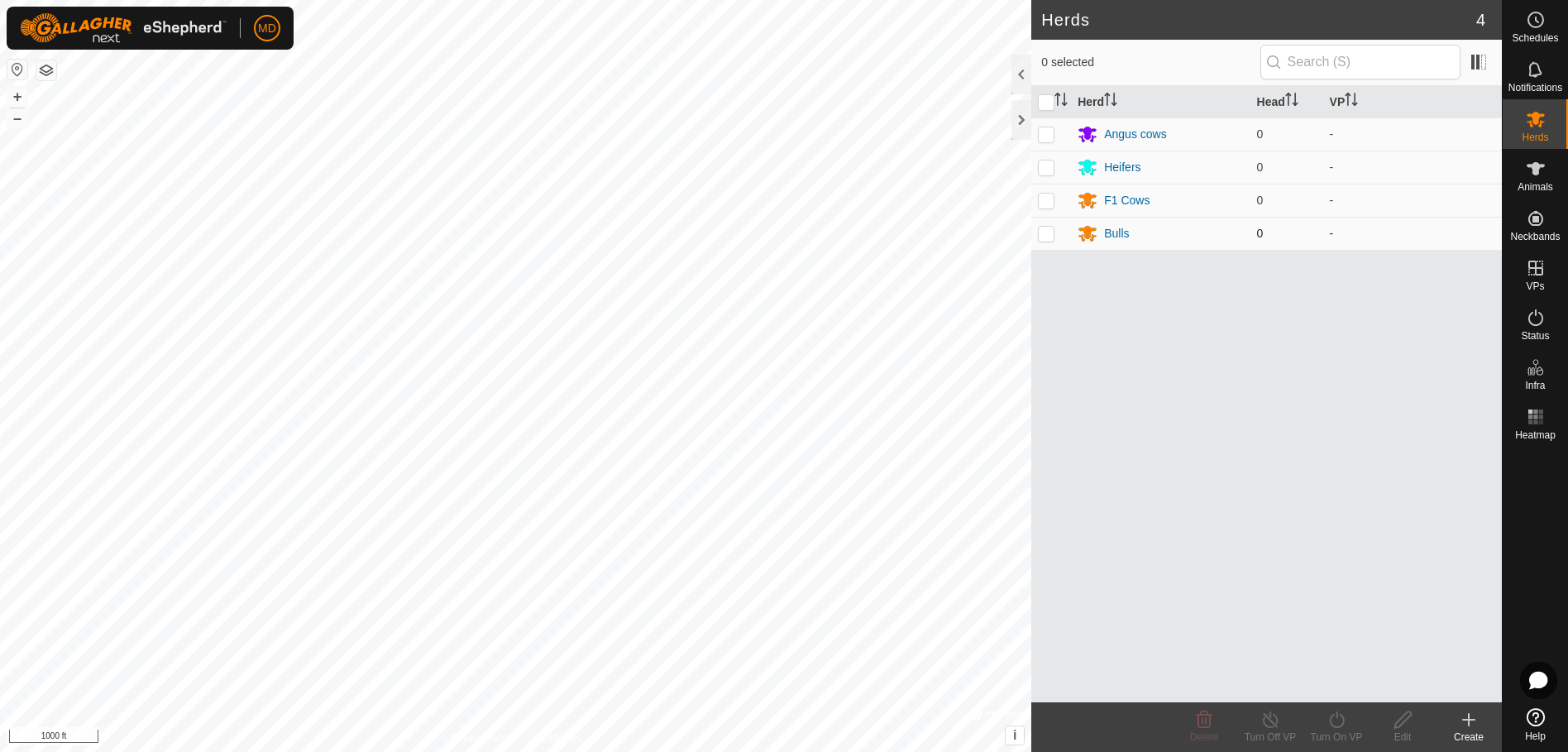
click at [1046, 238] on p-checkbox at bounding box center [1046, 233] width 17 height 14
checkbox input "true"
click at [1404, 728] on icon at bounding box center [1403, 719] width 20 height 20
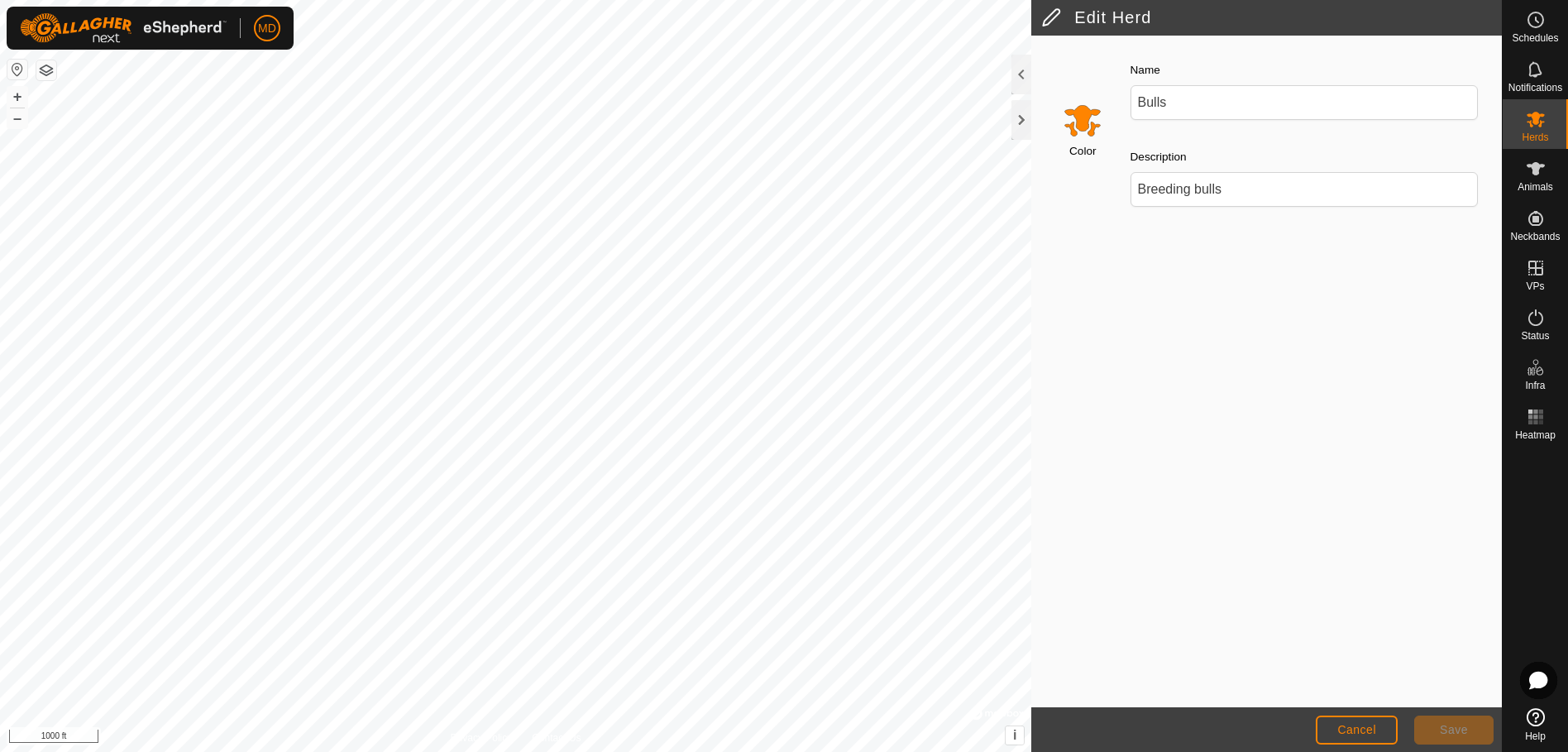
click at [1086, 127] on input "Select a color" at bounding box center [1082, 120] width 40 height 40
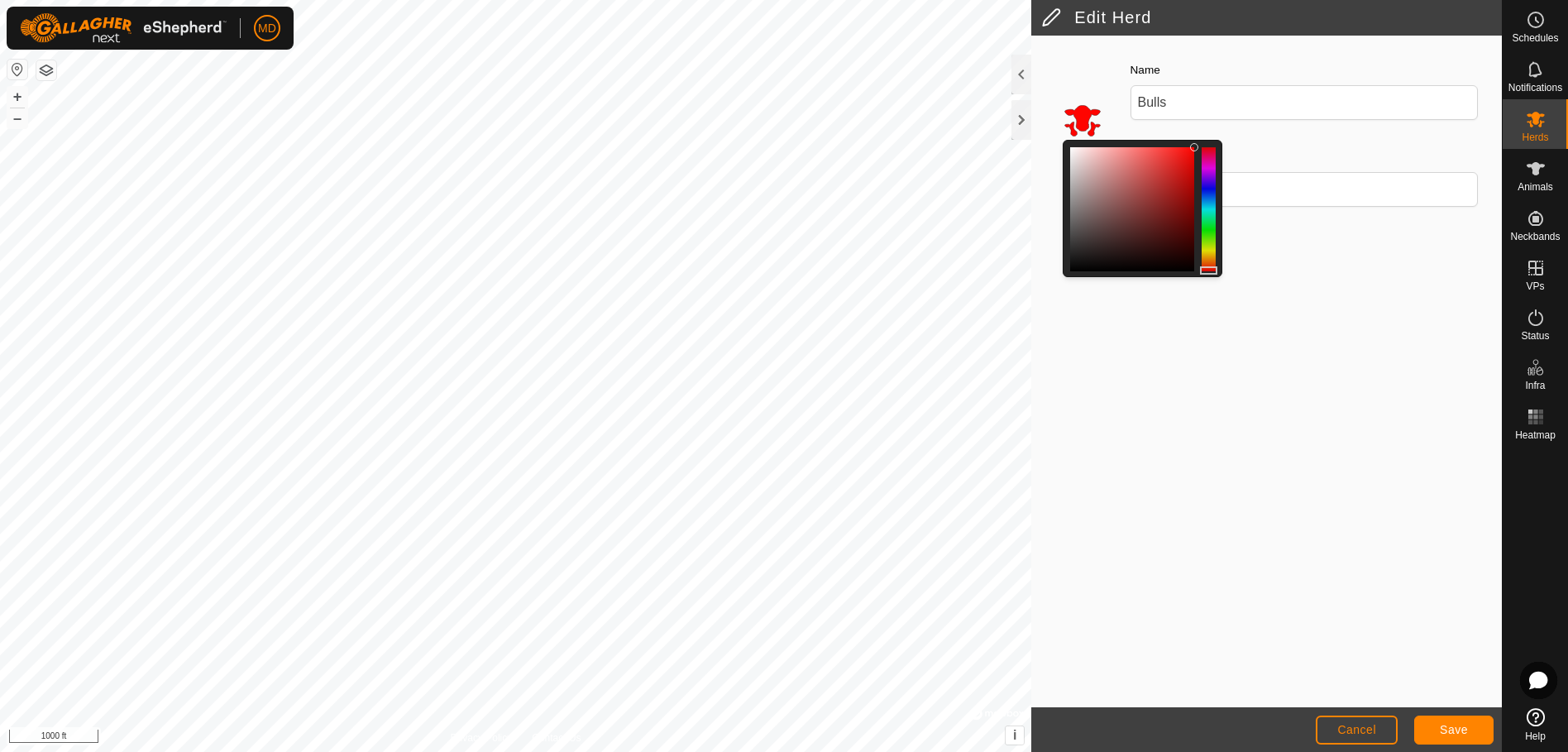
drag, startPoint x: 1212, startPoint y: 257, endPoint x: 1215, endPoint y: 269, distance: 12.4
click at [1215, 269] on div at bounding box center [1209, 270] width 18 height 8
click at [1450, 729] on span "Save" at bounding box center [1454, 730] width 28 height 14
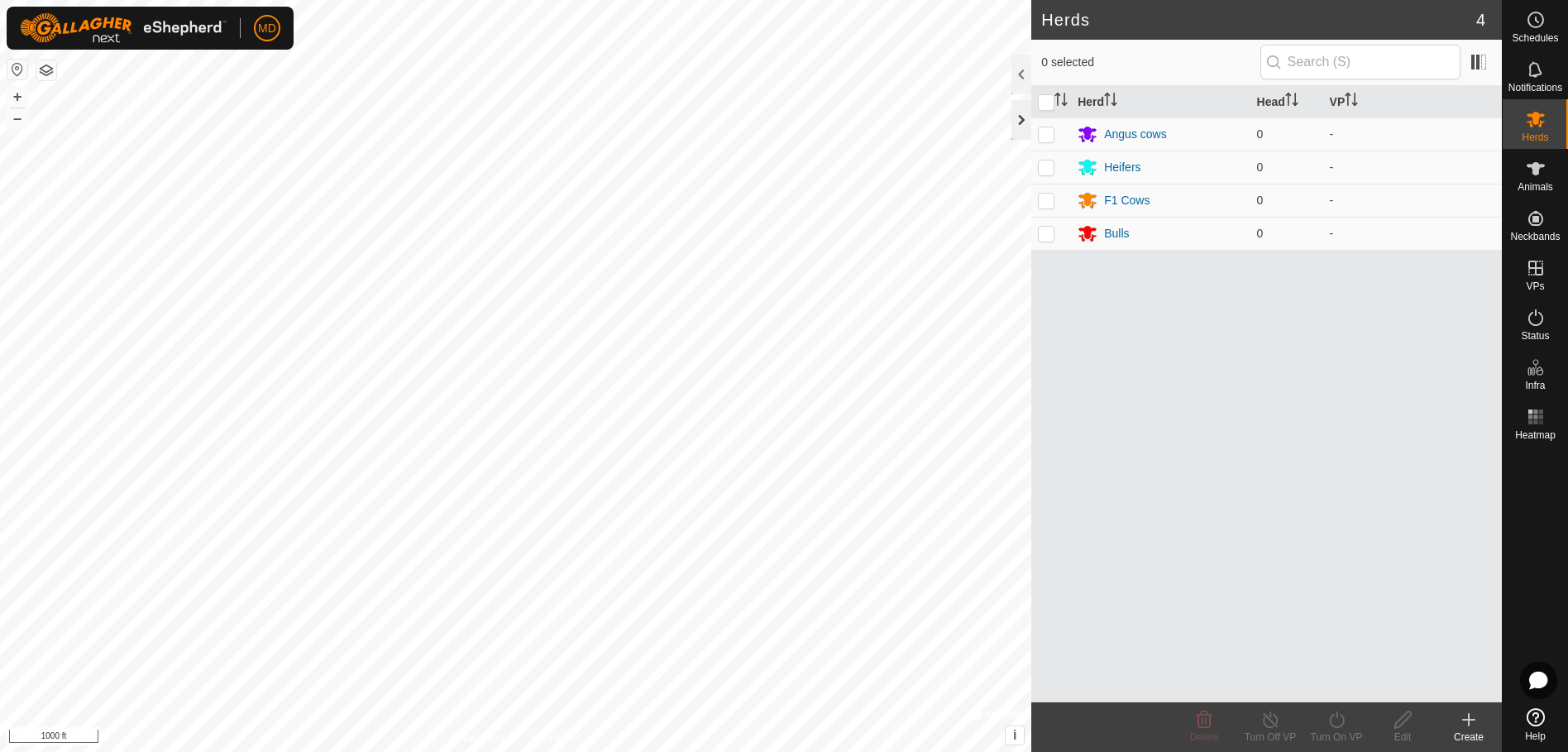
click at [1021, 117] on div at bounding box center [1022, 120] width 20 height 40
